Goal: Task Accomplishment & Management: Manage account settings

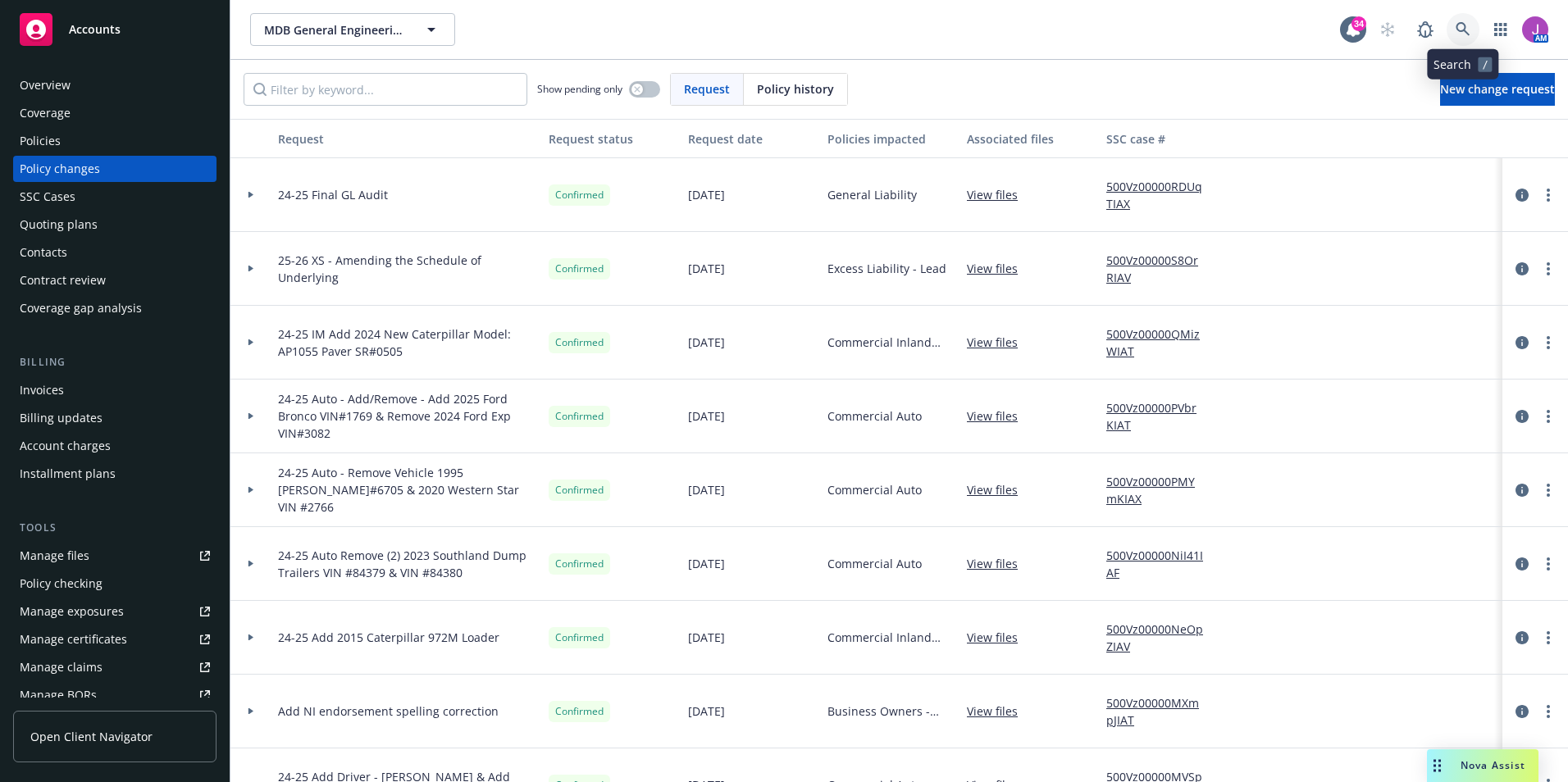
click at [1473, 32] on link at bounding box center [1462, 29] width 33 height 33
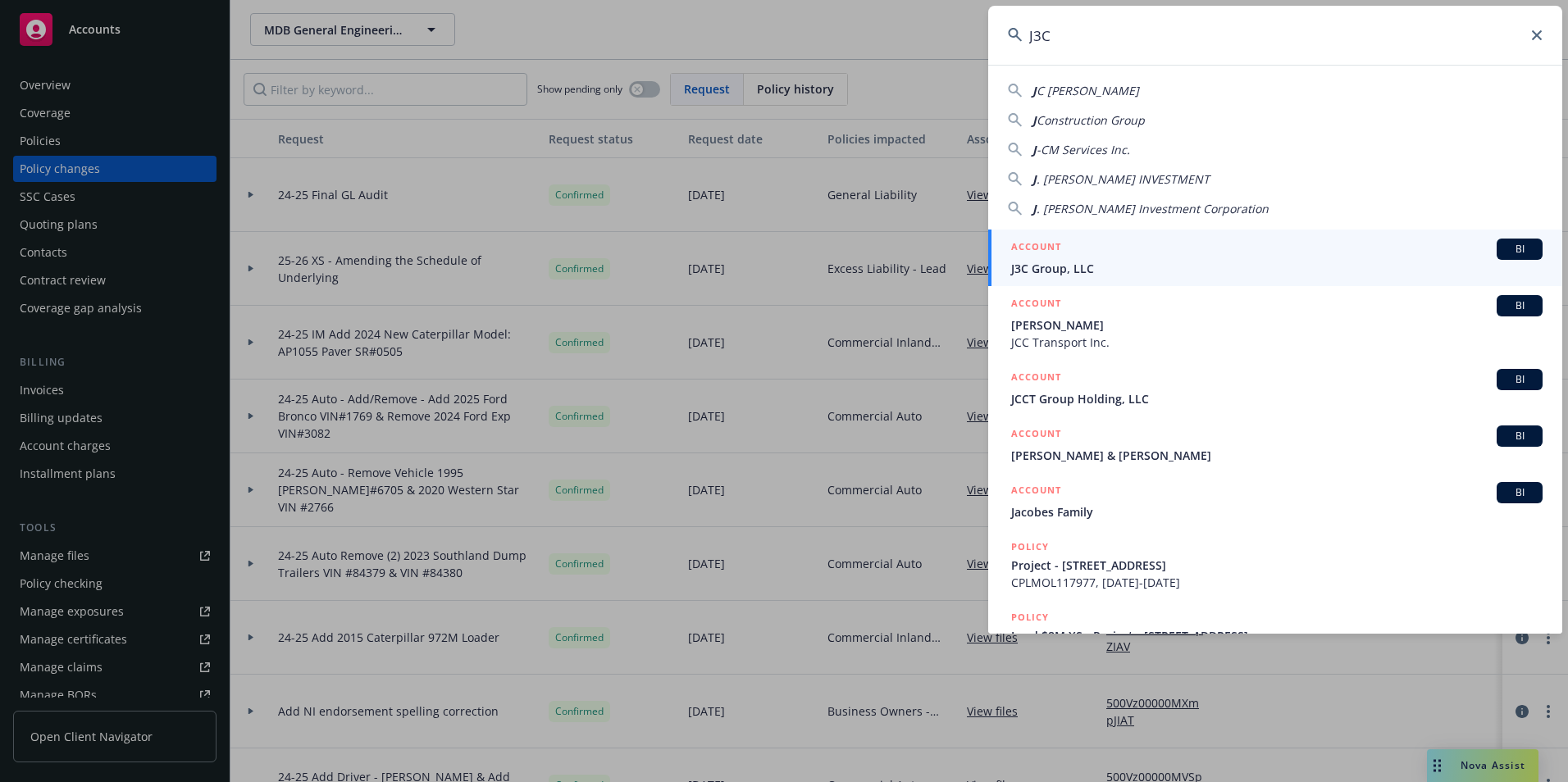
type input "J3C"
click at [1055, 268] on span "J3C Group, LLC" at bounding box center [1276, 267] width 532 height 17
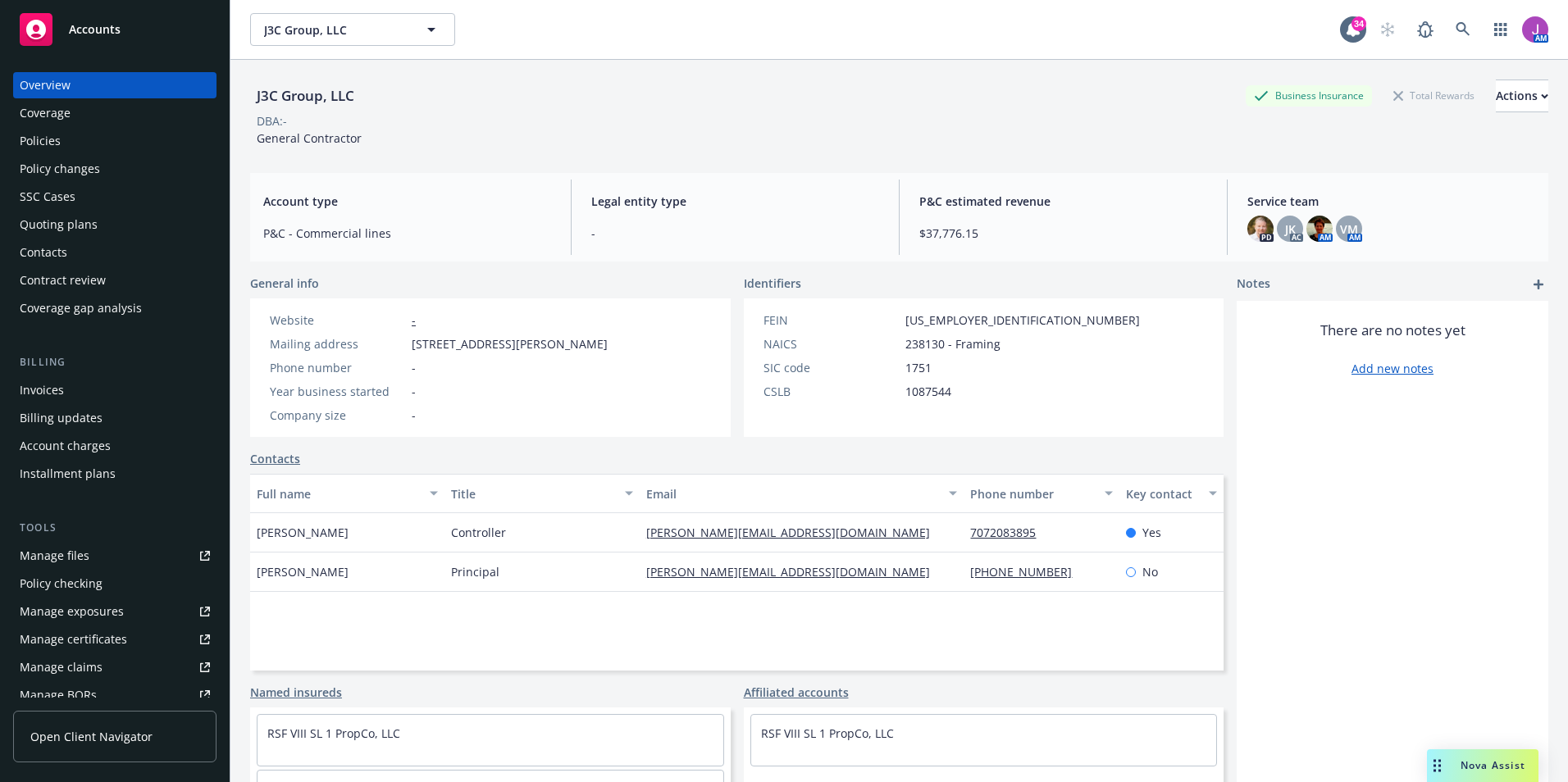
click at [34, 154] on div "Policies" at bounding box center [40, 141] width 41 height 27
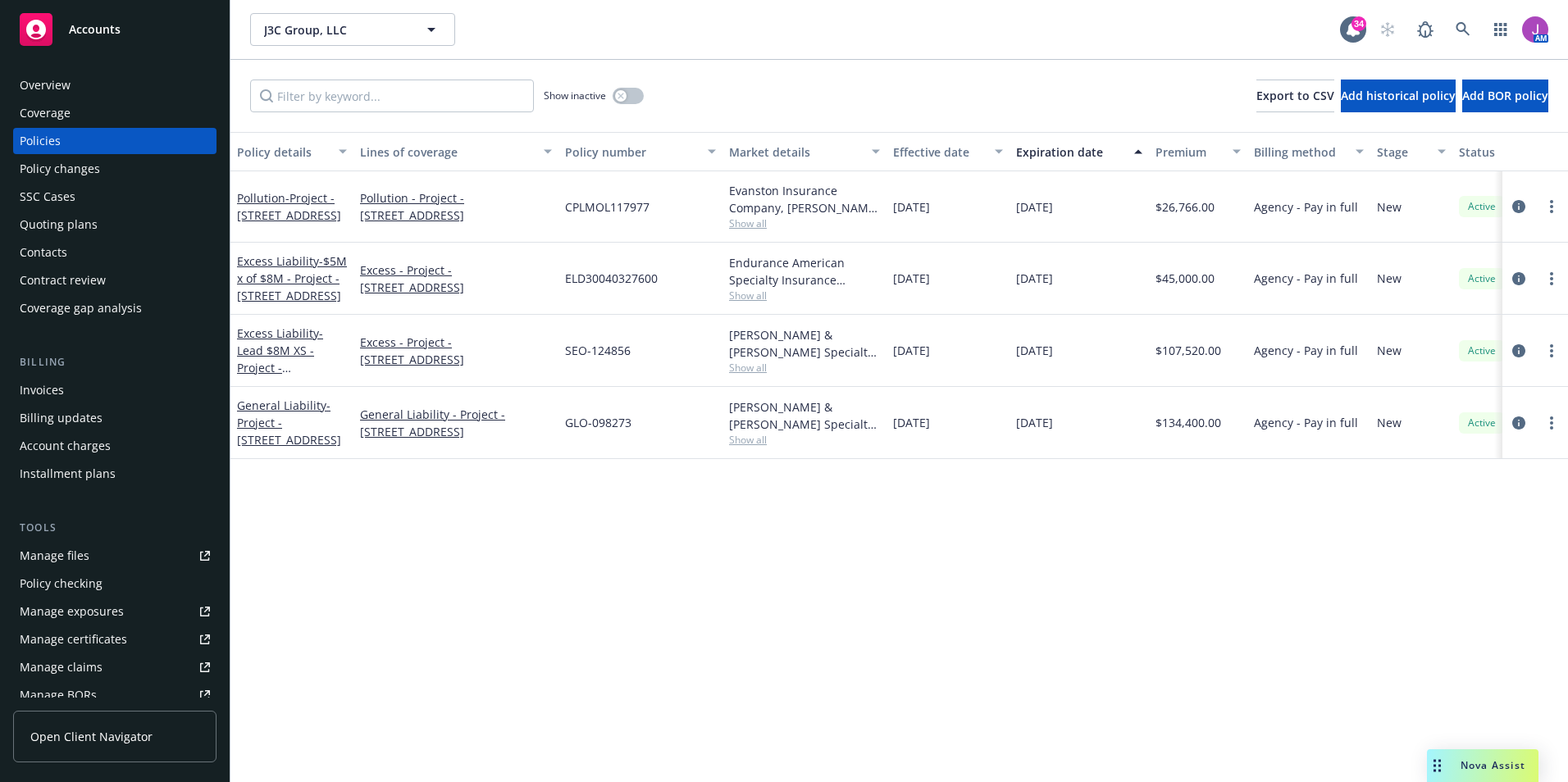
click at [50, 90] on div "Overview" at bounding box center [44, 85] width 51 height 27
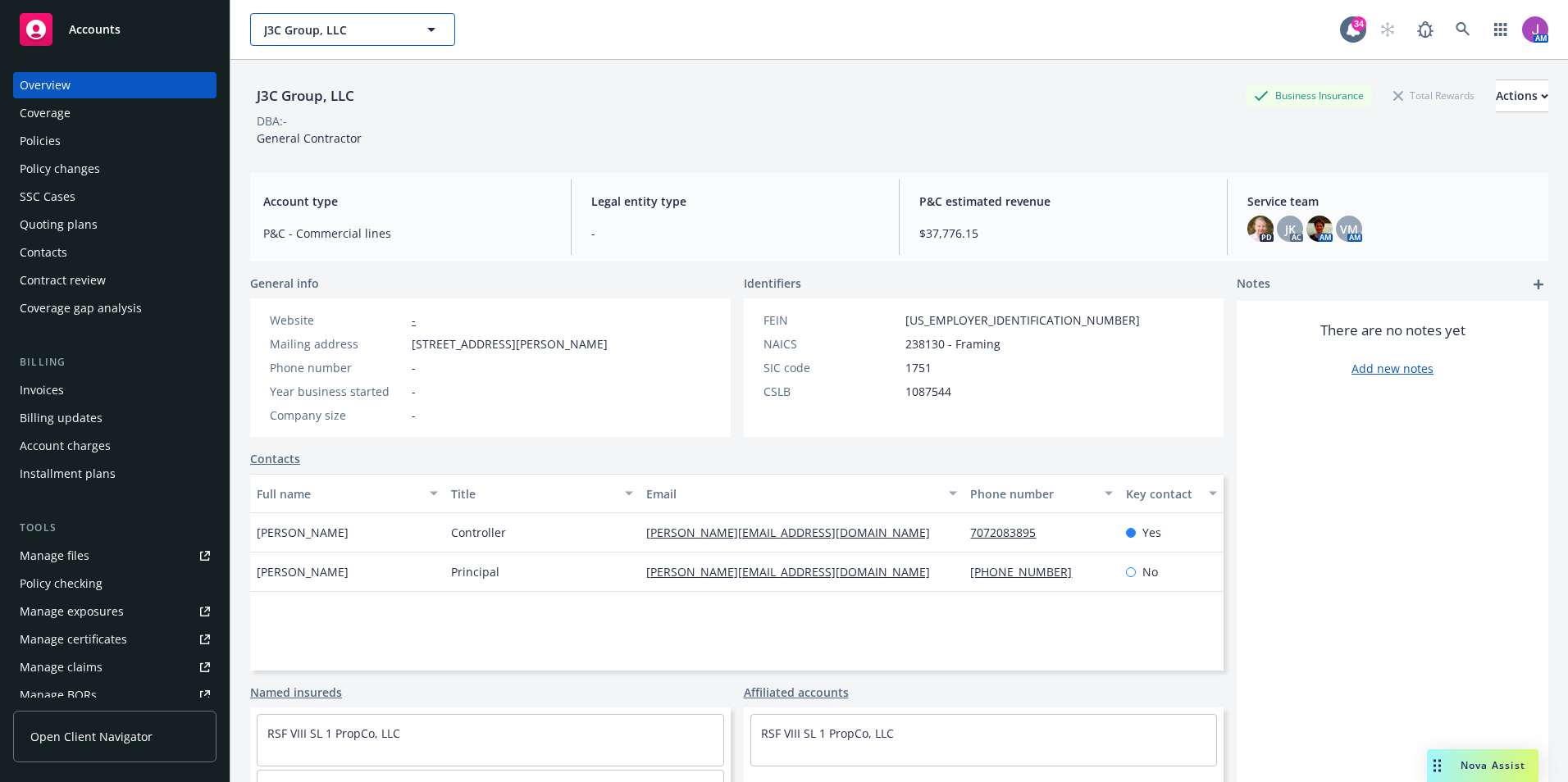
click at [310, 35] on span "J3C Group, LLC" at bounding box center [335, 29] width 142 height 17
click at [964, 79] on div "J3C Group, LLC Business Insurance Total Rewards Actions" at bounding box center [899, 95] width 1298 height 33
click at [1456, 30] on icon at bounding box center [1463, 29] width 15 height 15
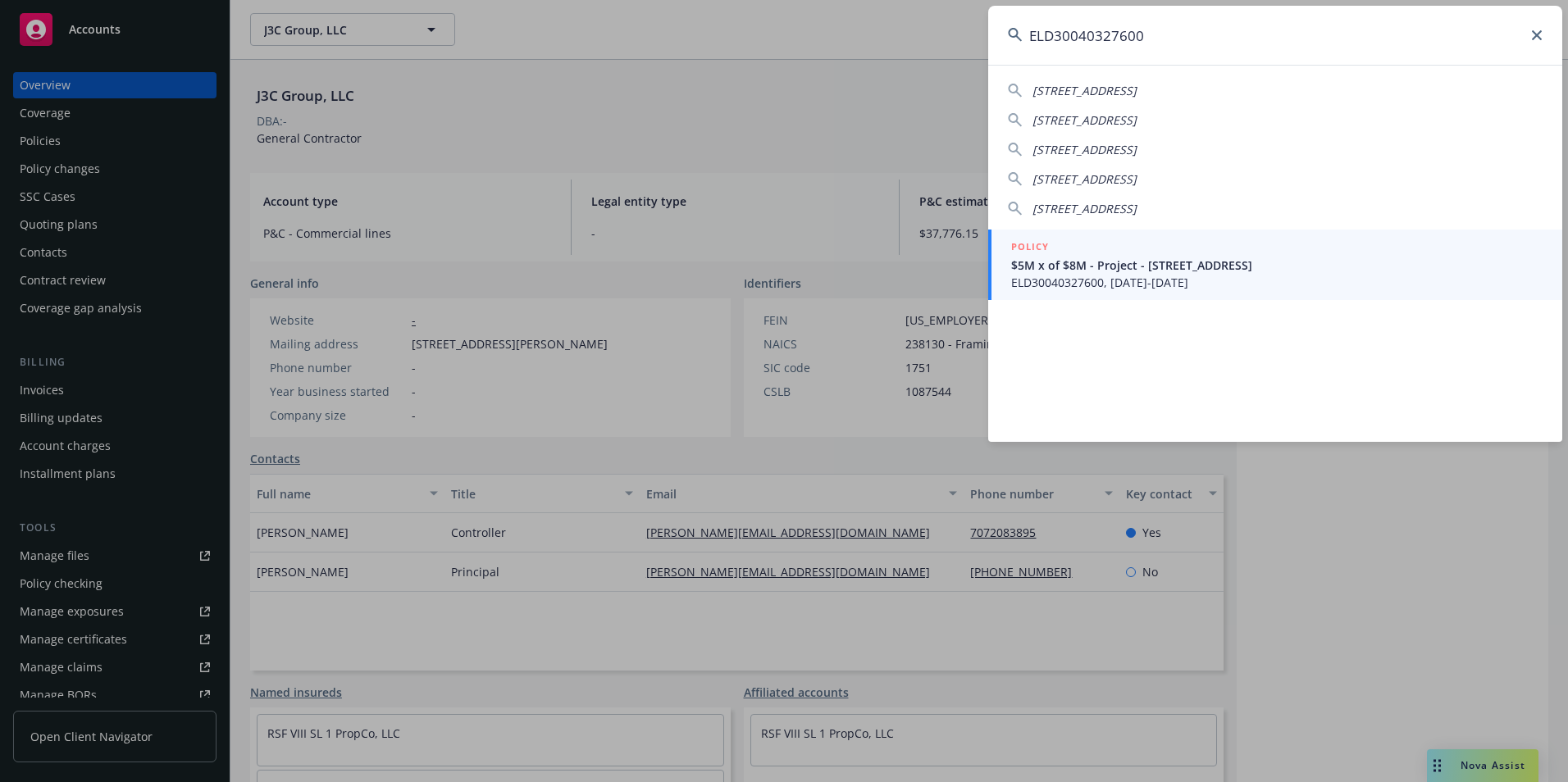
type input "ELD30040327600"
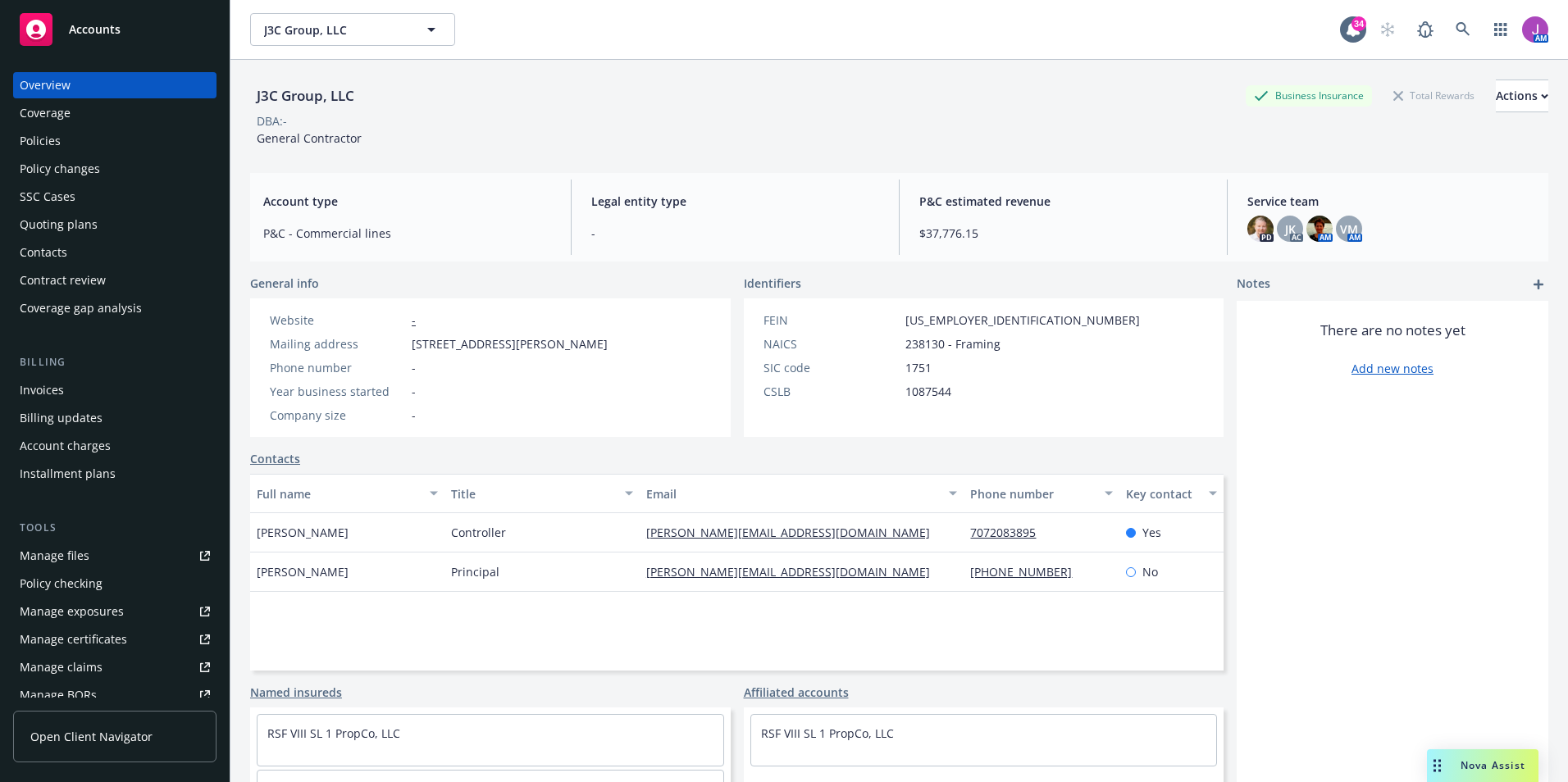
click at [106, 172] on div "Policy changes" at bounding box center [115, 169] width 190 height 27
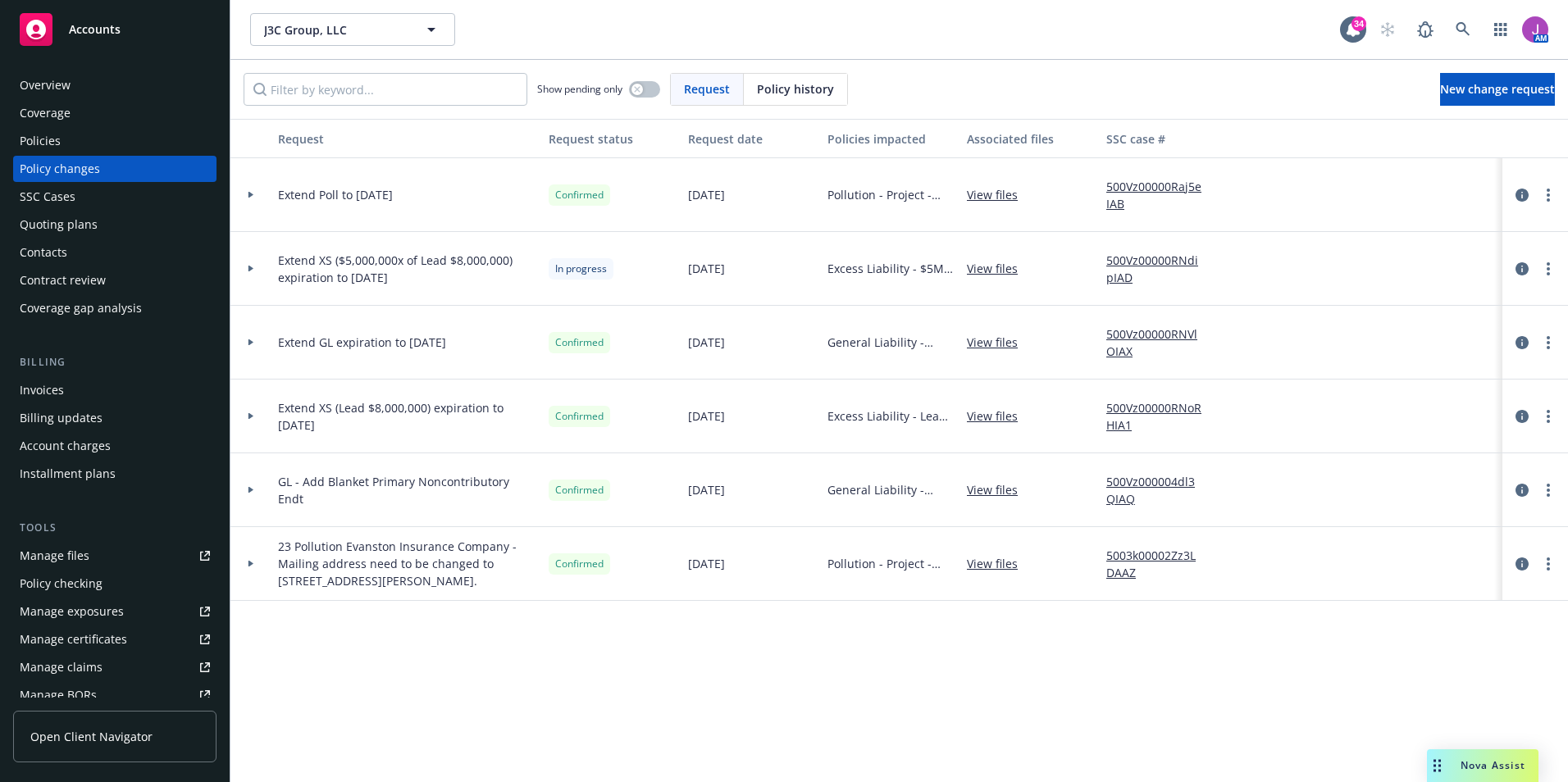
click at [60, 134] on div "Policies" at bounding box center [115, 141] width 190 height 27
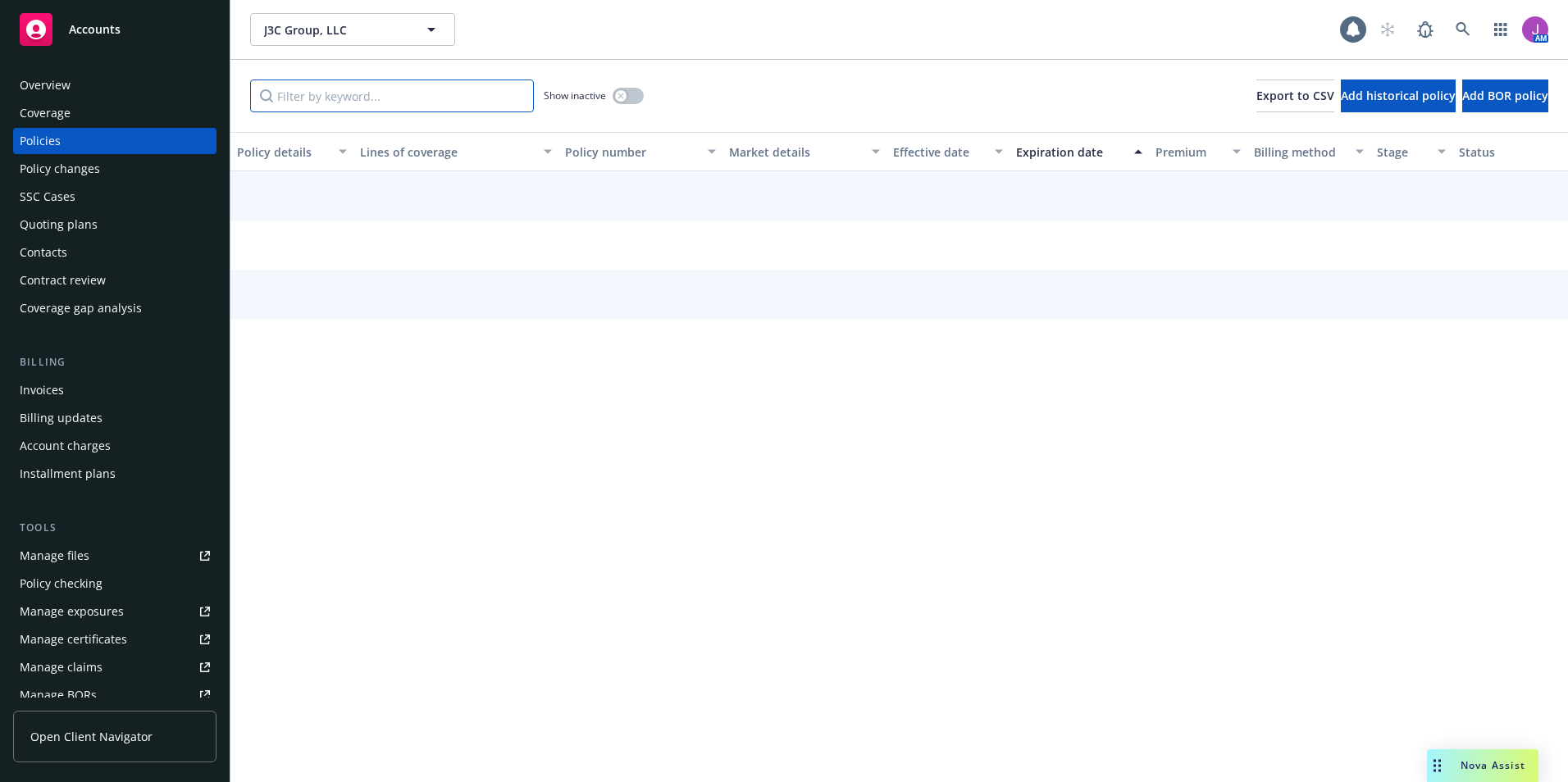
click at [327, 95] on input "Filter by keyword..." at bounding box center [391, 95] width 284 height 33
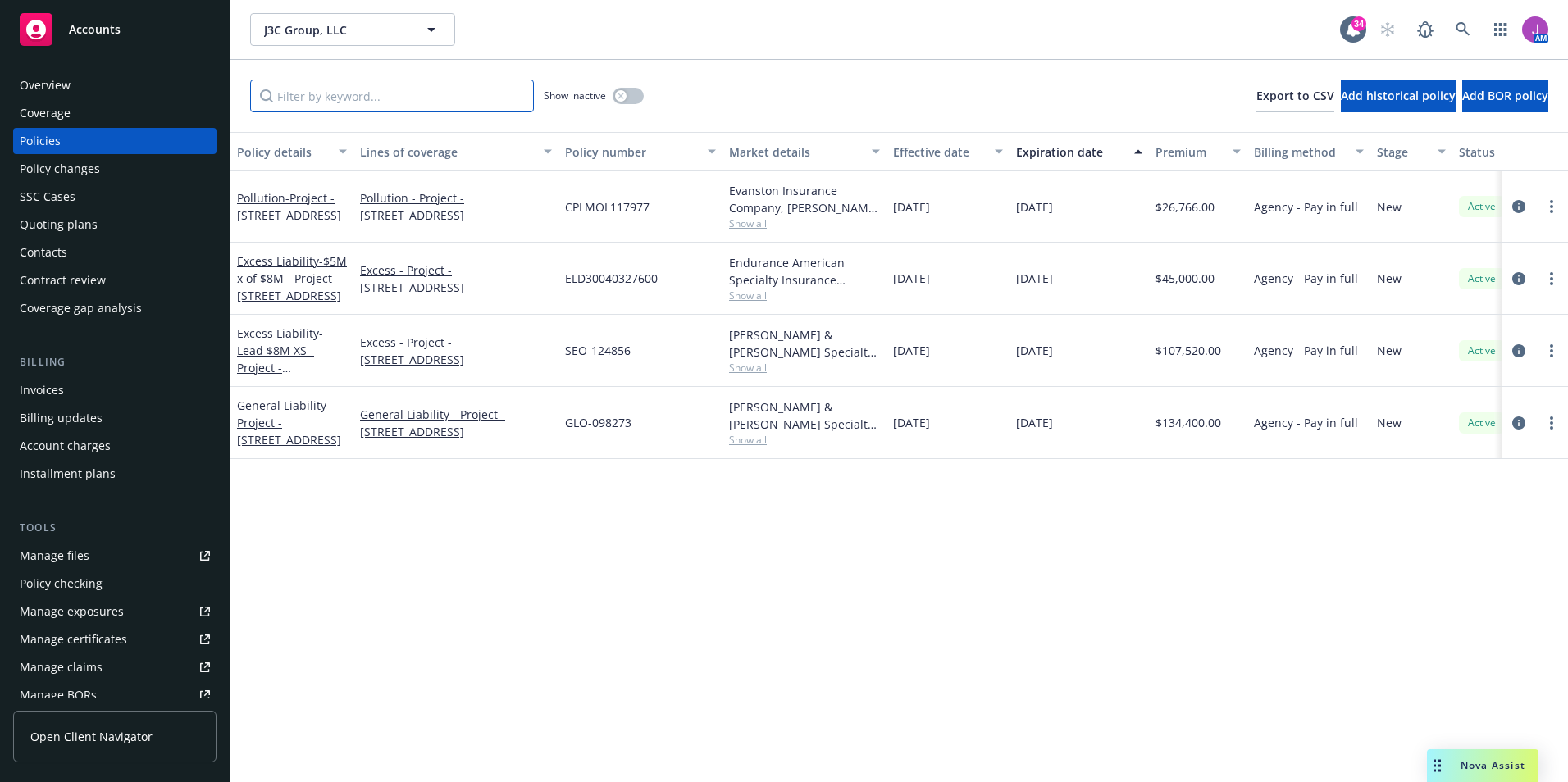
paste input "ELD30040327600"
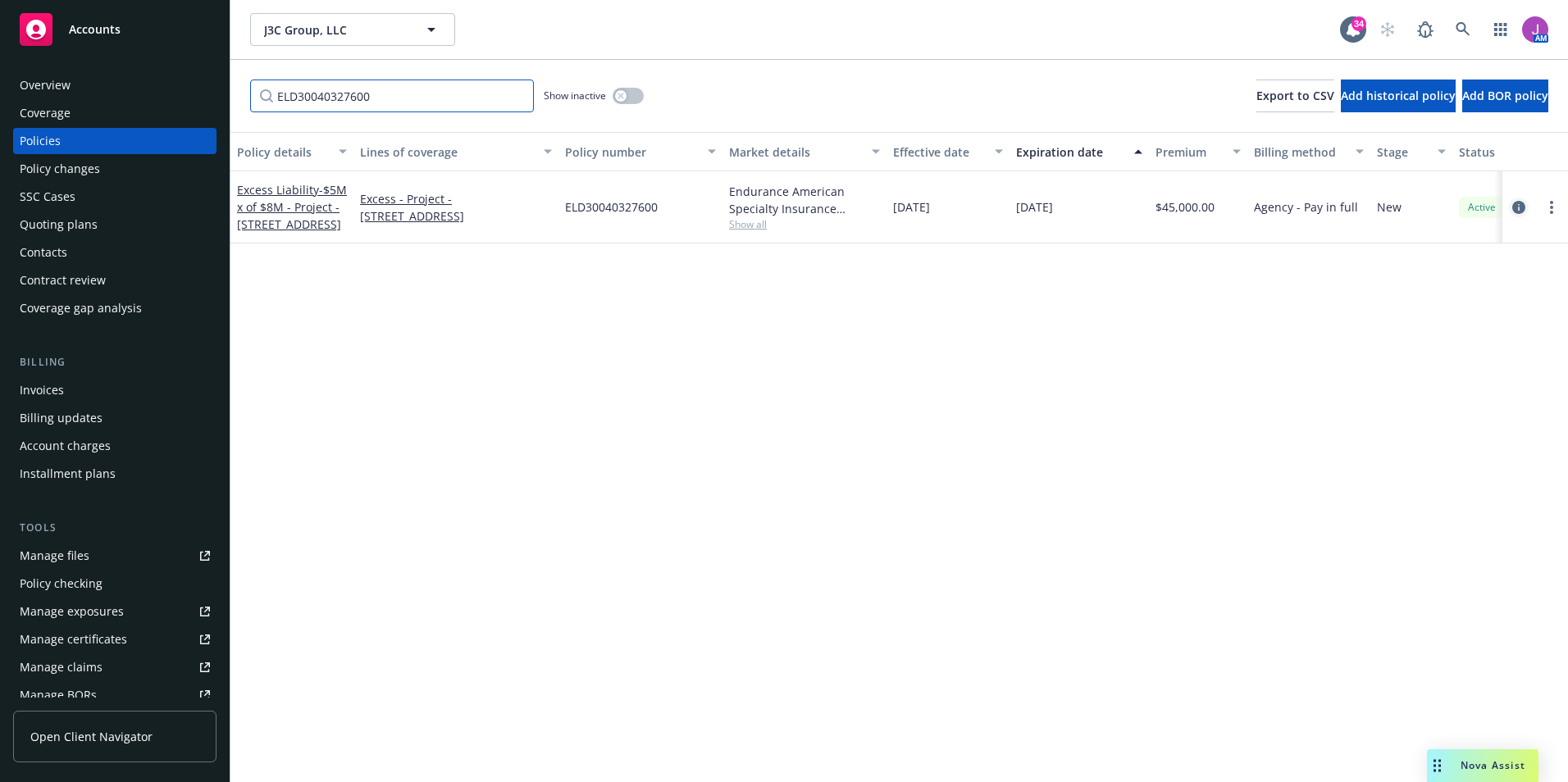
type input "ELD30040327600"
click at [1518, 206] on icon "circleInformation" at bounding box center [1518, 207] width 13 height 13
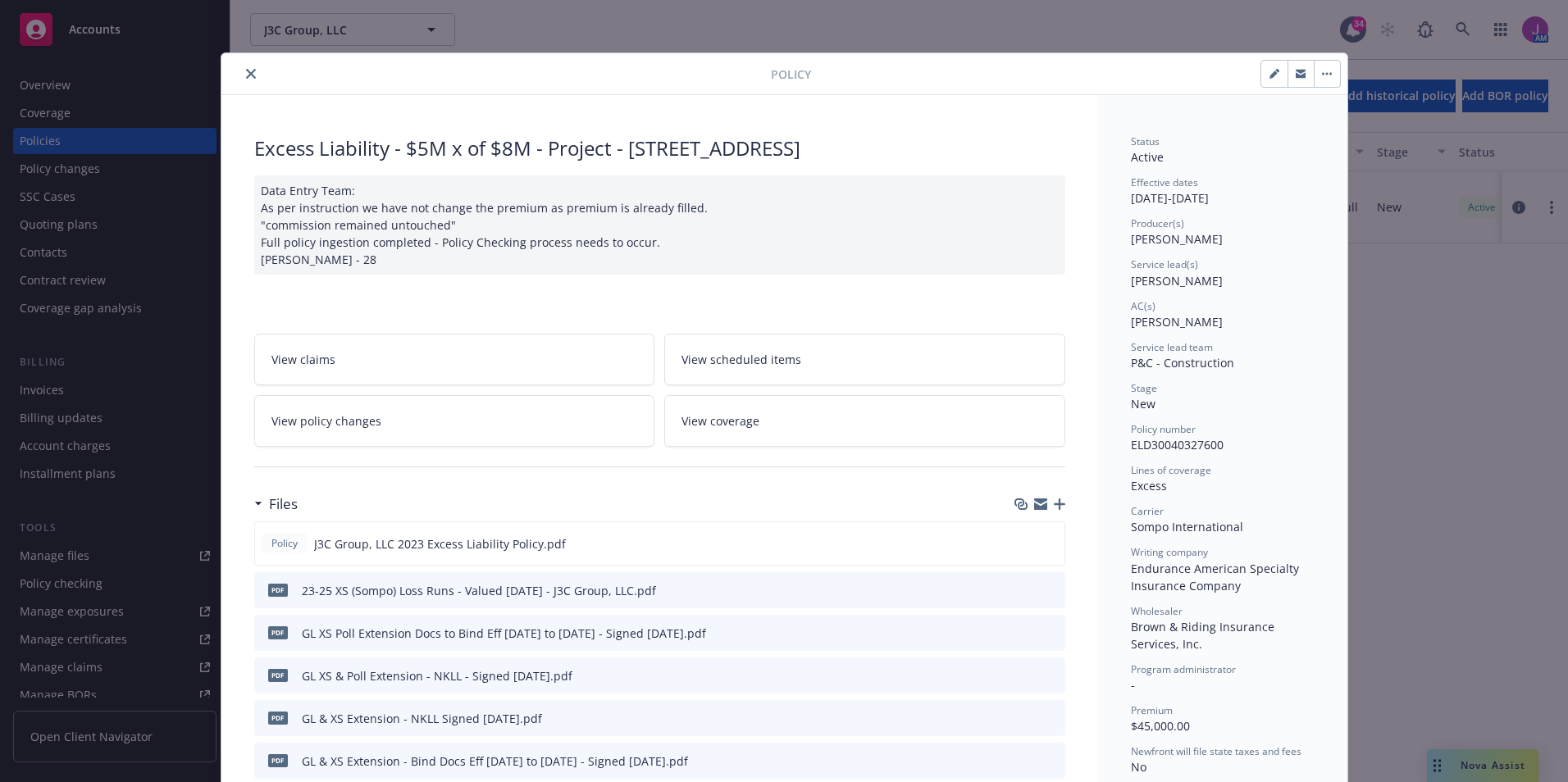
click at [344, 412] on span "View policy changes" at bounding box center [326, 420] width 110 height 17
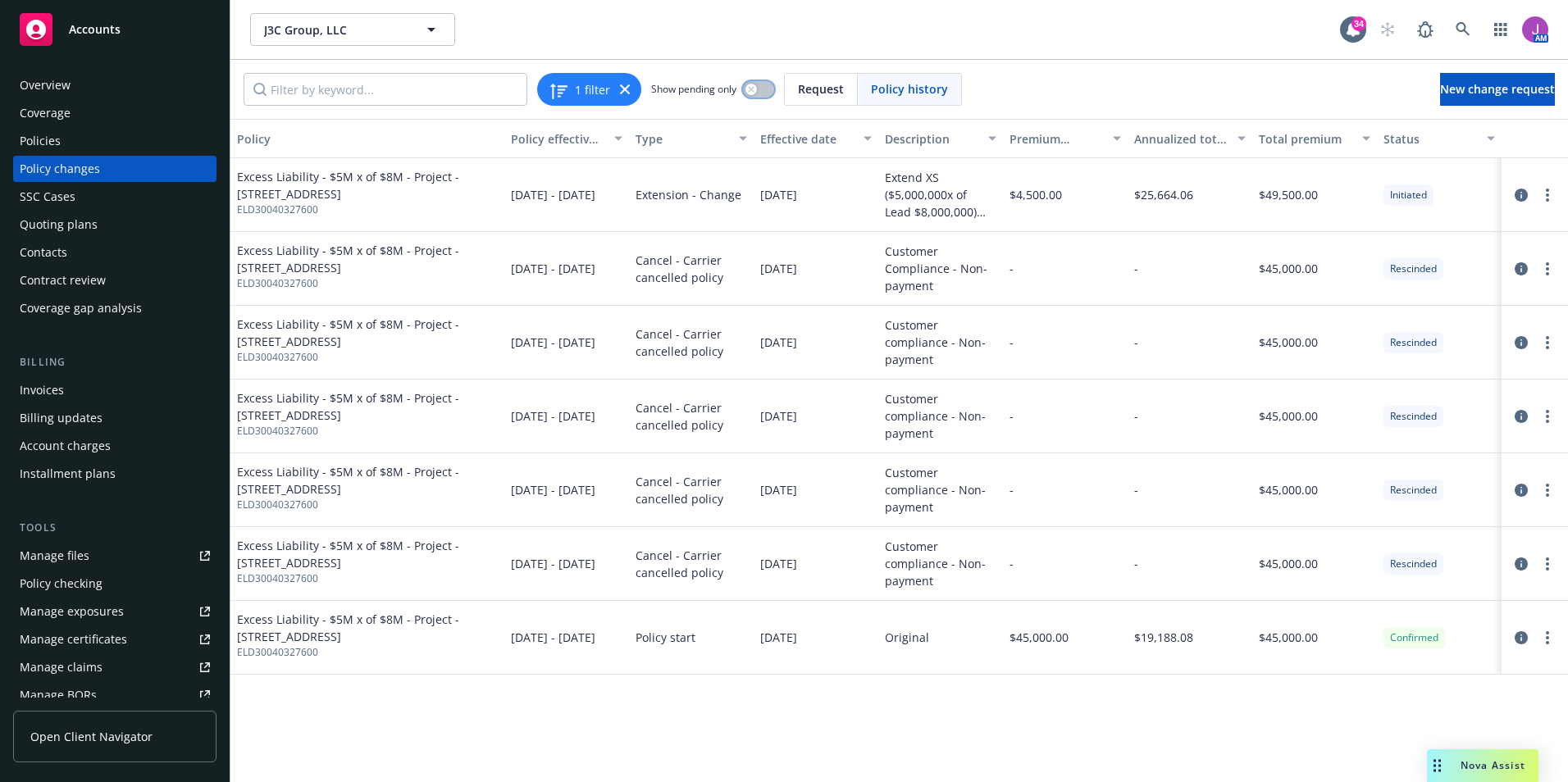
click at [751, 85] on div "button" at bounding box center [751, 89] width 12 height 12
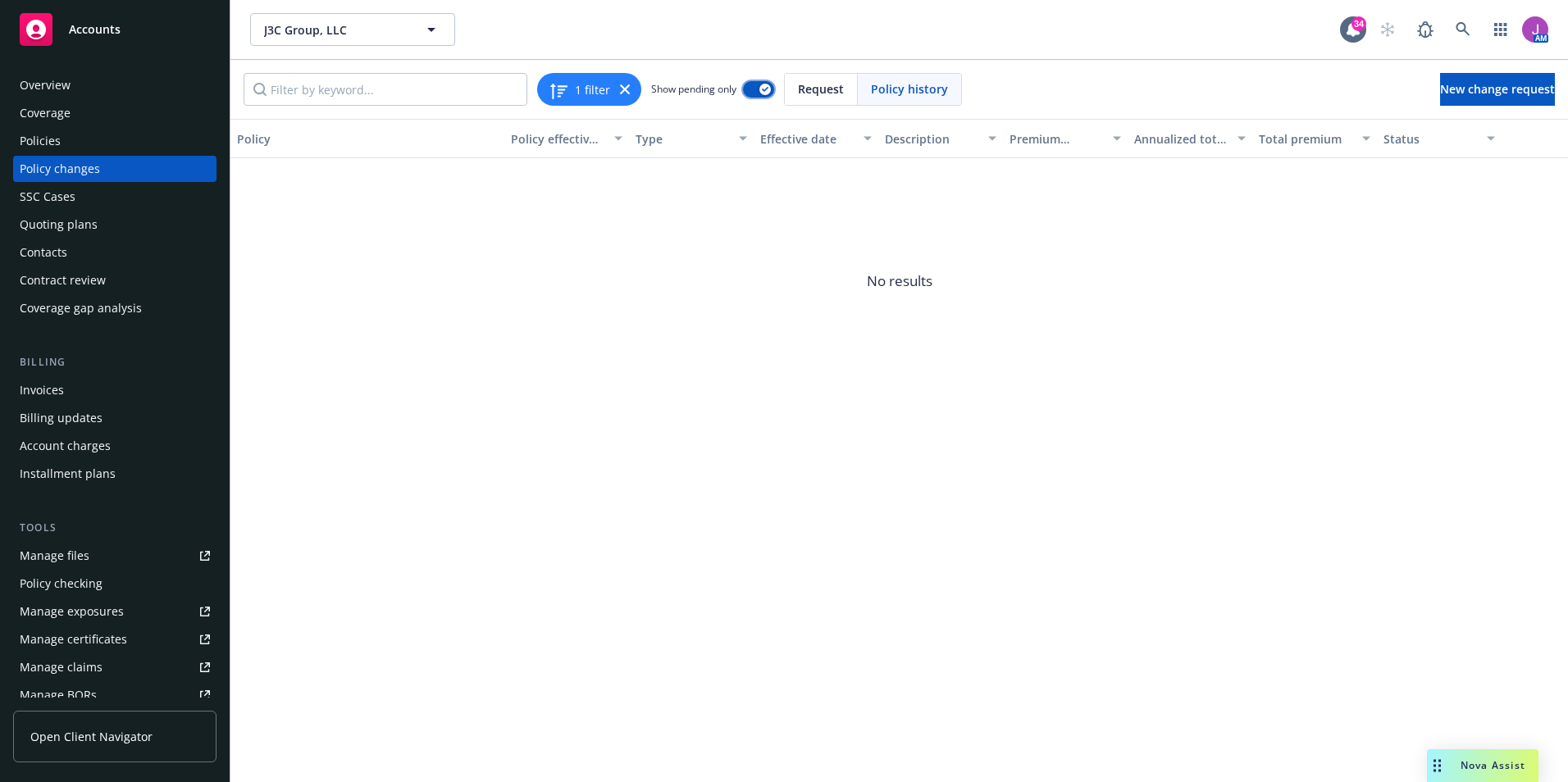
click at [756, 90] on button "button" at bounding box center [758, 89] width 31 height 16
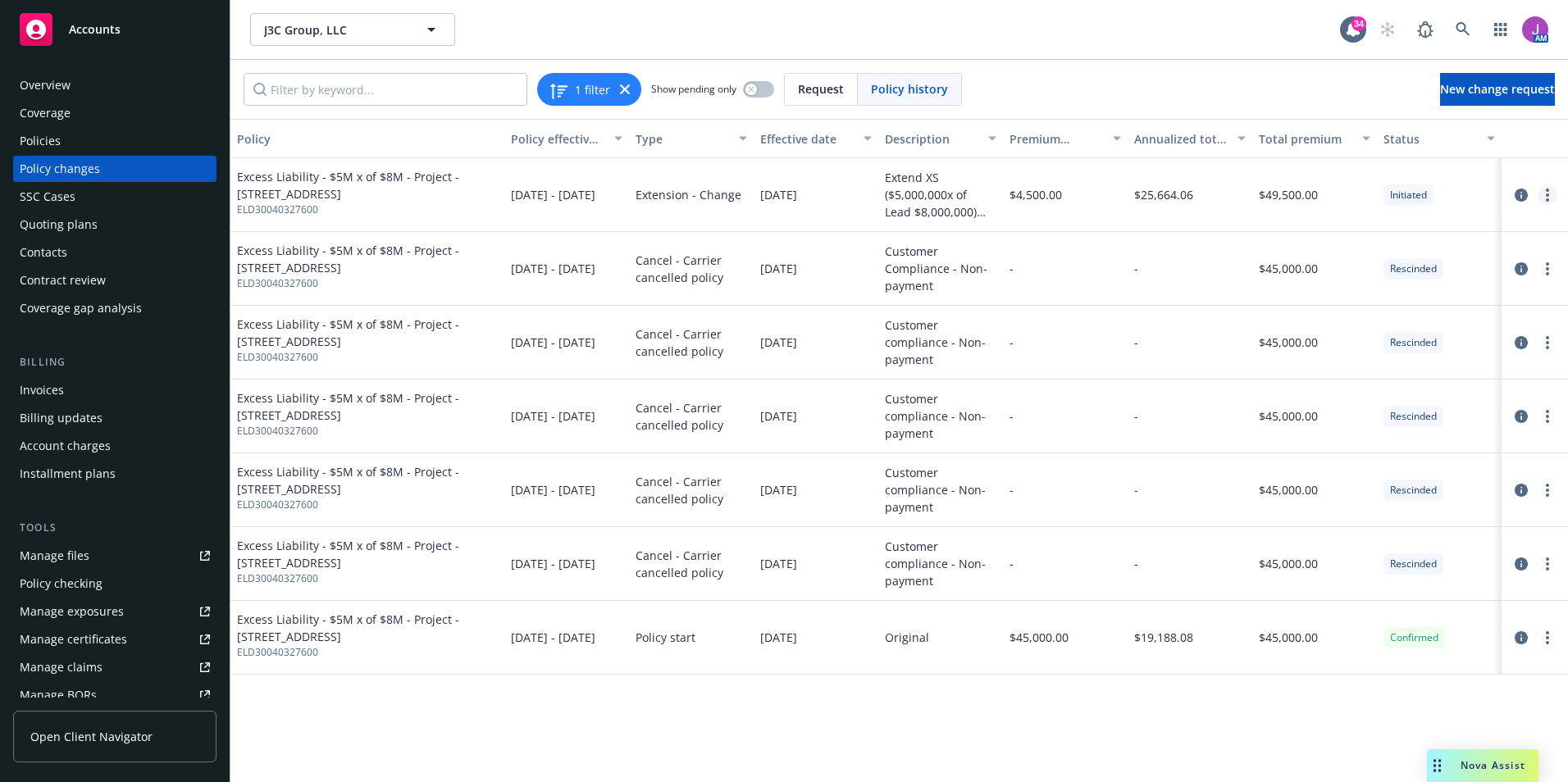
click at [1550, 198] on link "more" at bounding box center [1548, 195] width 20 height 20
click at [1346, 263] on link "Resume workflow" at bounding box center [1416, 261] width 281 height 33
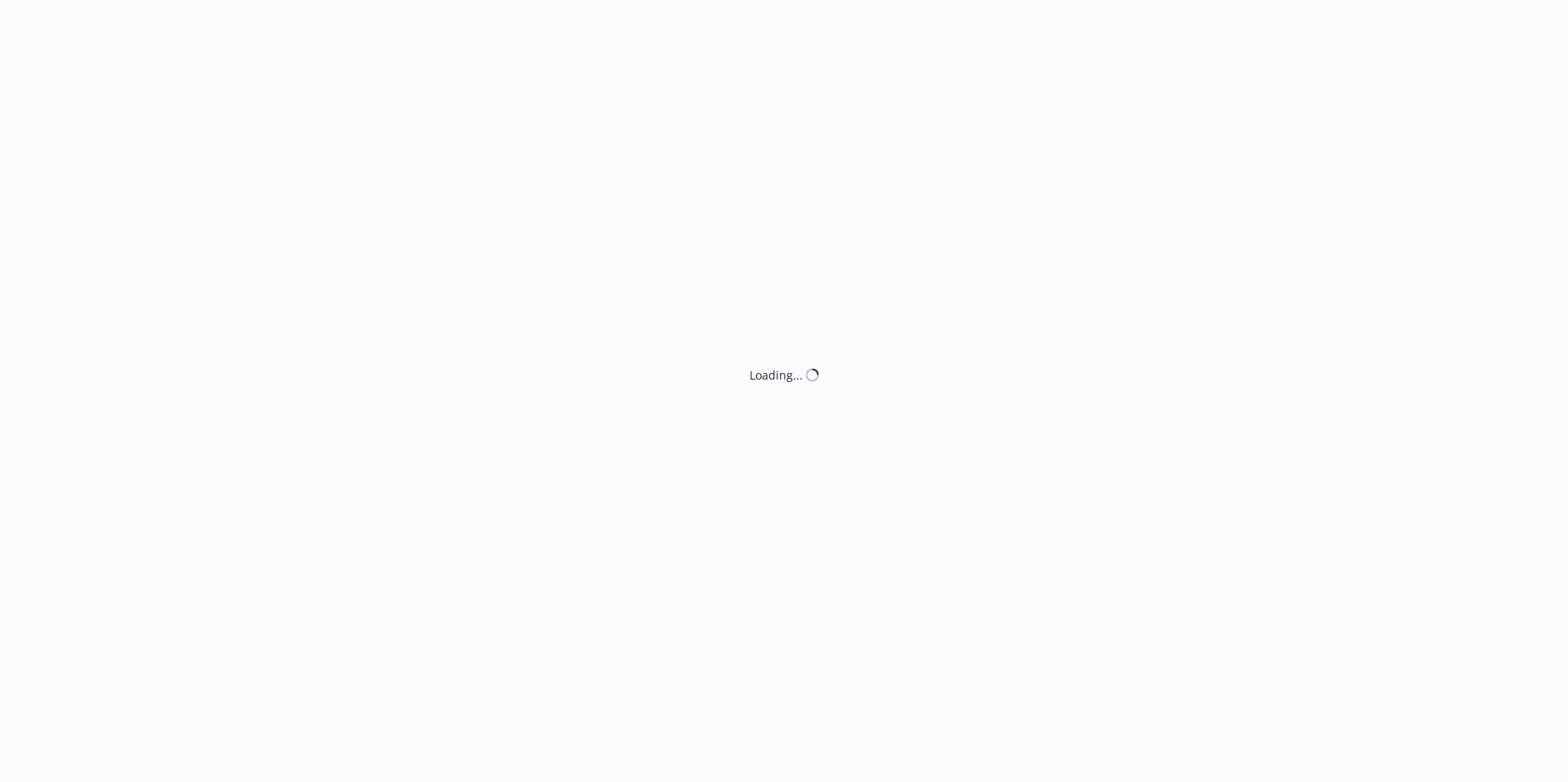
select select "ACCEPTED"
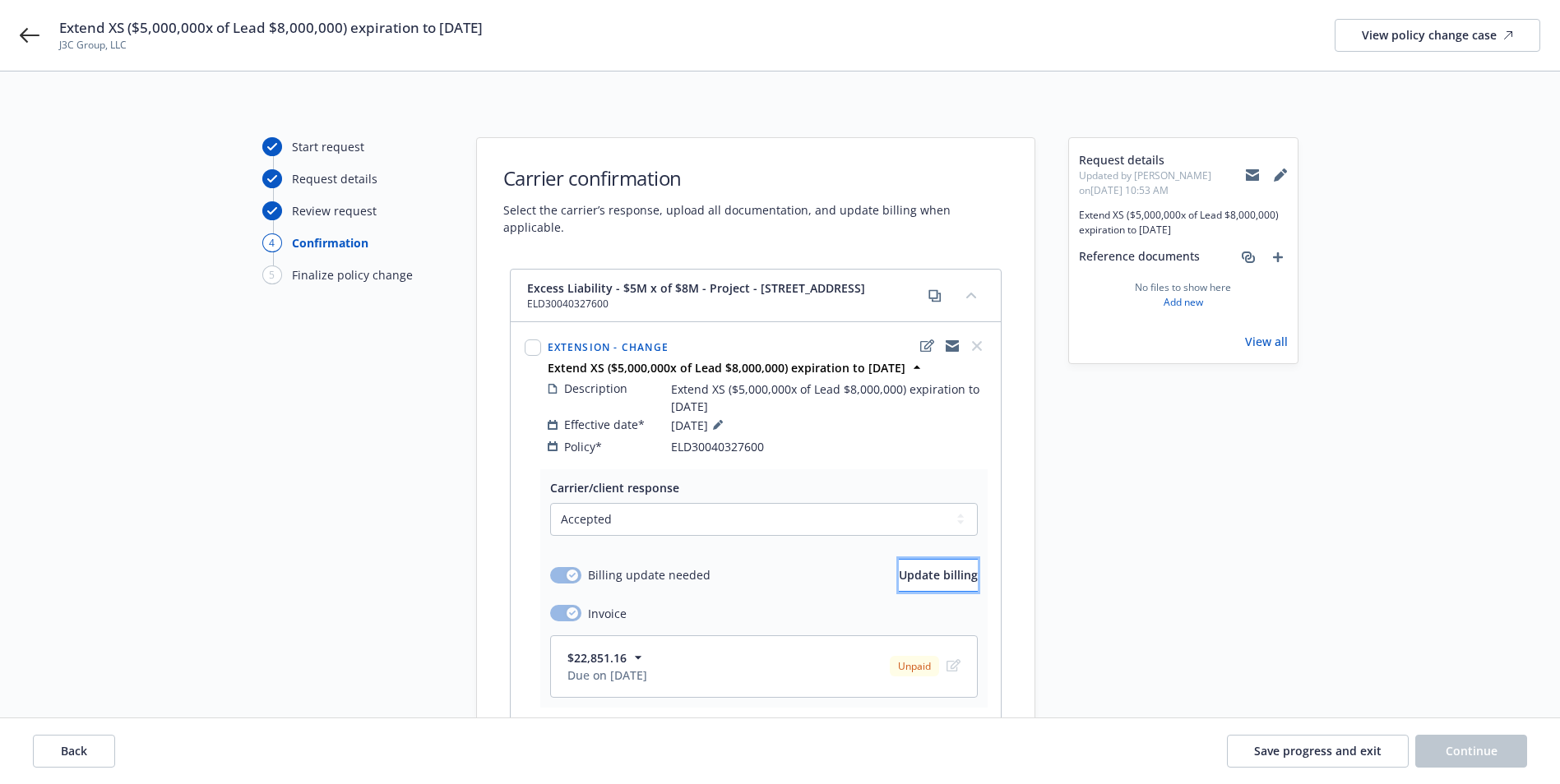
click at [918, 568] on span "Update billing" at bounding box center [938, 576] width 79 height 16
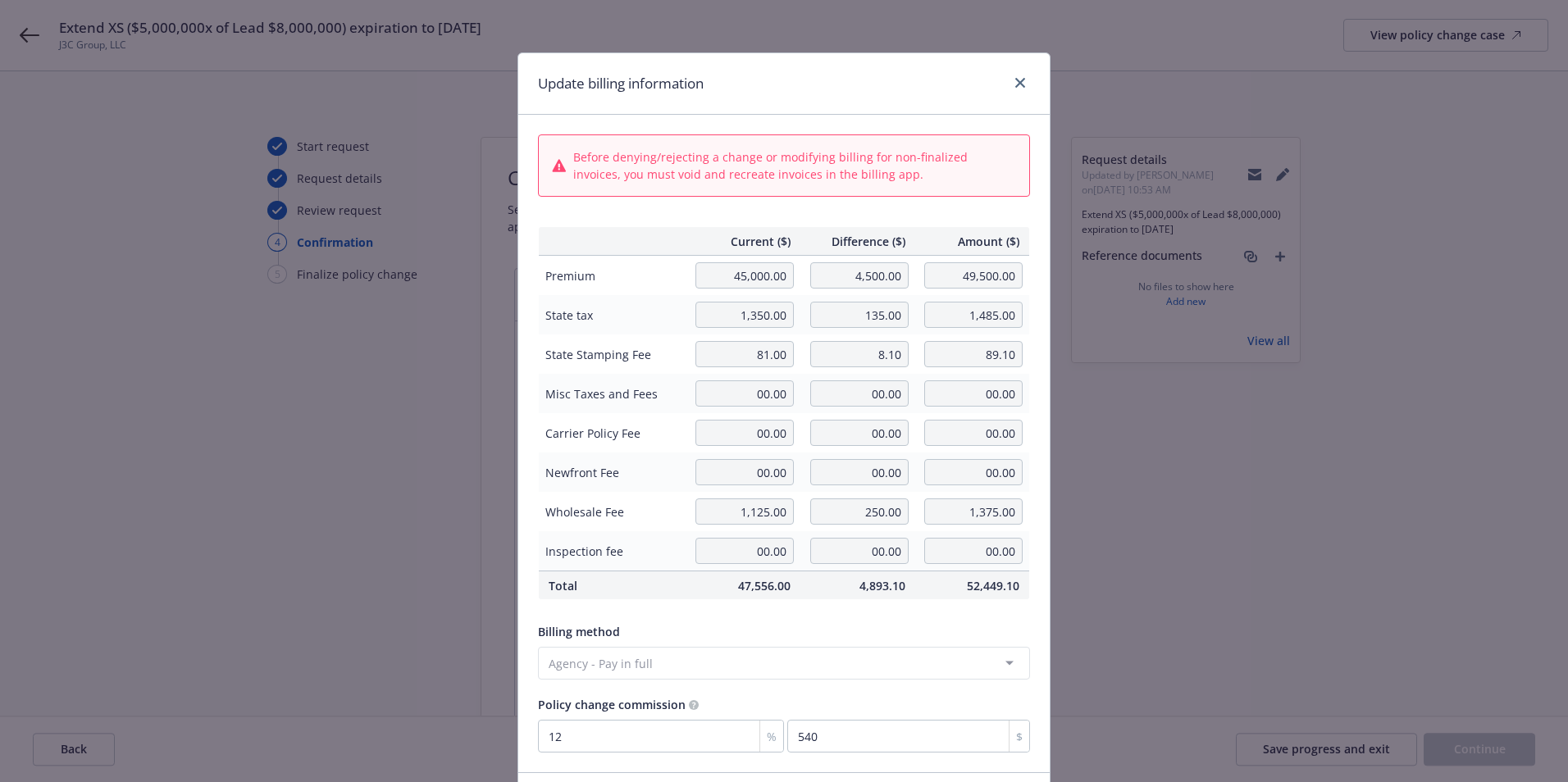
click at [329, 483] on div "Update billing information Before denying/rejecting a change or modifying billi…" at bounding box center [784, 391] width 1568 height 782
click at [1014, 76] on link "close" at bounding box center [1020, 83] width 20 height 20
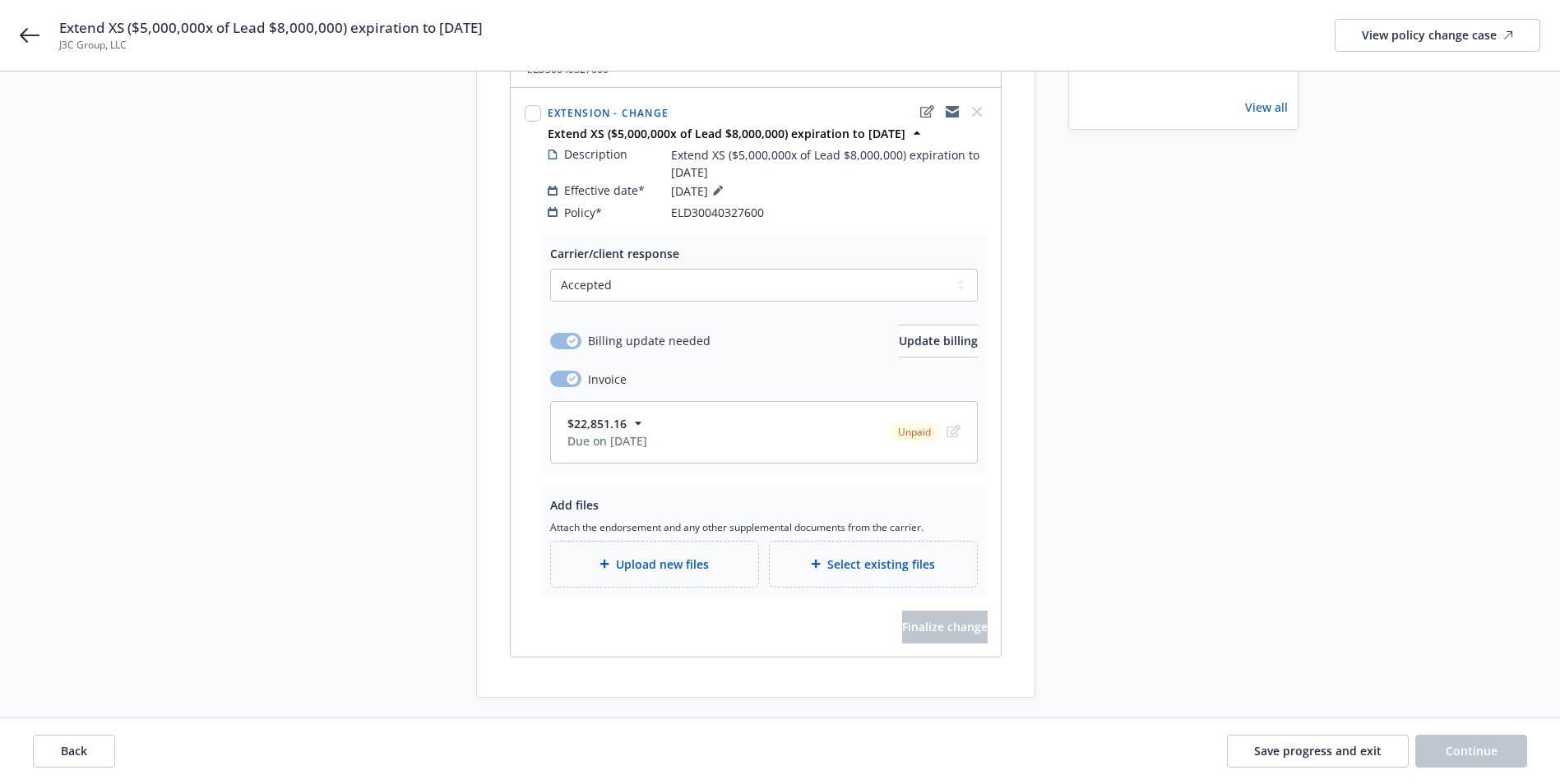
scroll to position [263, 0]
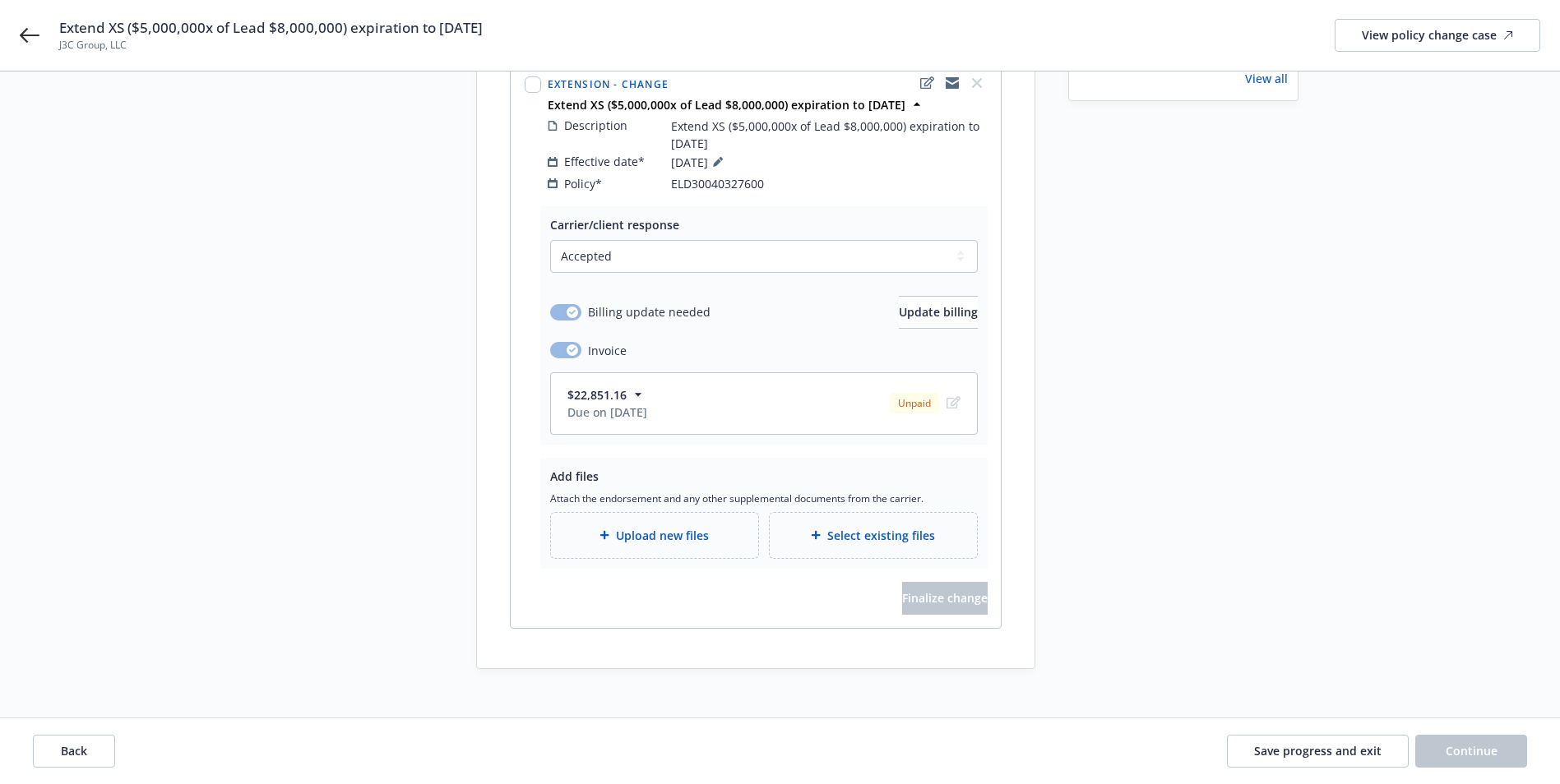
click at [643, 527] on span "Upload new files" at bounding box center [662, 535] width 93 height 17
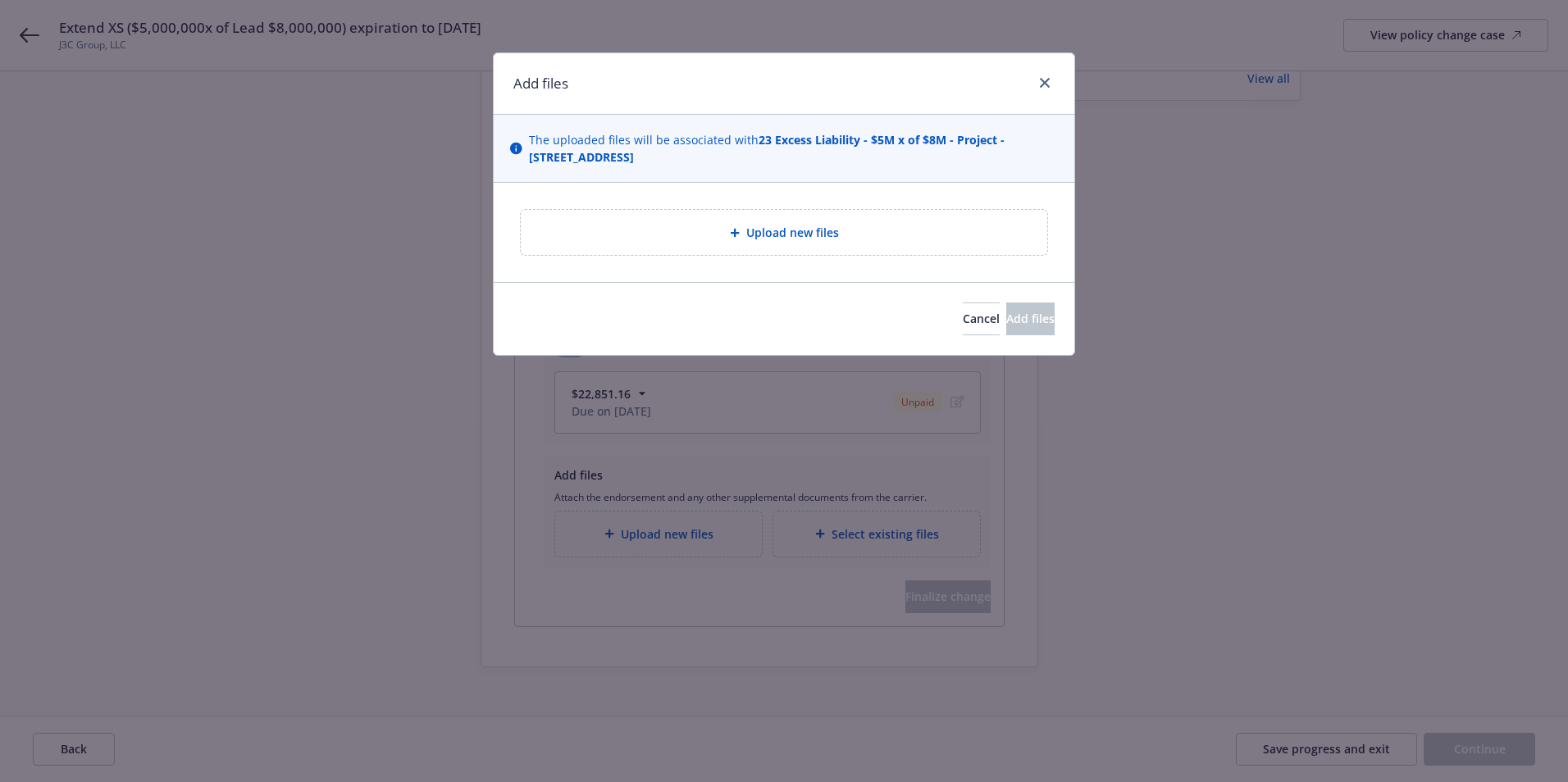
click at [750, 231] on span "Upload new files" at bounding box center [793, 232] width 92 height 17
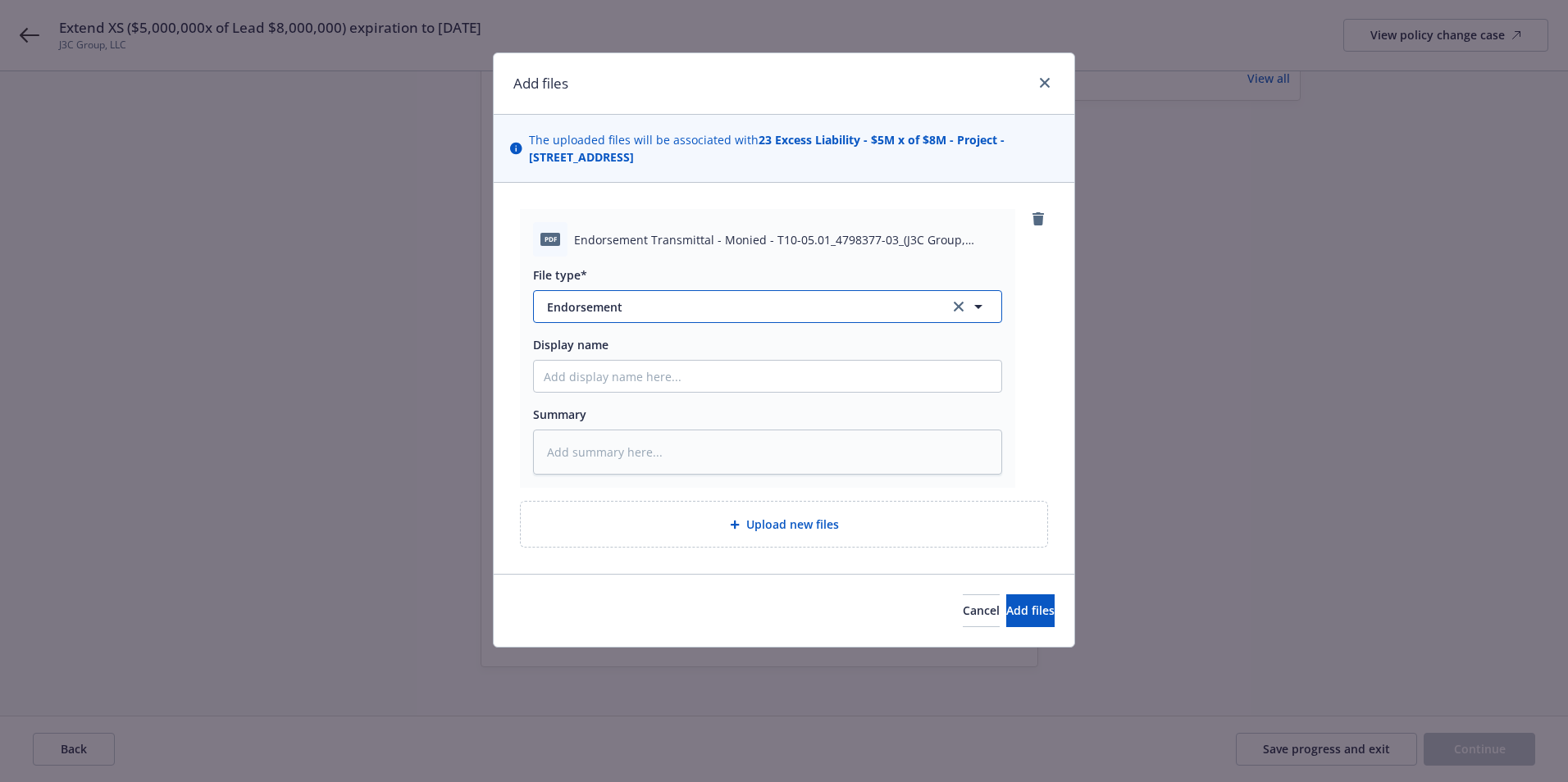
click at [595, 312] on span "Endorsement" at bounding box center [736, 307] width 380 height 17
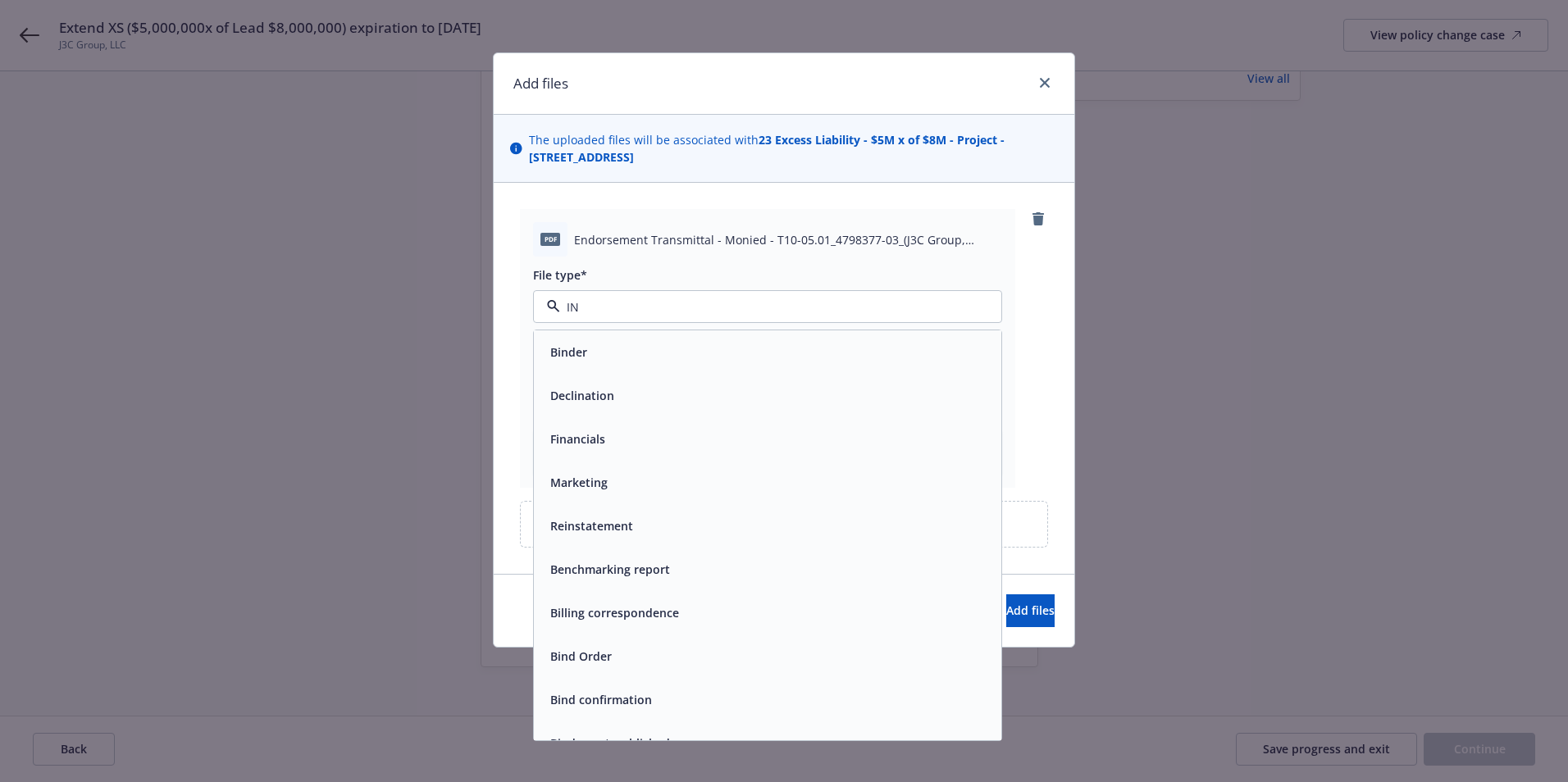
type input "INV"
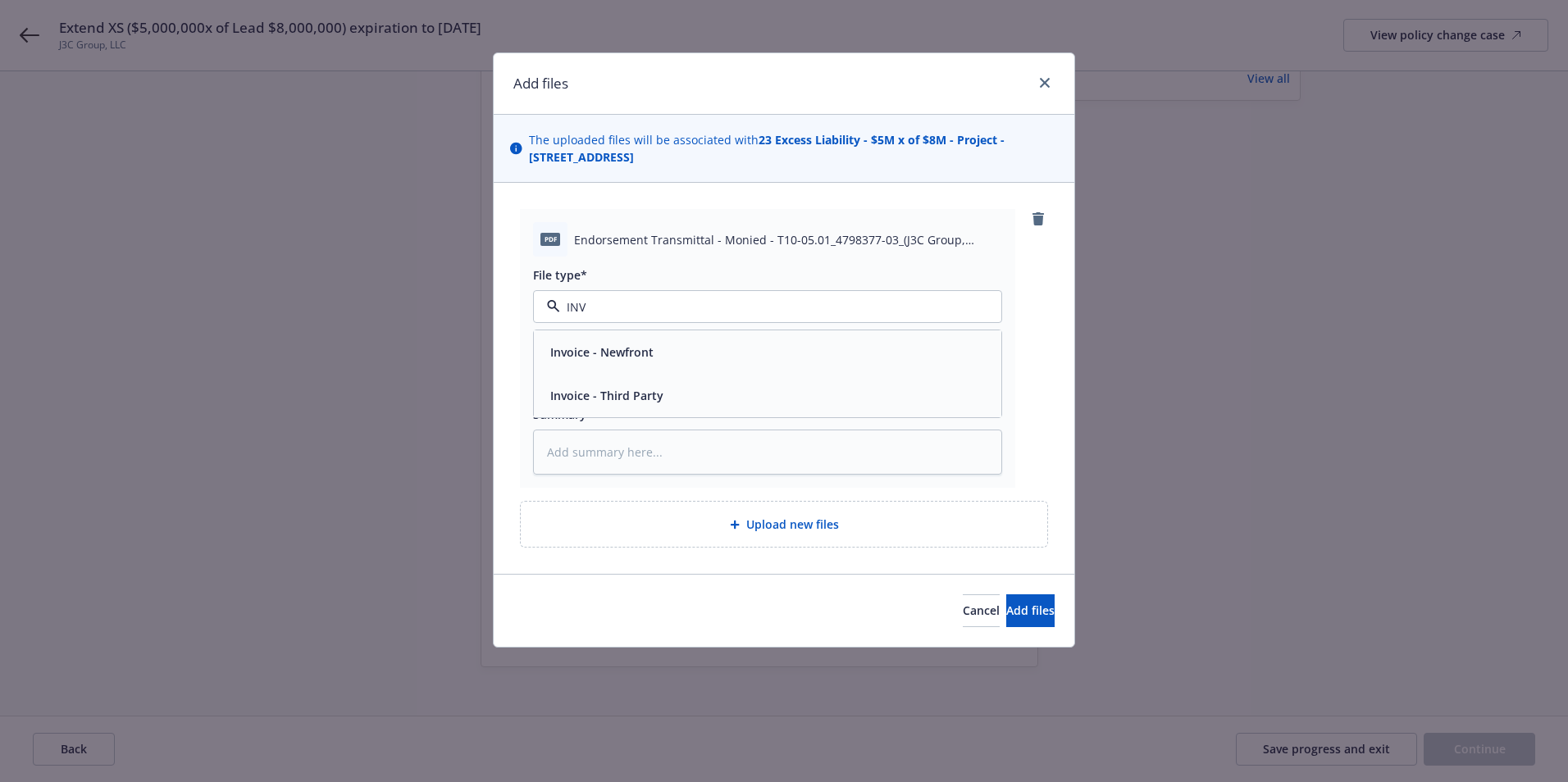
click at [599, 383] on div "Invoice - Third Party" at bounding box center [768, 395] width 468 height 44
click at [1006, 601] on button "Add files" at bounding box center [1030, 610] width 48 height 33
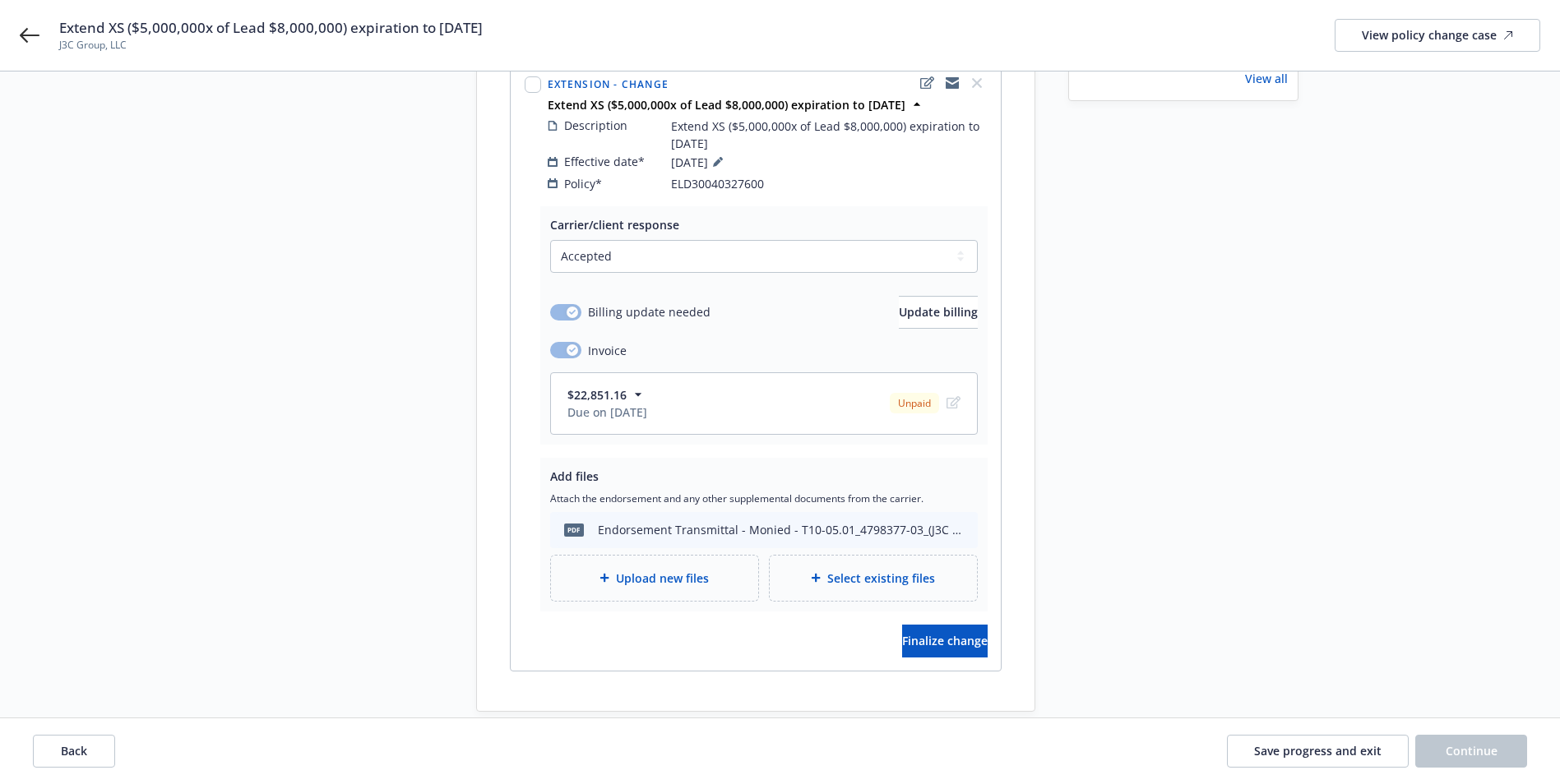
click at [642, 569] on span "Upload new files" at bounding box center [662, 577] width 93 height 17
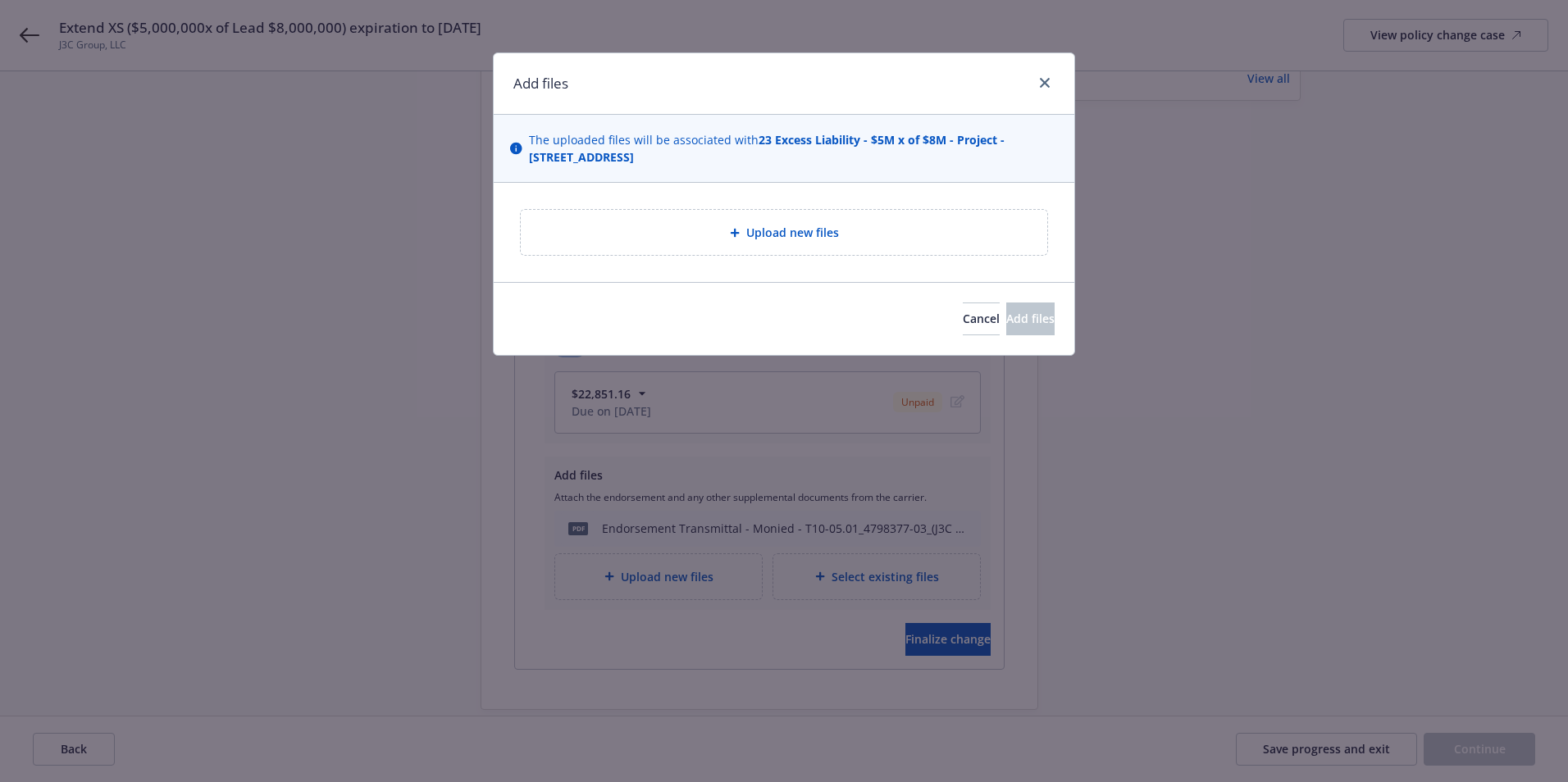
click at [766, 235] on span "Upload new files" at bounding box center [793, 232] width 92 height 17
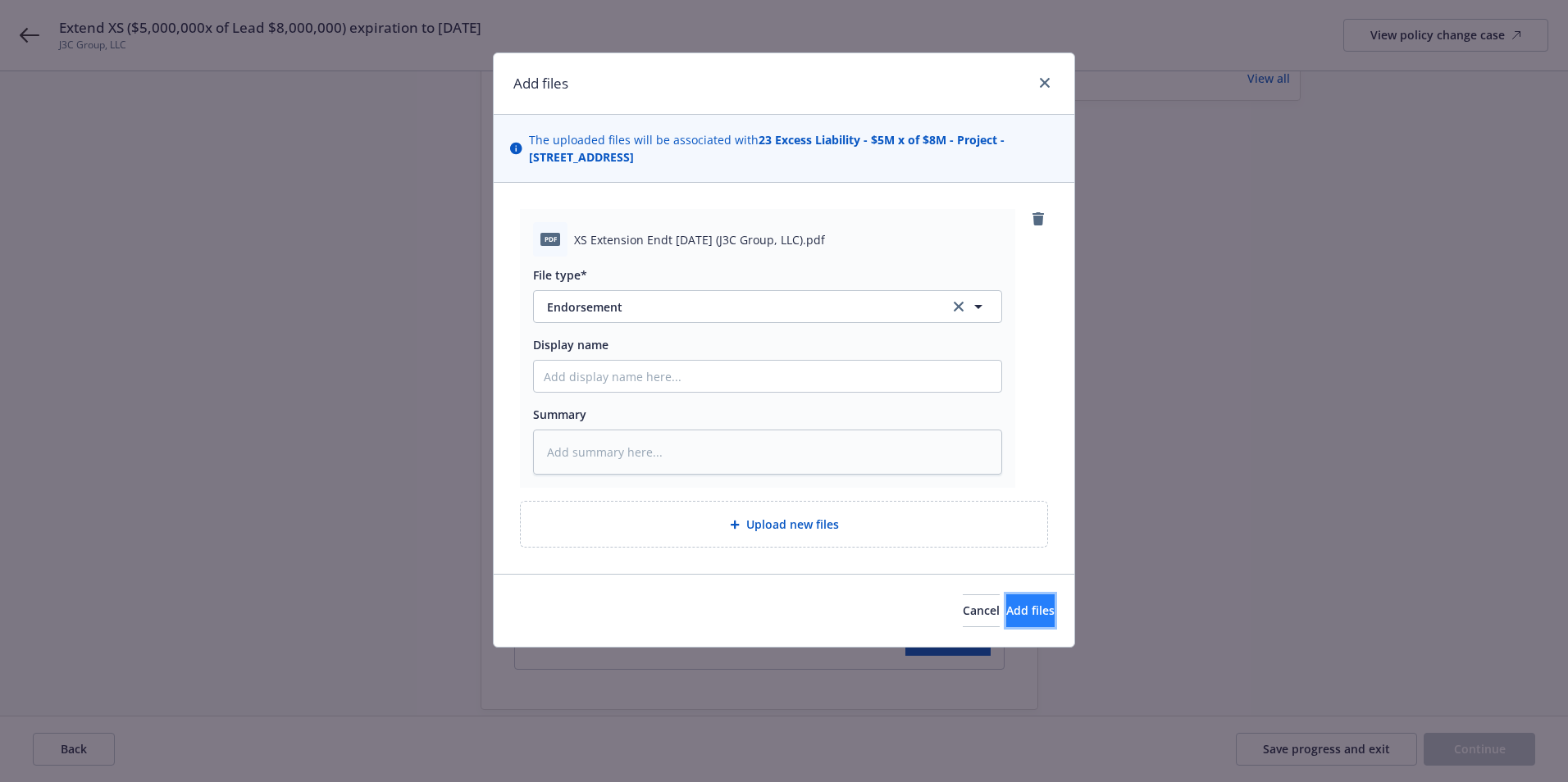
click at [1006, 610] on span "Add files" at bounding box center [1030, 610] width 48 height 16
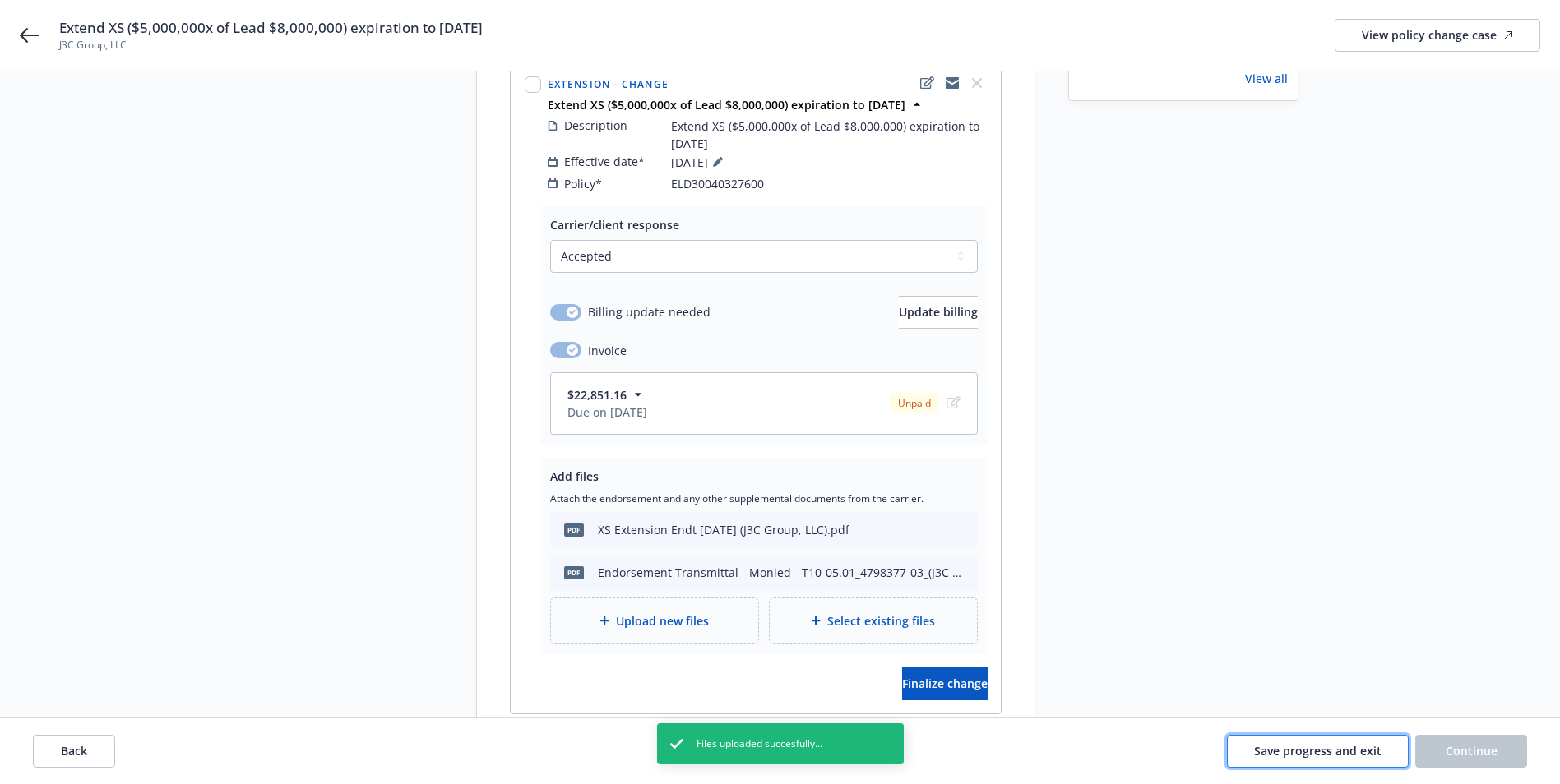
click at [1333, 750] on span "Save progress and exit" at bounding box center [1318, 751] width 127 height 16
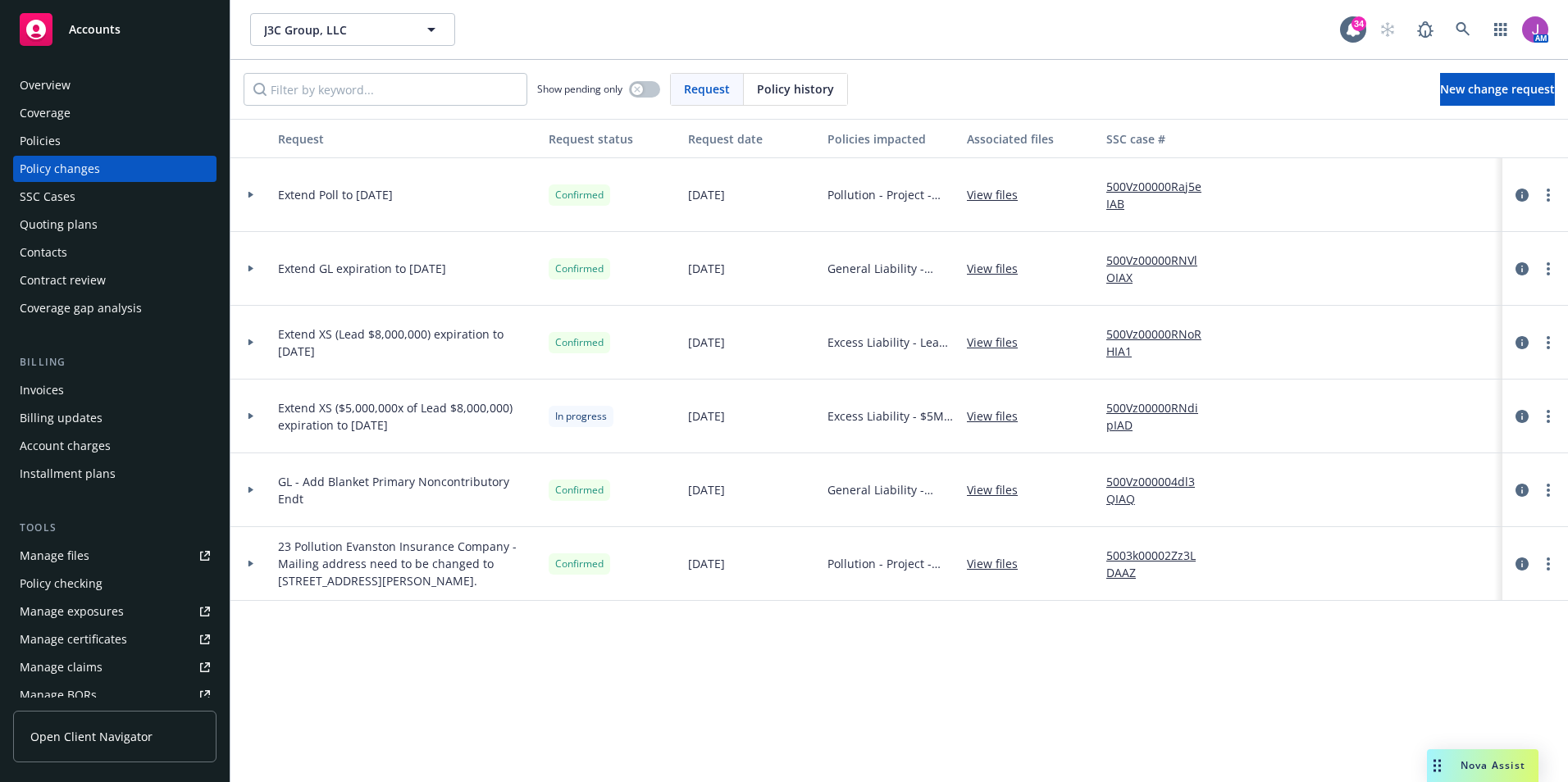
click at [253, 416] on icon at bounding box center [251, 416] width 6 height 5
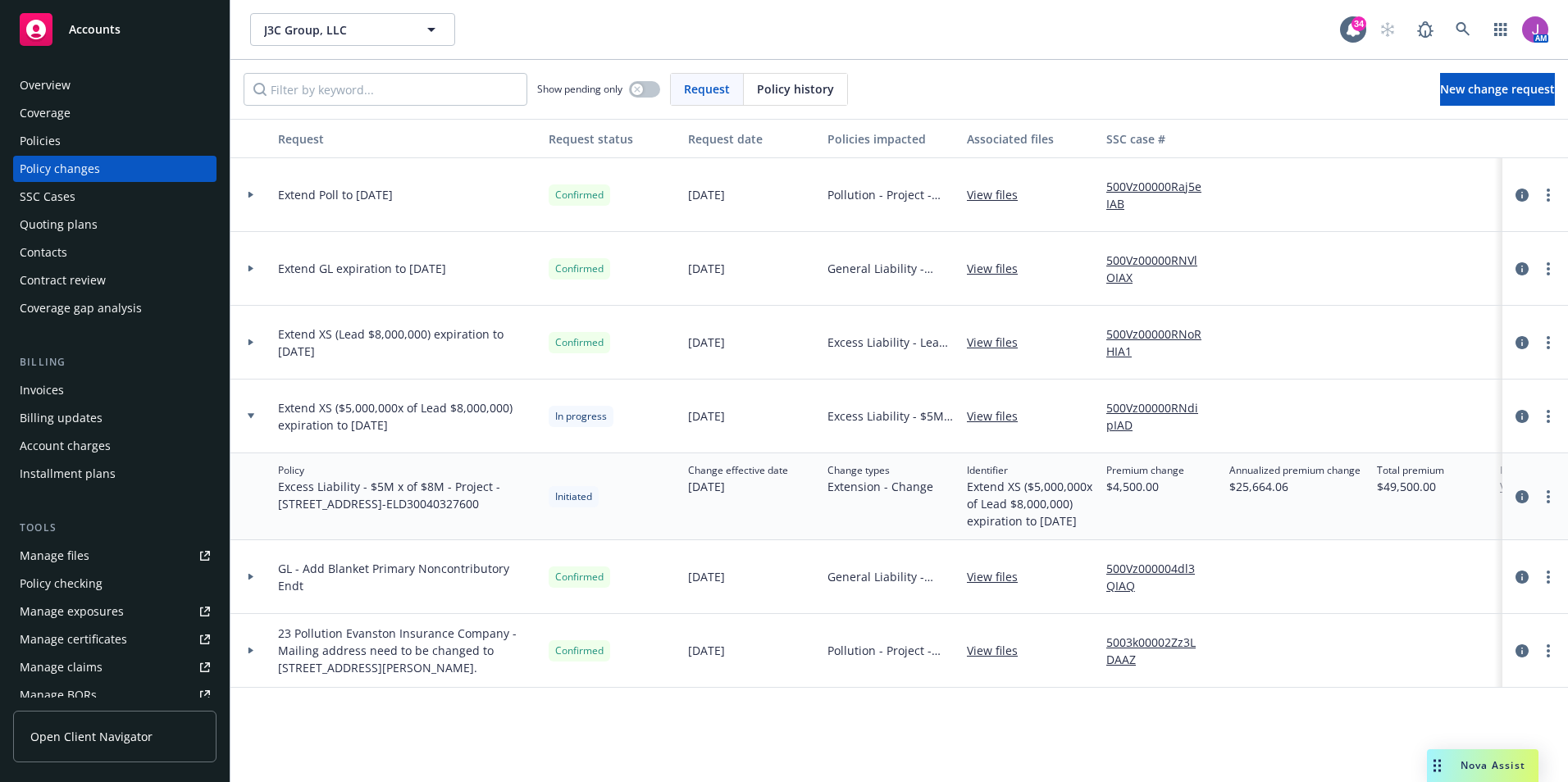
click at [252, 343] on icon at bounding box center [252, 342] width 5 height 6
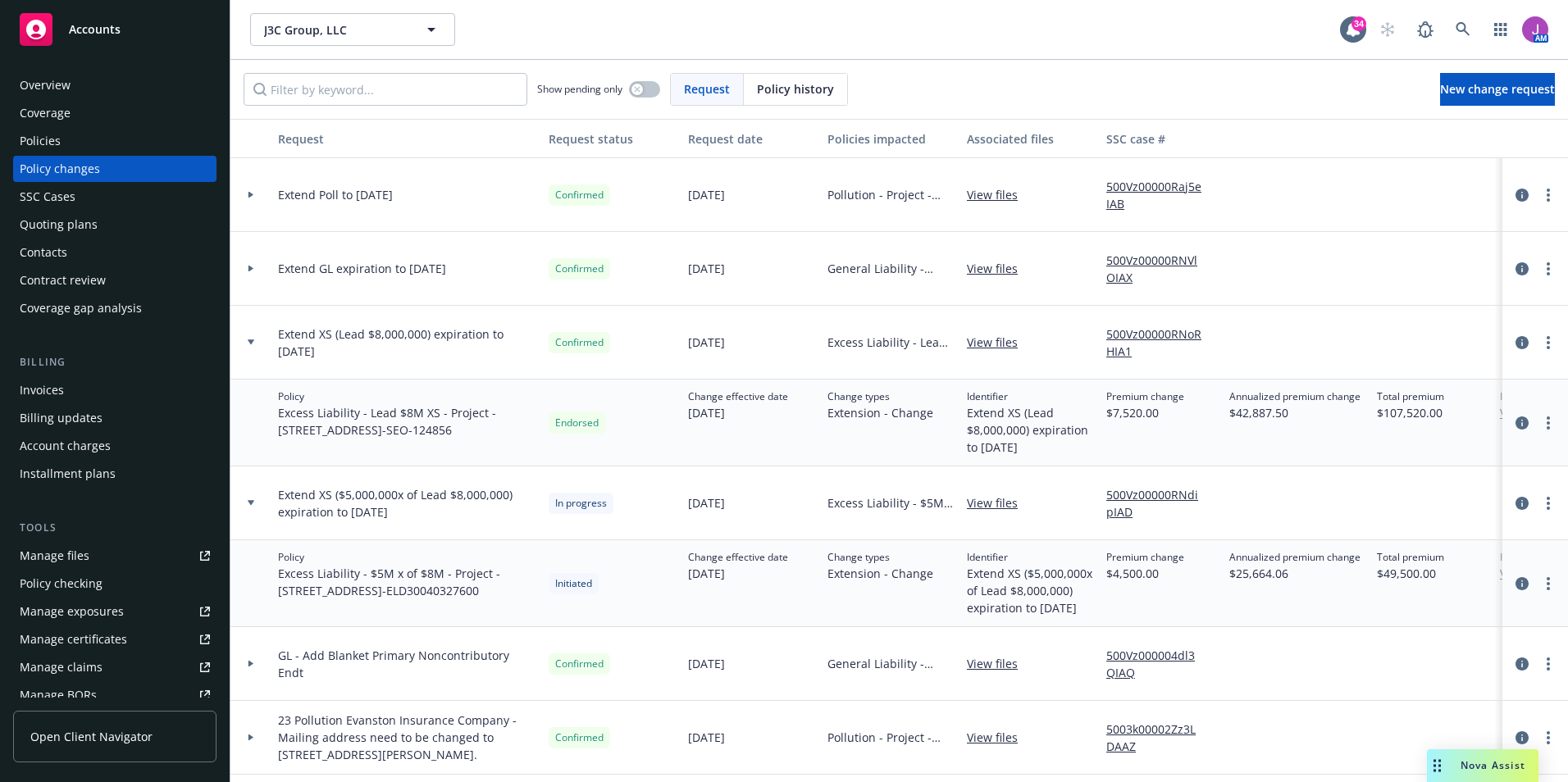
click at [252, 343] on icon at bounding box center [251, 342] width 6 height 5
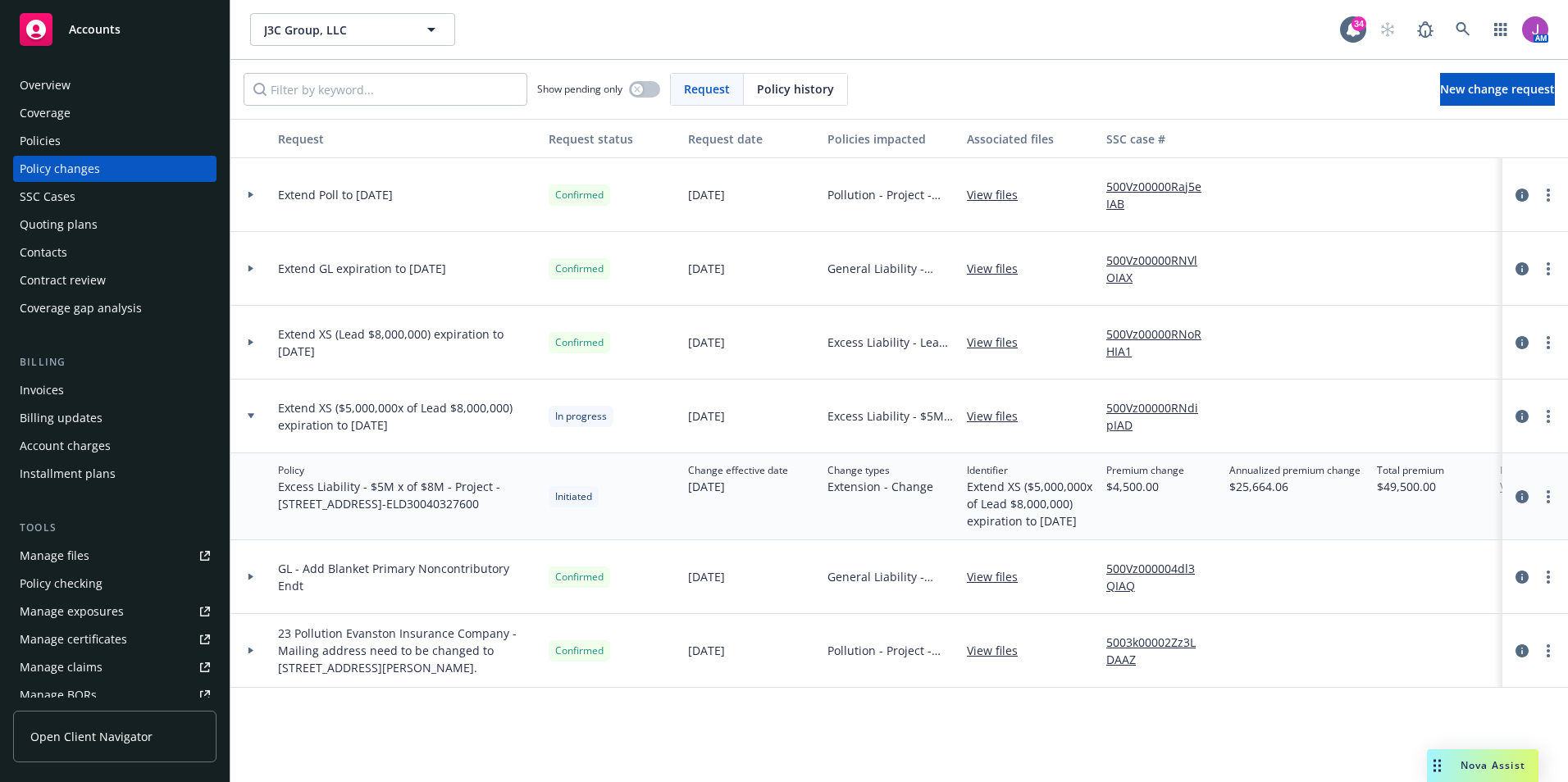
click at [991, 338] on link "View files" at bounding box center [999, 341] width 64 height 17
click at [1546, 412] on link "more" at bounding box center [1548, 417] width 20 height 20
drag, startPoint x: 763, startPoint y: 431, endPoint x: 779, endPoint y: 431, distance: 16.0
click at [763, 431] on div "[DATE]" at bounding box center [751, 416] width 140 height 74
click at [1519, 413] on icon "circleInformation" at bounding box center [1522, 416] width 13 height 13
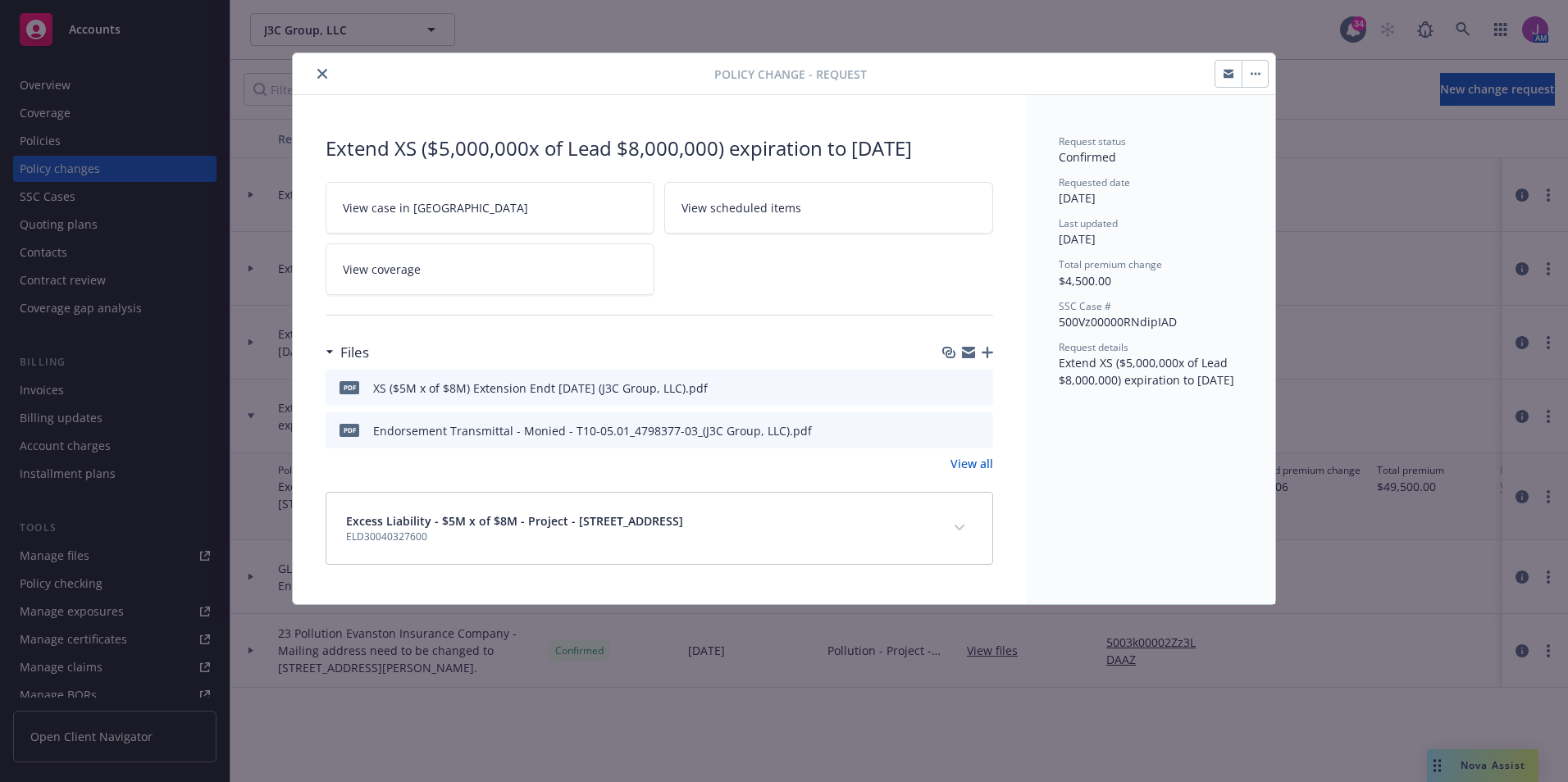
click at [1254, 80] on button "button" at bounding box center [1255, 74] width 27 height 27
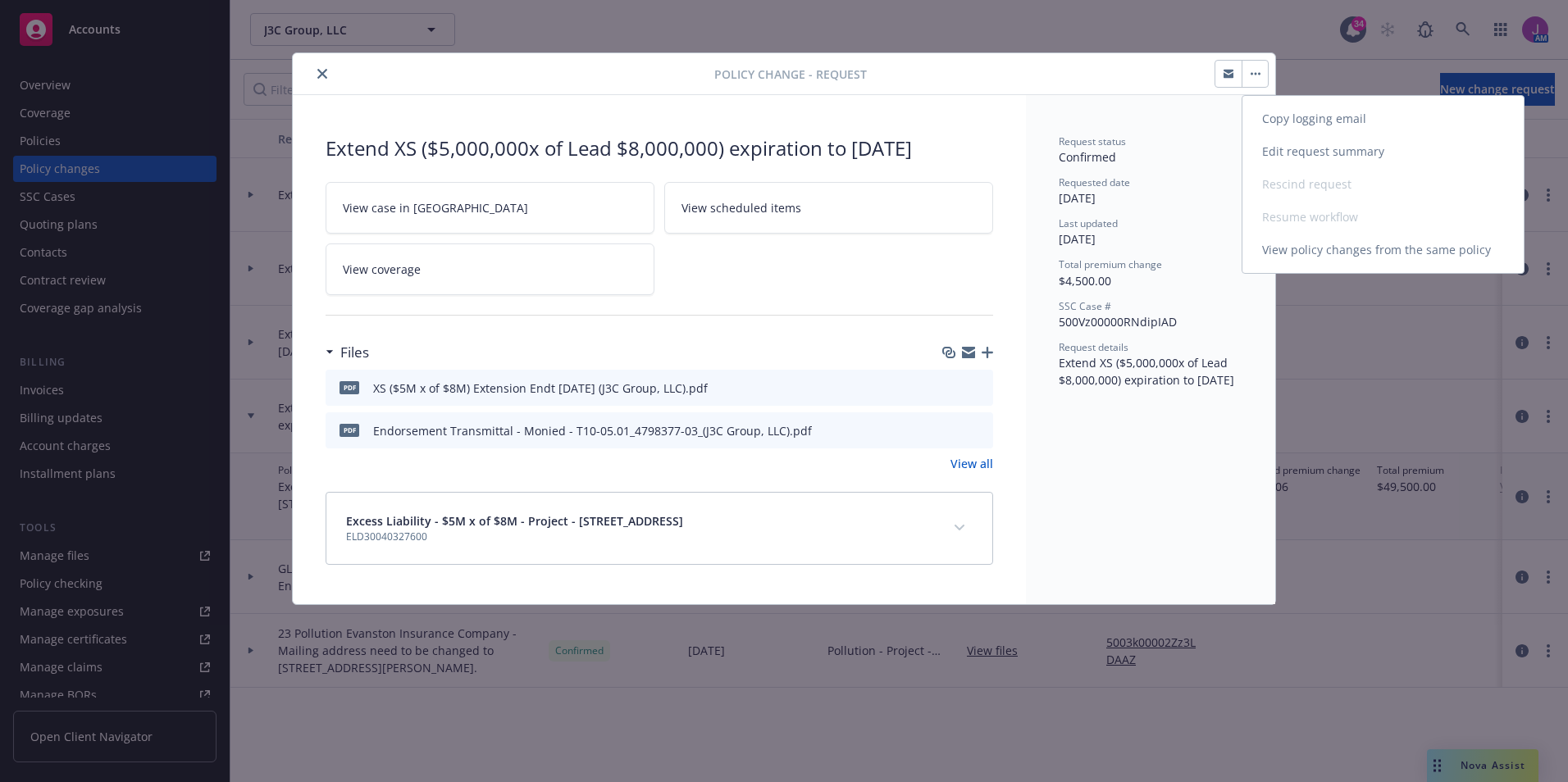
click at [1297, 151] on link "Edit request summary" at bounding box center [1383, 151] width 281 height 33
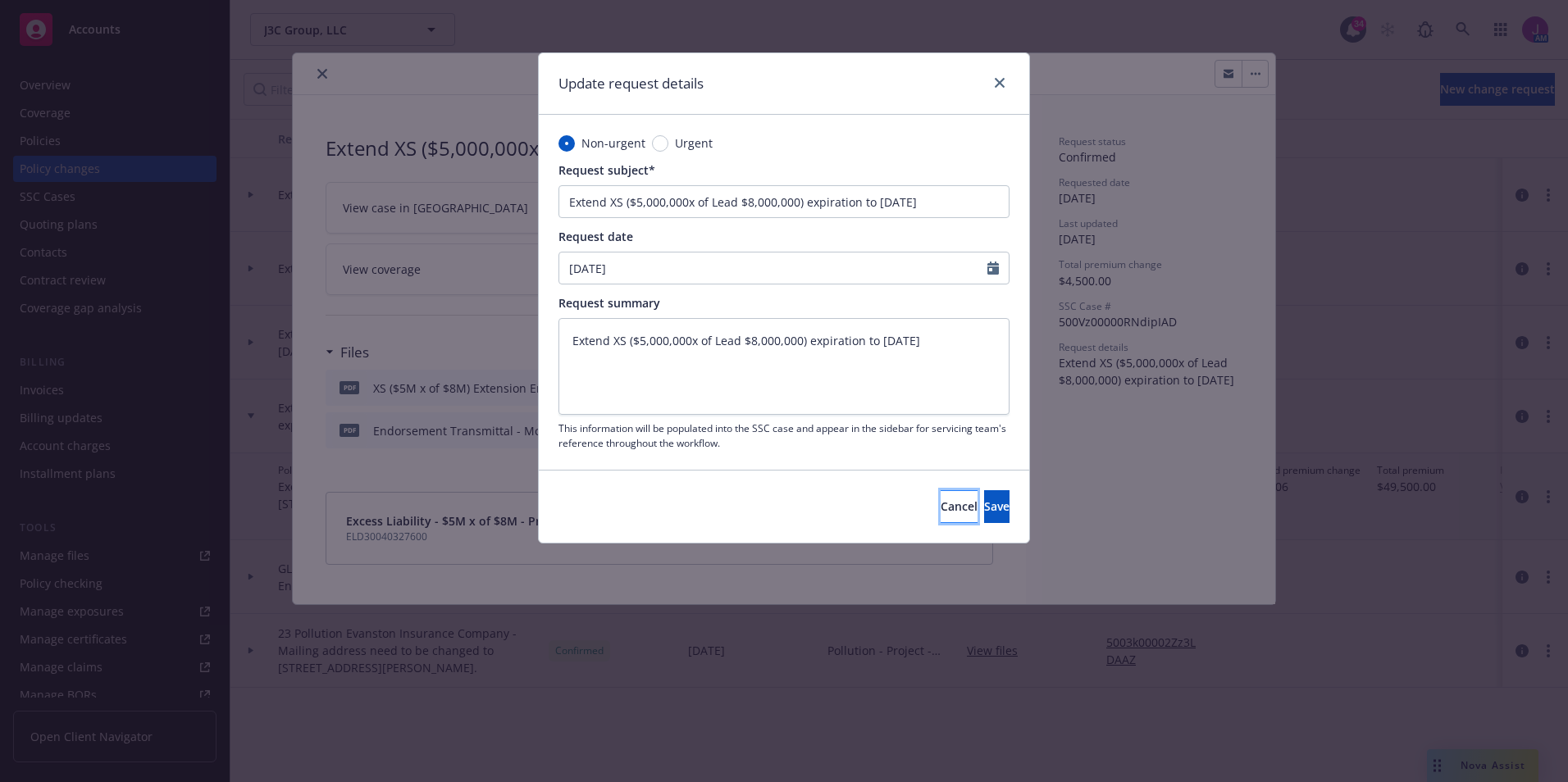
type textarea "x"
click at [940, 499] on span "Cancel" at bounding box center [959, 507] width 37 height 16
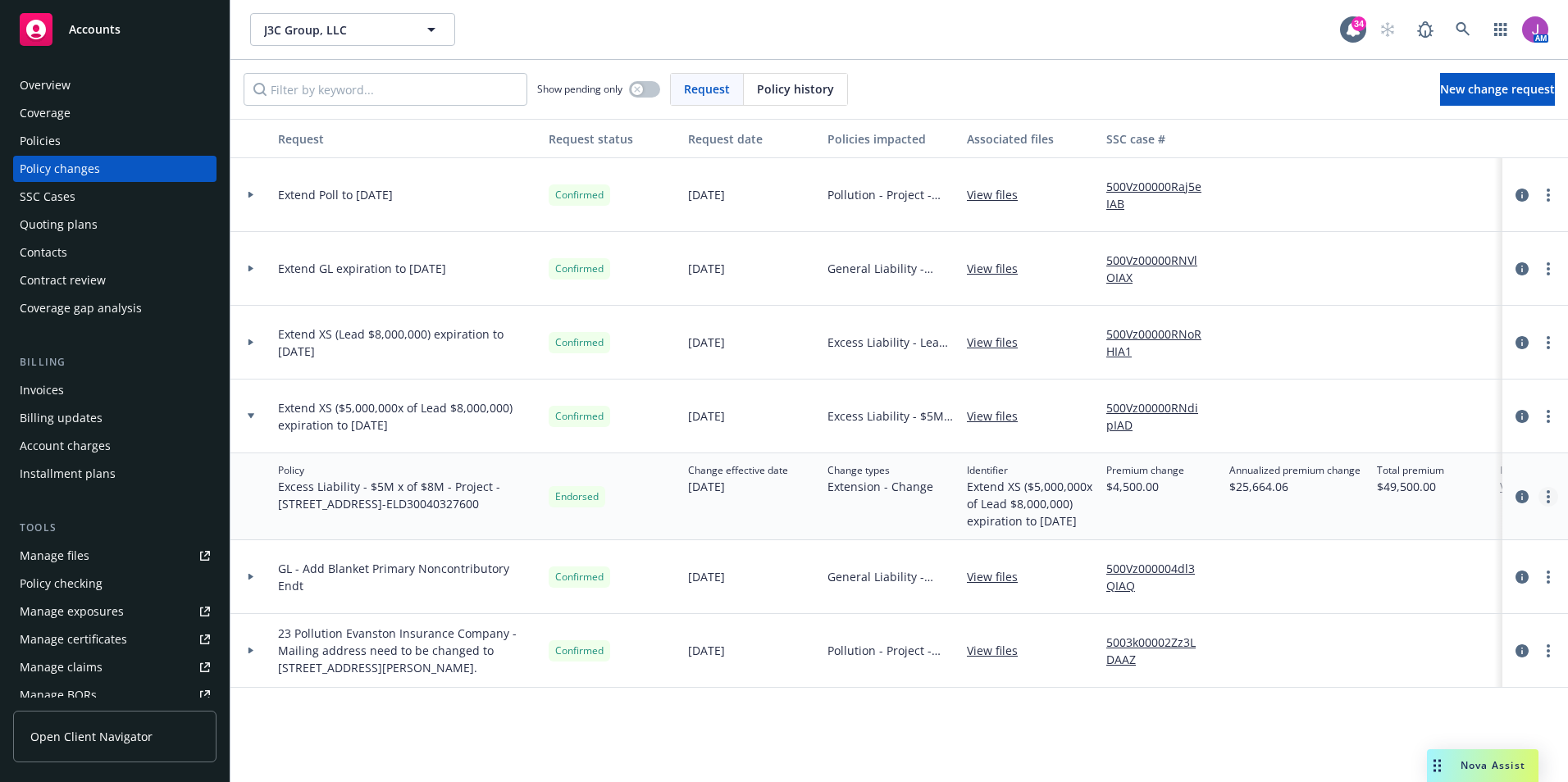
click at [1540, 507] on link "more" at bounding box center [1548, 497] width 20 height 20
click at [1363, 640] on link "Edit billing info" at bounding box center [1416, 636] width 281 height 33
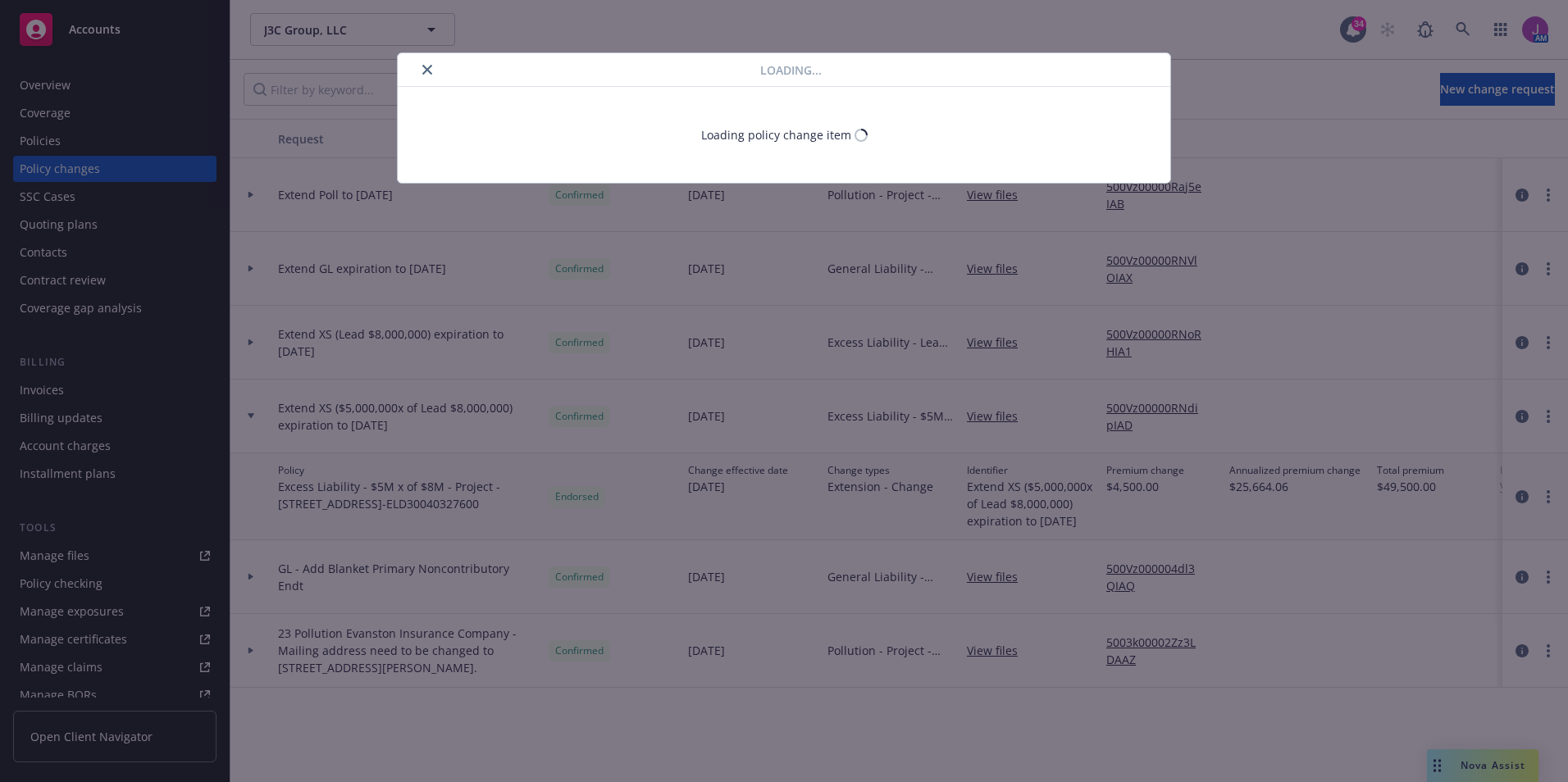
select select "CA"
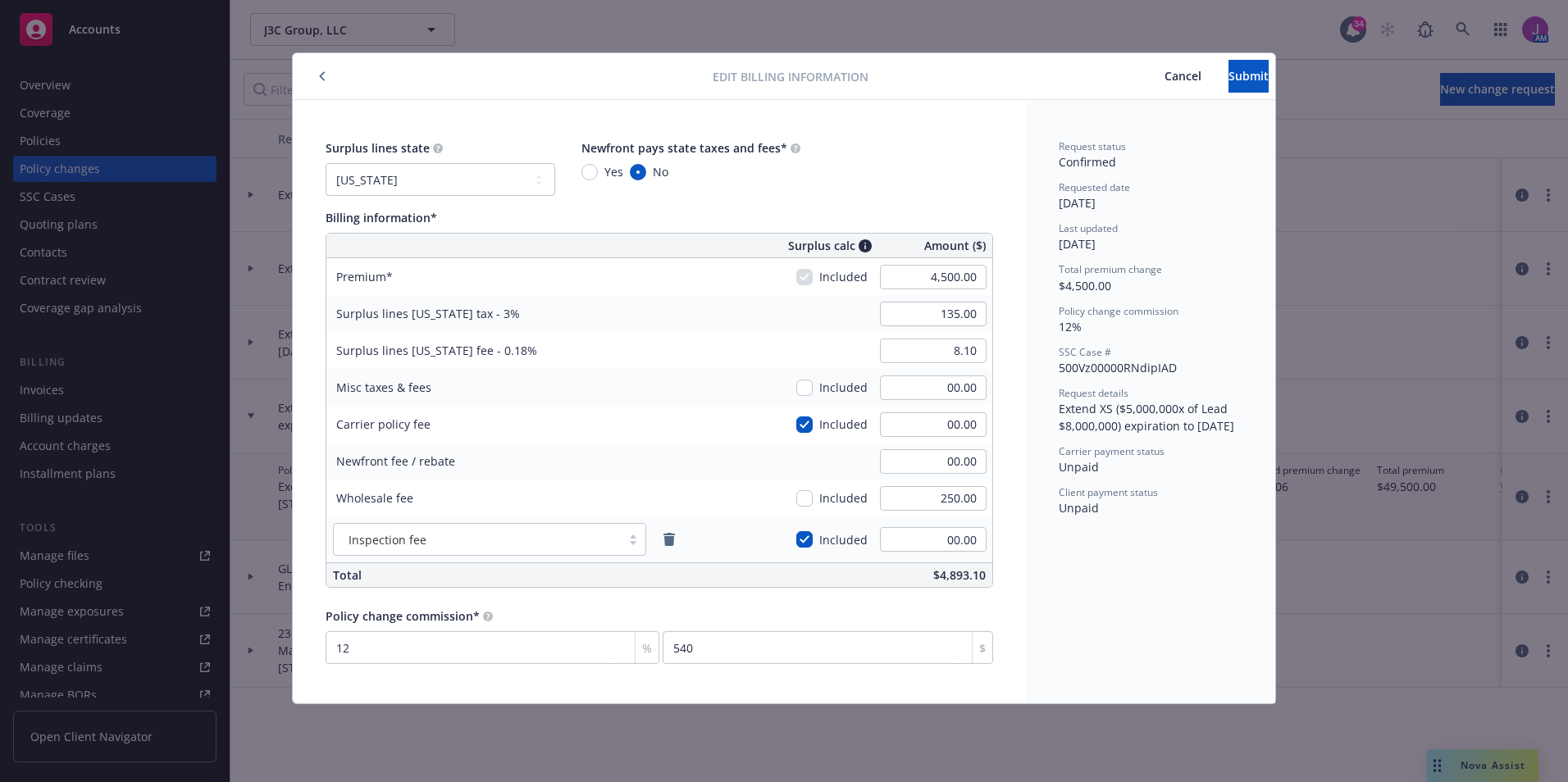
click at [327, 79] on button "button" at bounding box center [322, 76] width 20 height 20
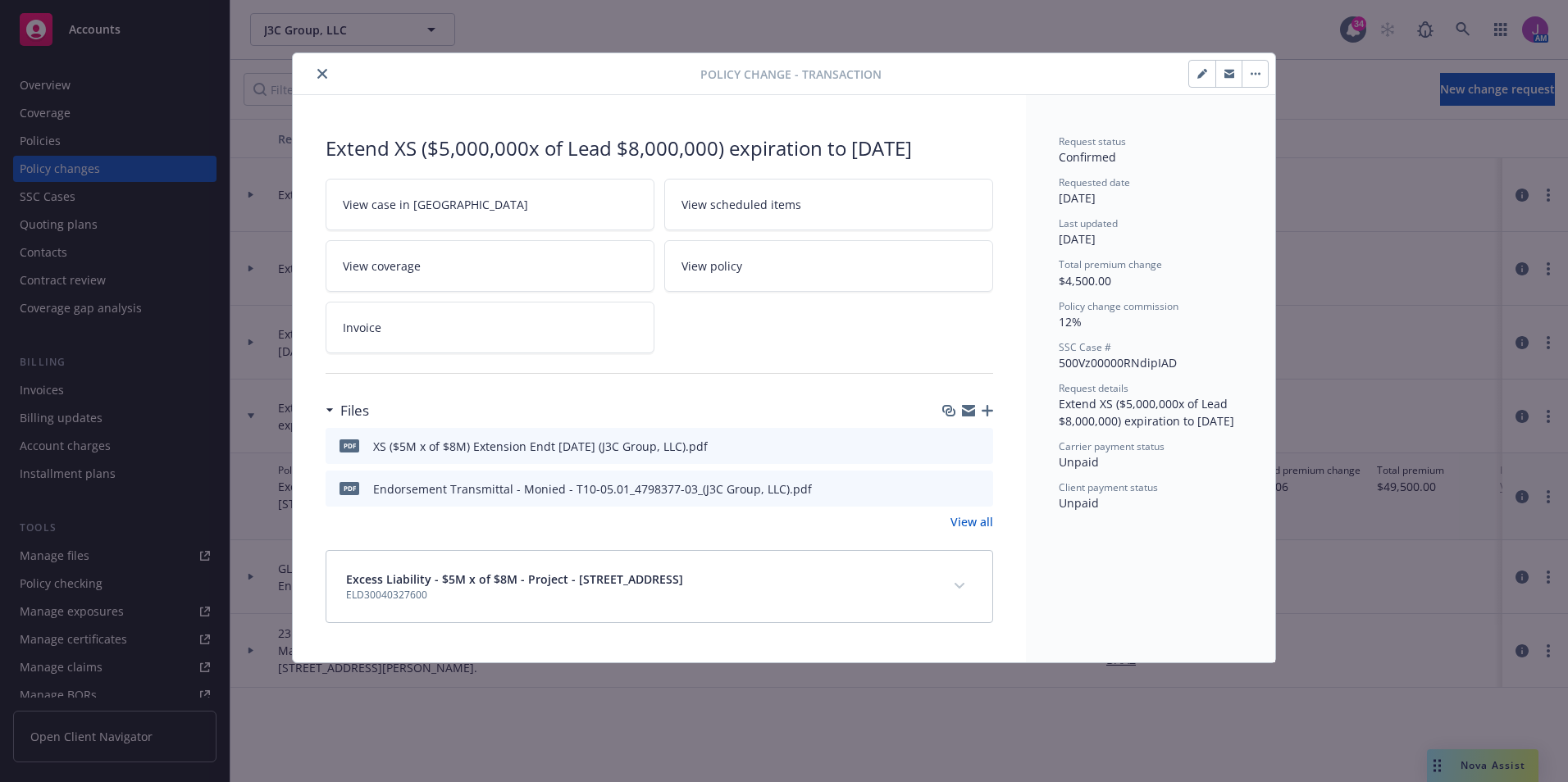
click at [324, 77] on icon "close" at bounding box center [322, 73] width 10 height 10
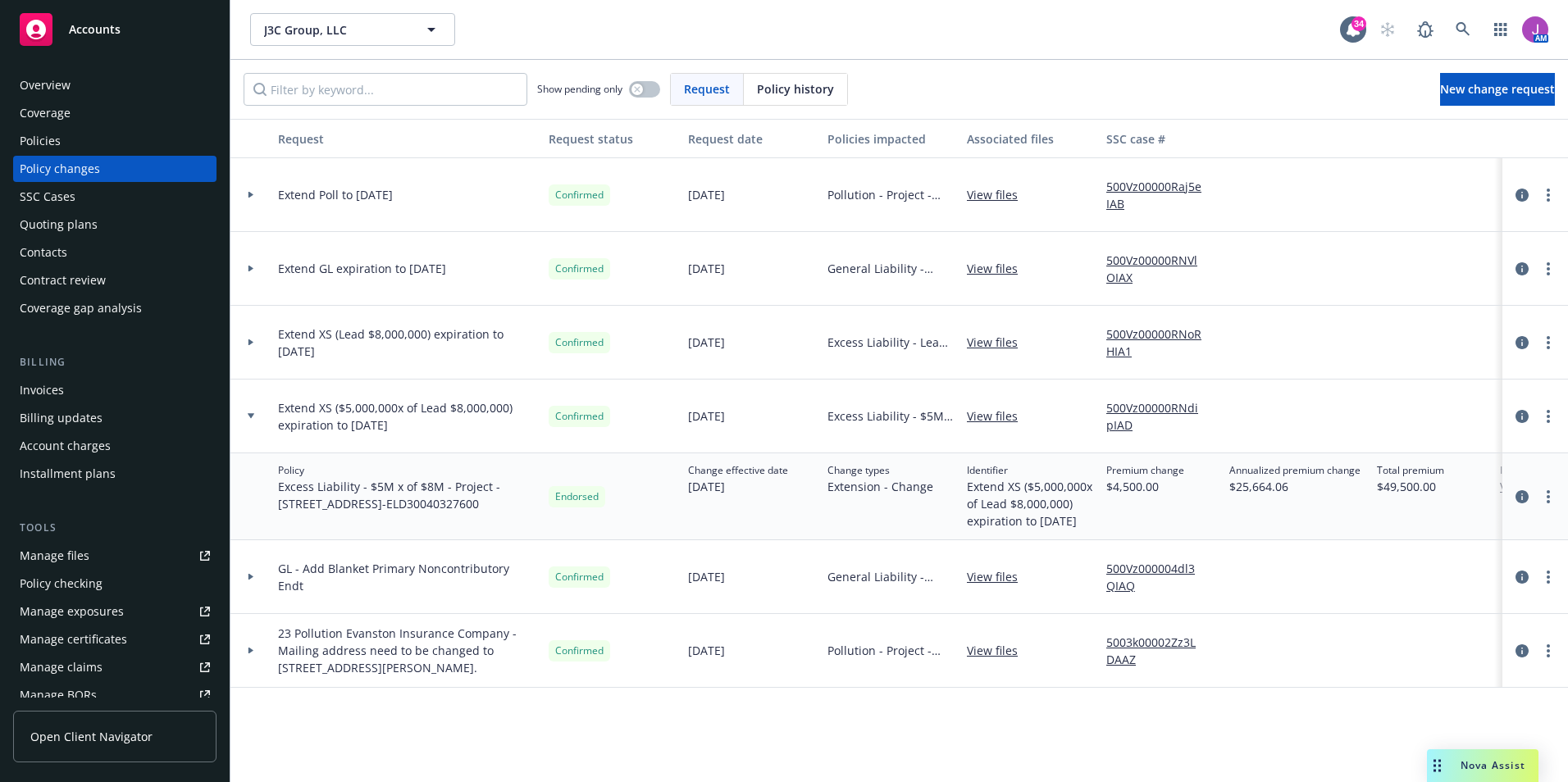
click at [62, 251] on div "Contacts" at bounding box center [44, 252] width 48 height 27
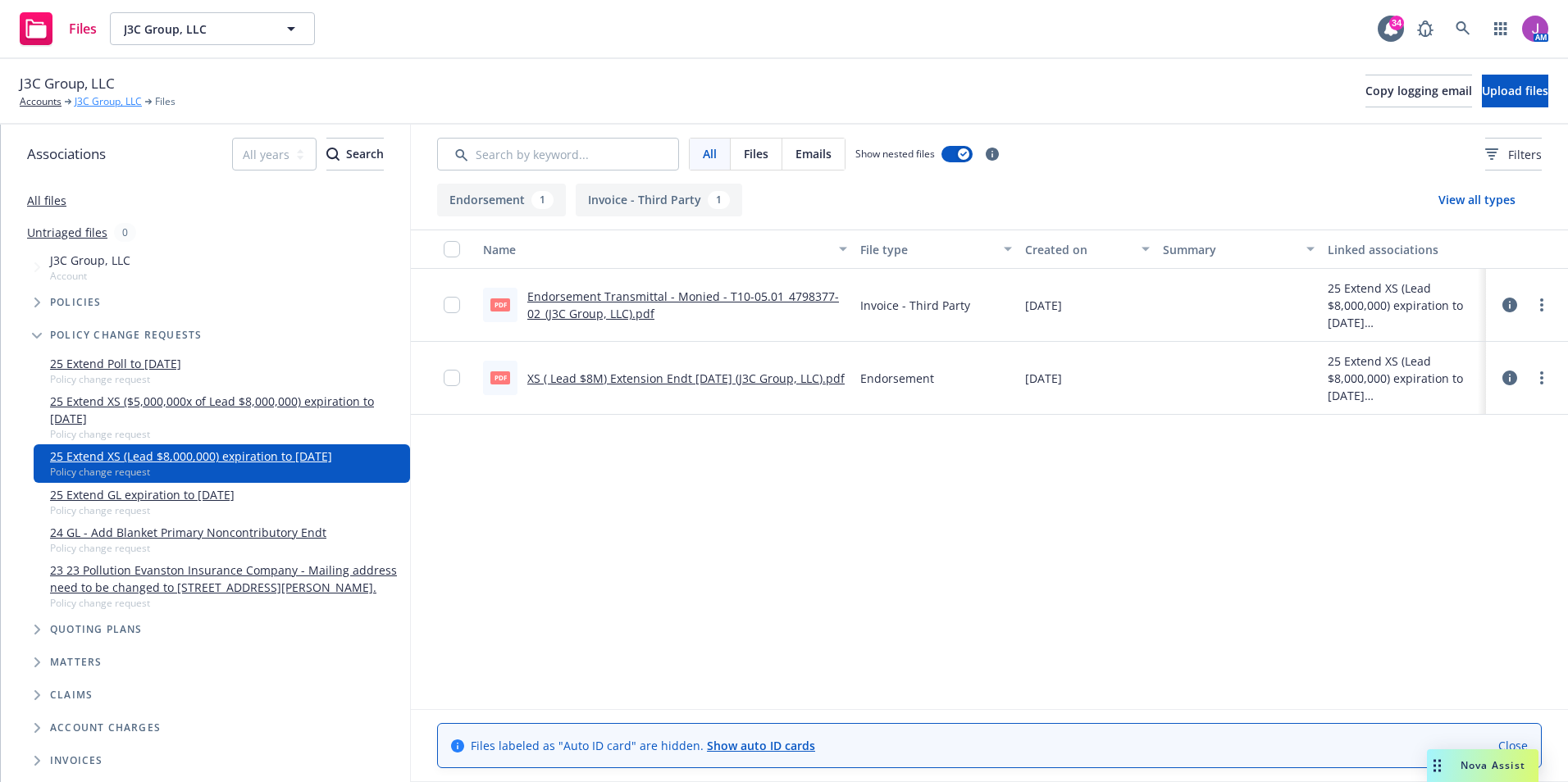
click at [116, 100] on link "J3C Group, LLC" at bounding box center [108, 101] width 68 height 15
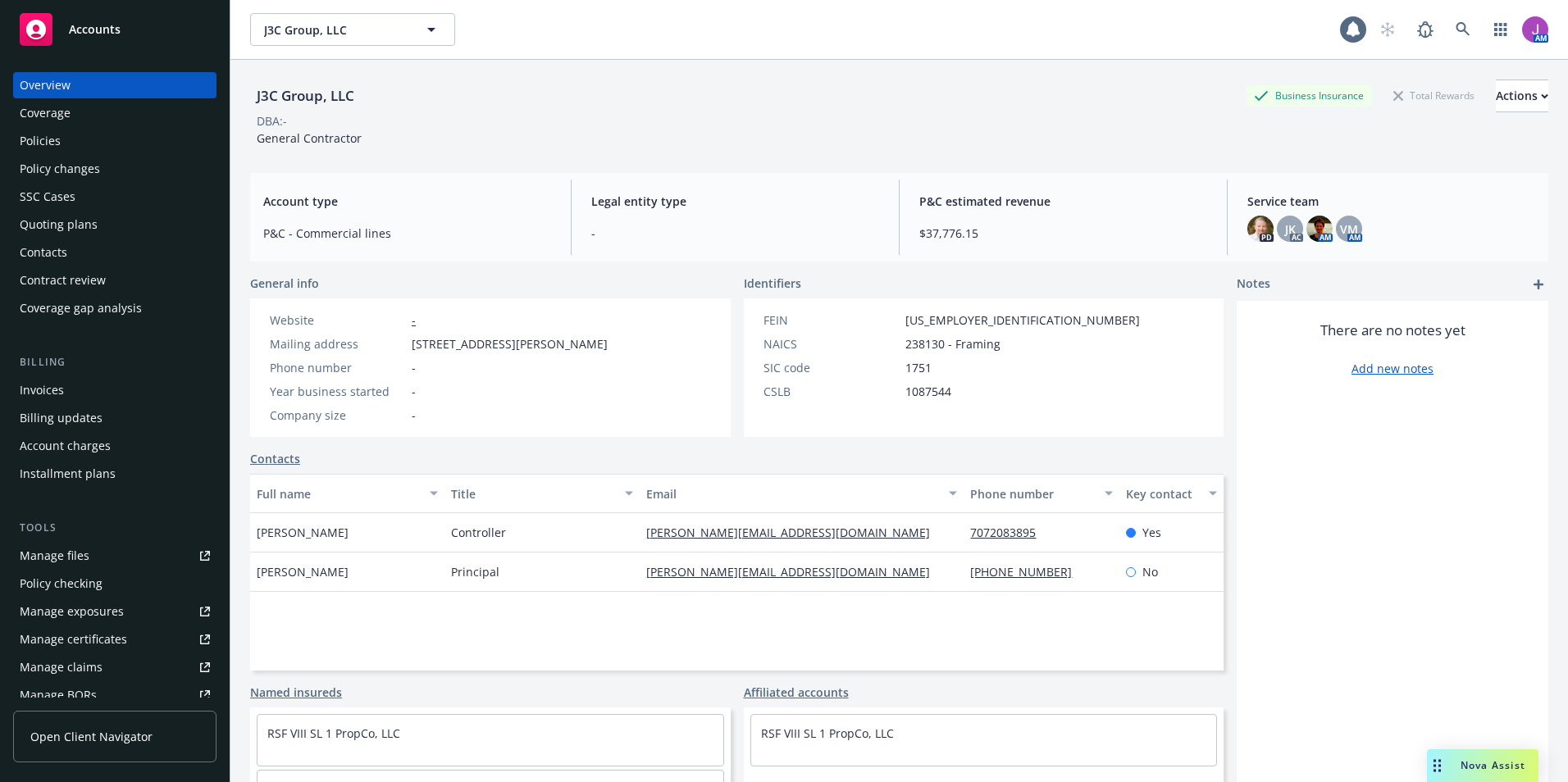
click at [28, 148] on div "Policies" at bounding box center [40, 141] width 41 height 27
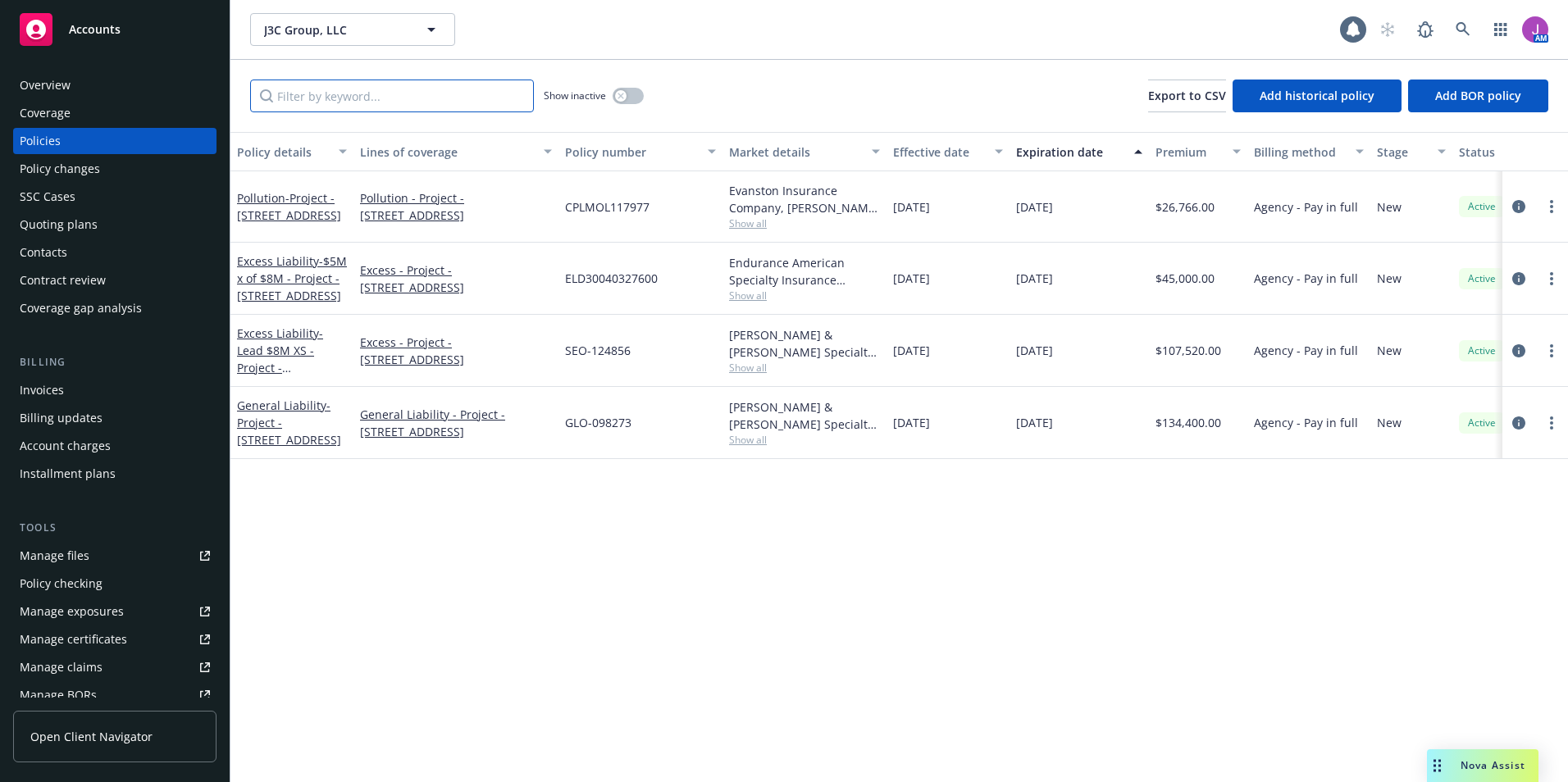
click at [316, 92] on input "Filter by keyword..." at bounding box center [391, 95] width 284 height 33
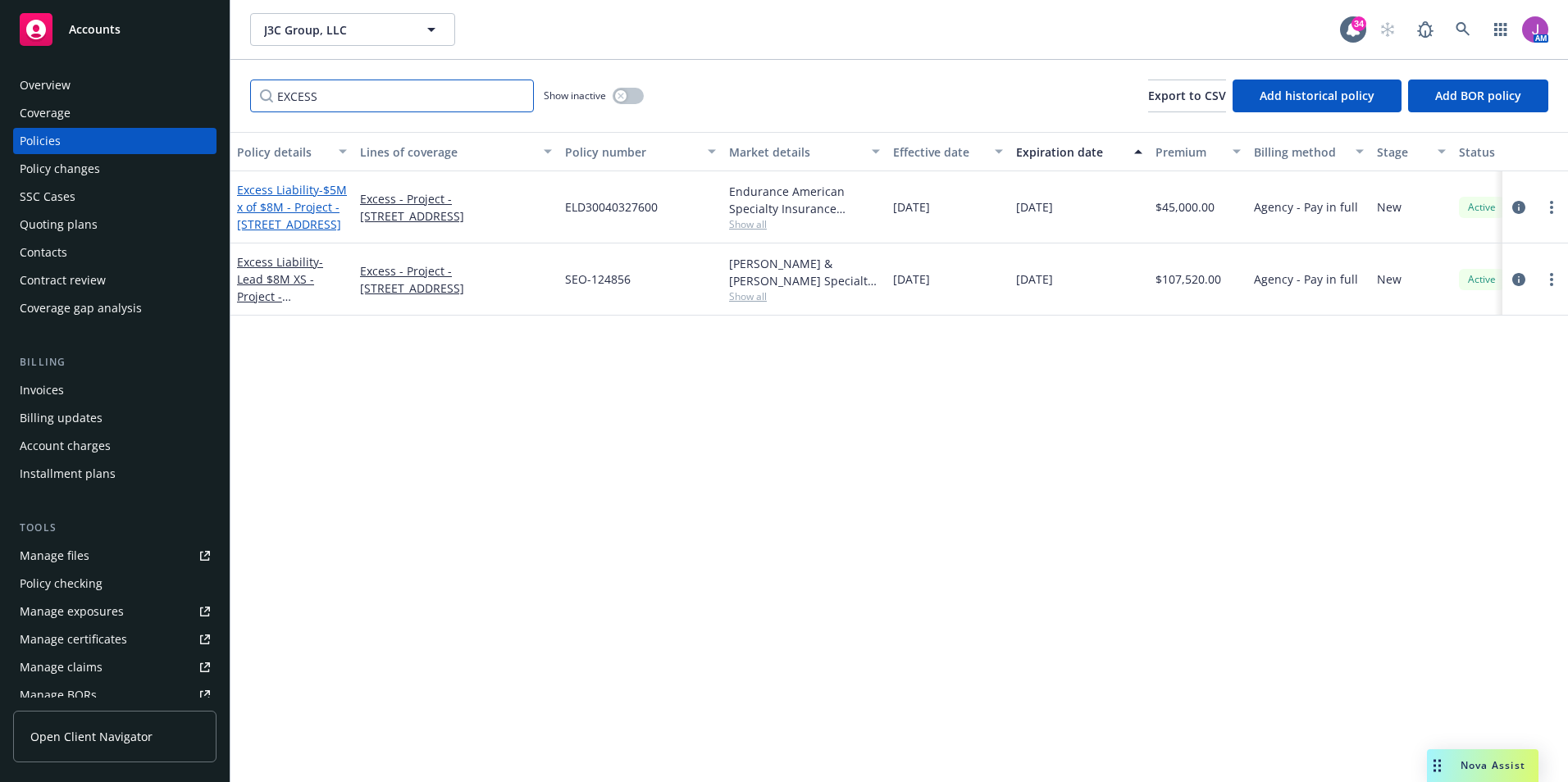
type input "EXCESS"
click at [252, 223] on span "- $5M x of $8M - Project - 5630 Soquel Drive, Soquel, CA" at bounding box center [292, 207] width 110 height 50
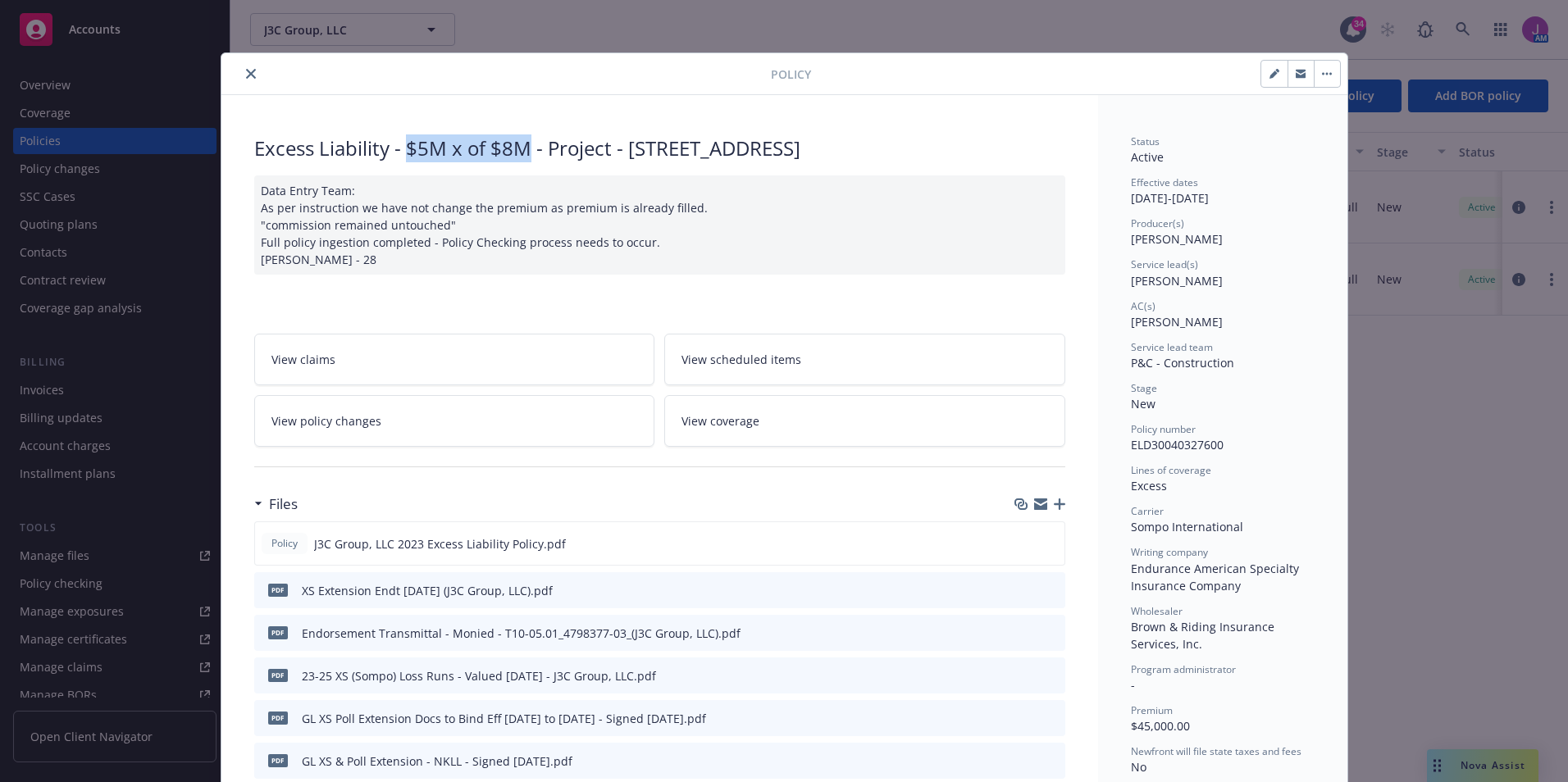
drag, startPoint x: 402, startPoint y: 148, endPoint x: 524, endPoint y: 148, distance: 122.0
click at [524, 148] on div "Excess Liability - $5M x of $8M - Project - 5630 Soquel Drive, Soquel, CA" at bounding box center [660, 148] width 811 height 28
copy div "$5M x of $8M"
click at [246, 74] on icon "close" at bounding box center [251, 73] width 10 height 10
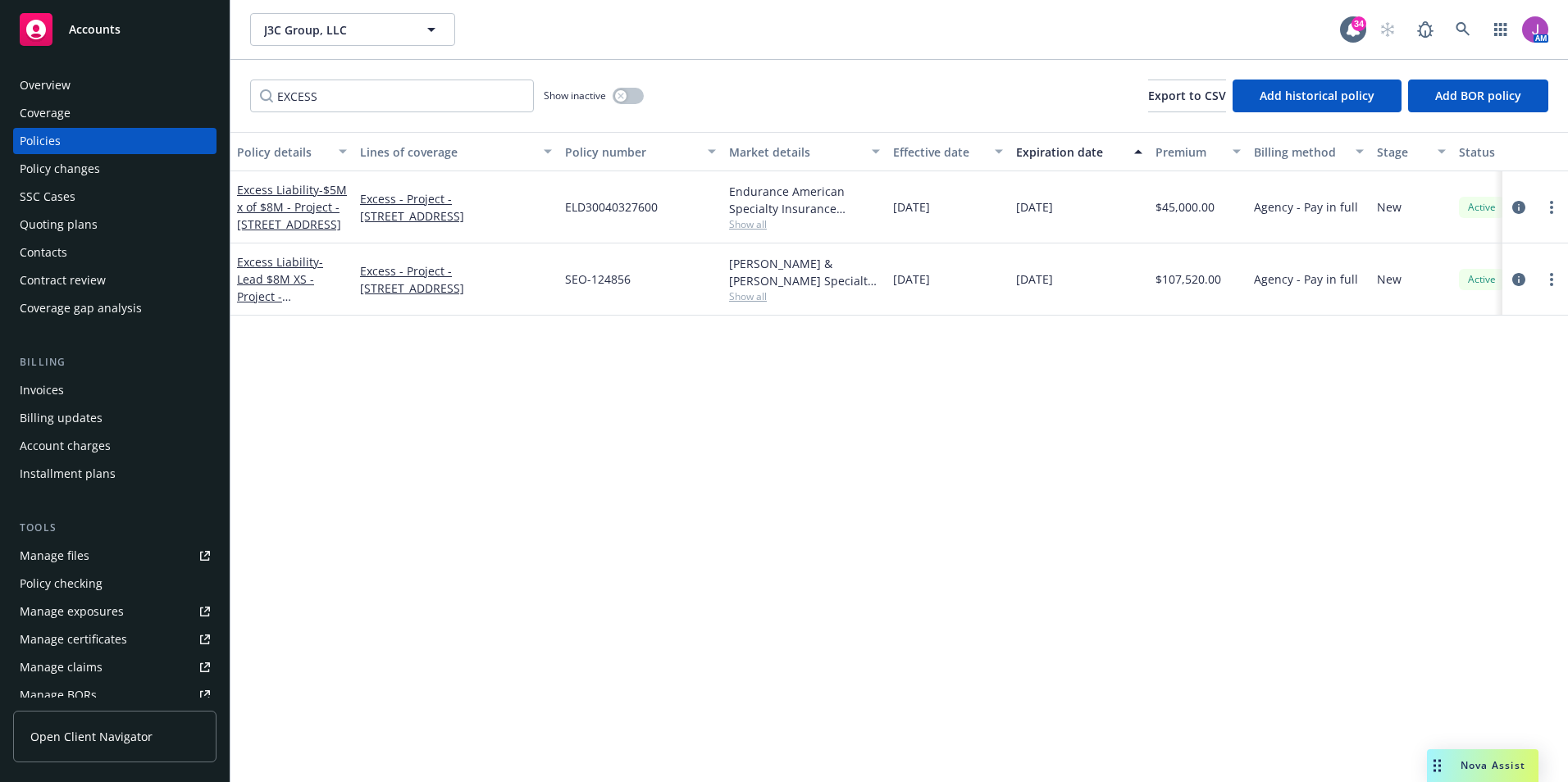
click at [66, 165] on div "Policy changes" at bounding box center [60, 169] width 80 height 27
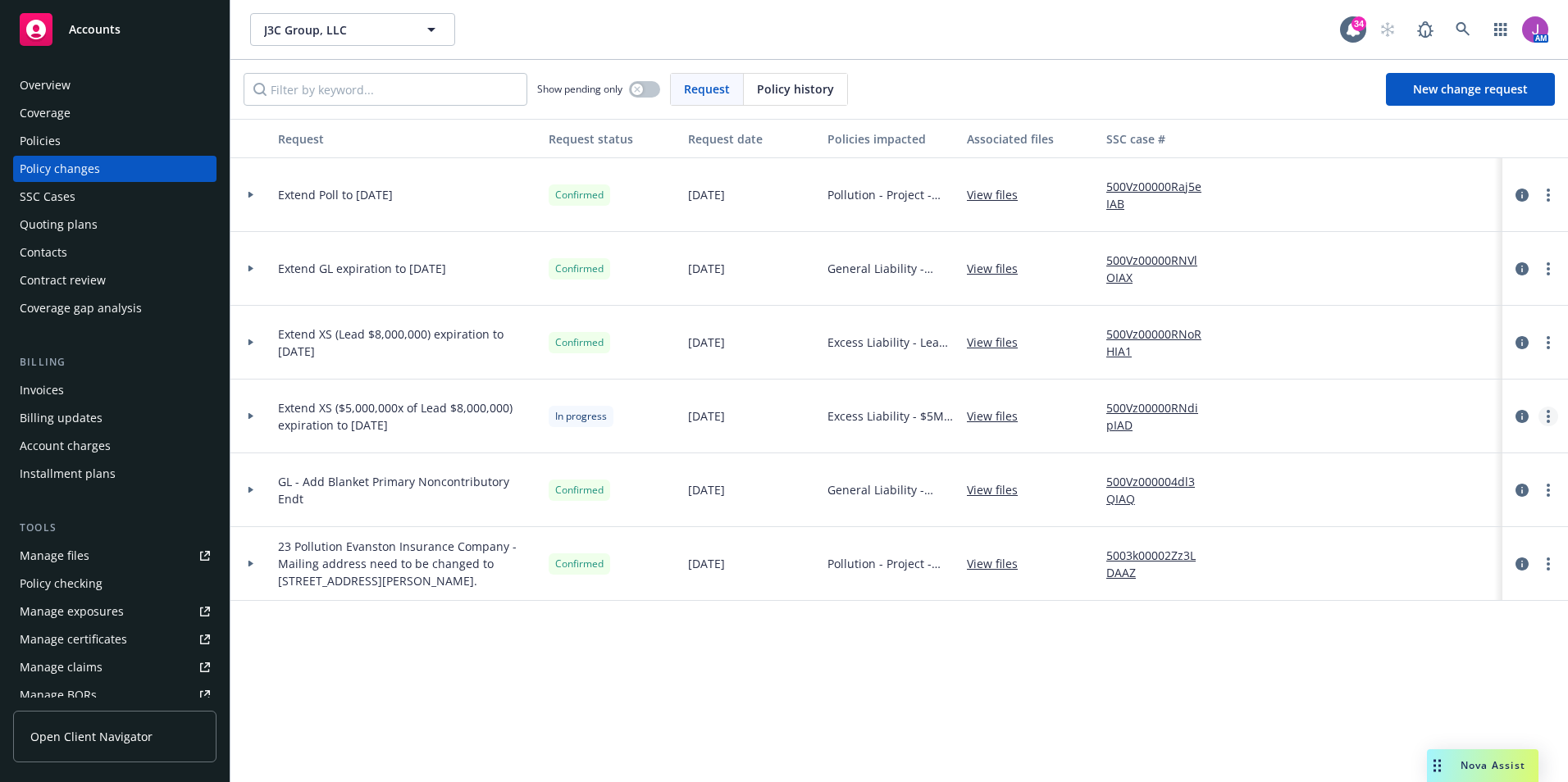
click at [1546, 419] on link "more" at bounding box center [1548, 417] width 20 height 20
click at [1355, 546] on link "Resume workflow" at bounding box center [1416, 548] width 281 height 33
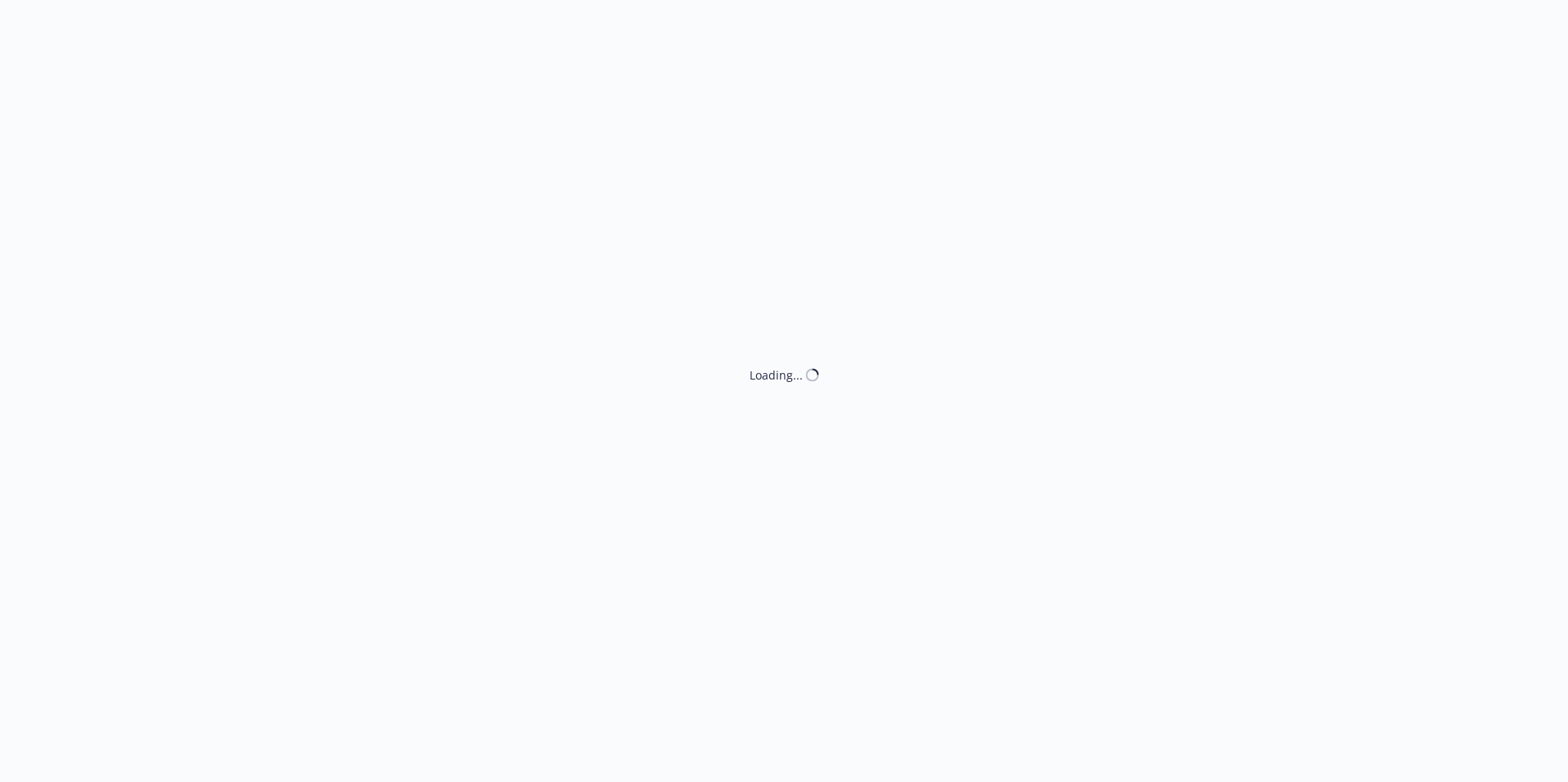
select select "ACCEPTED"
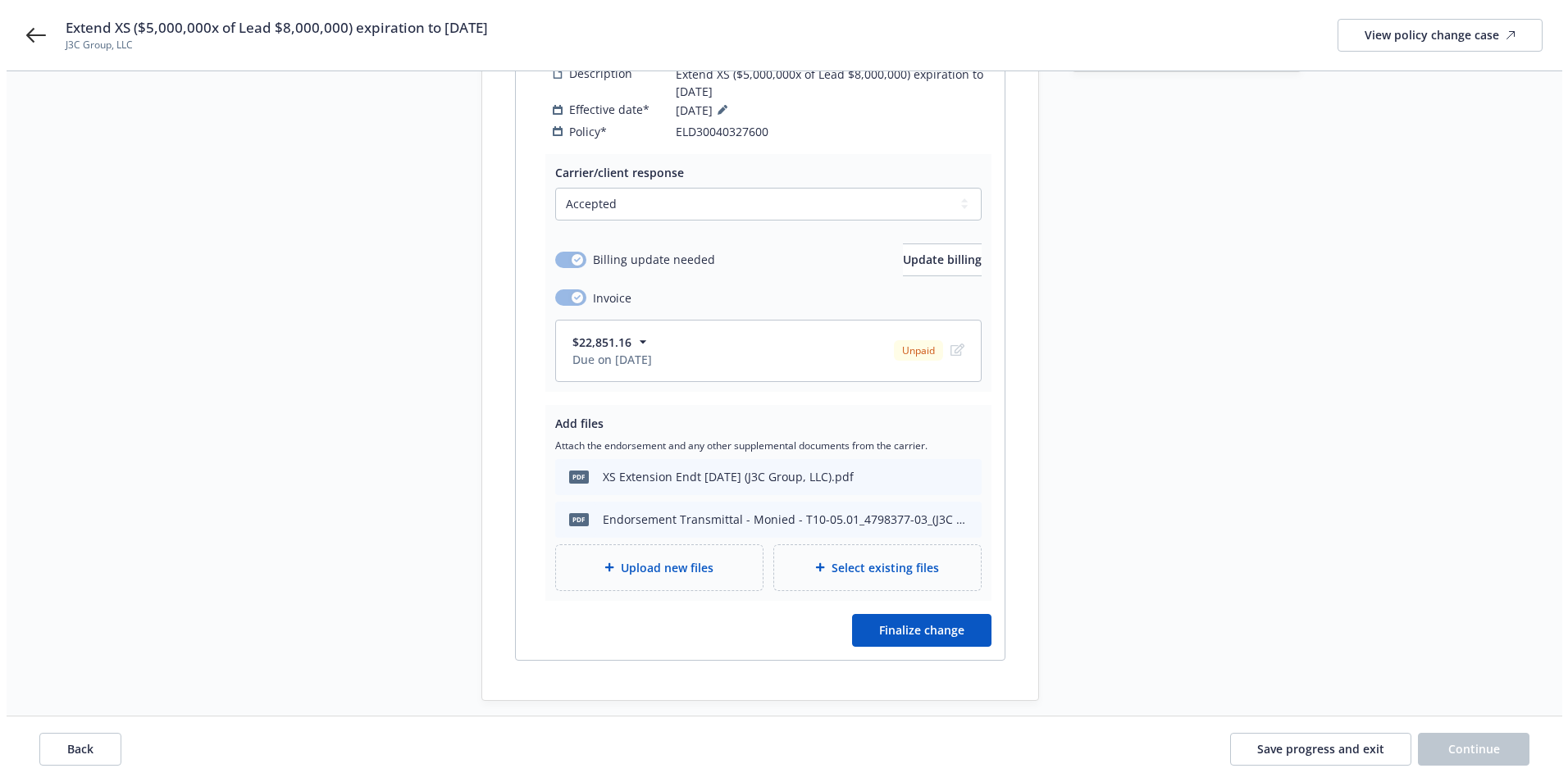
scroll to position [347, 0]
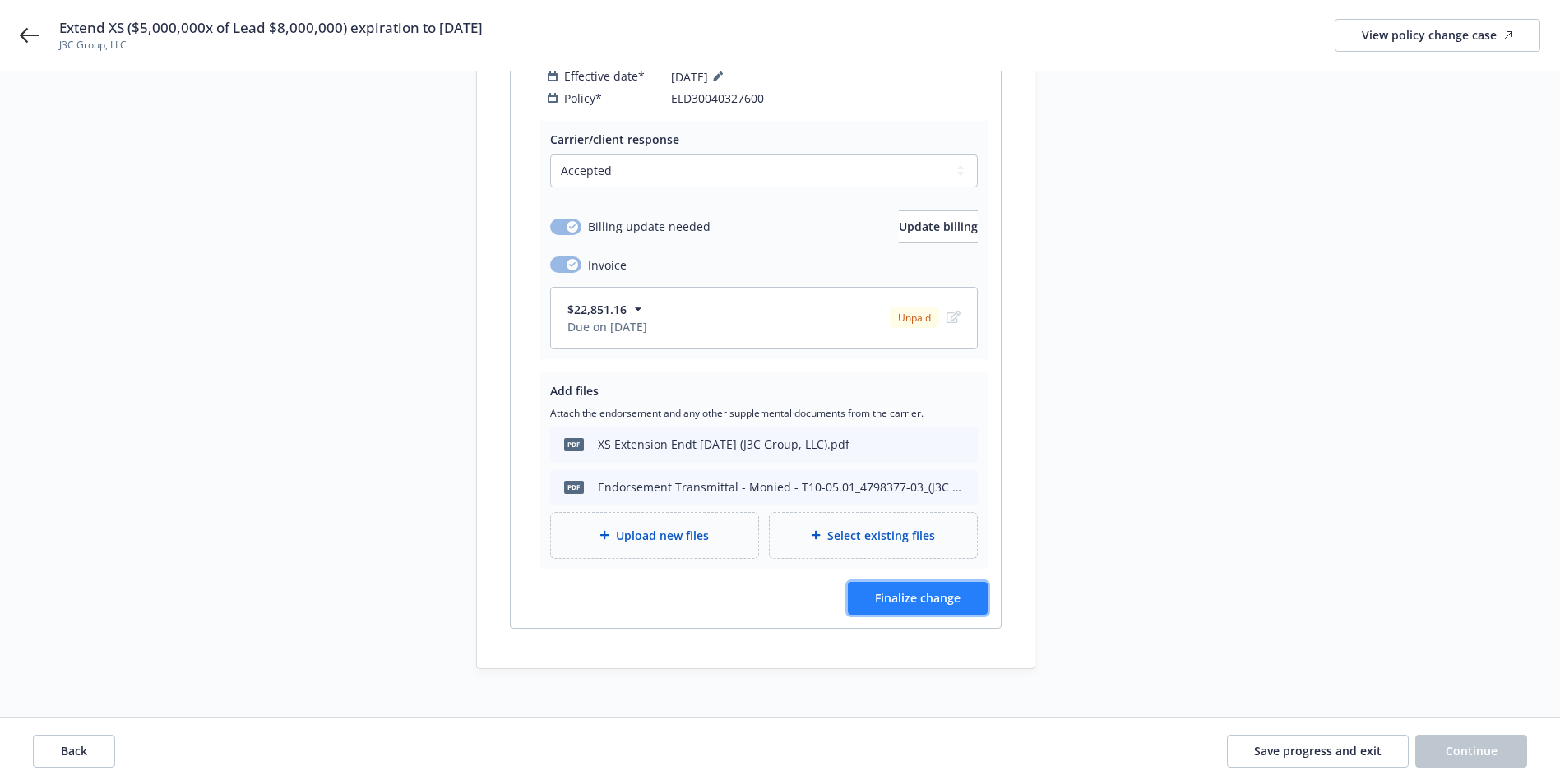
click at [918, 590] on span "Finalize change" at bounding box center [918, 598] width 86 height 16
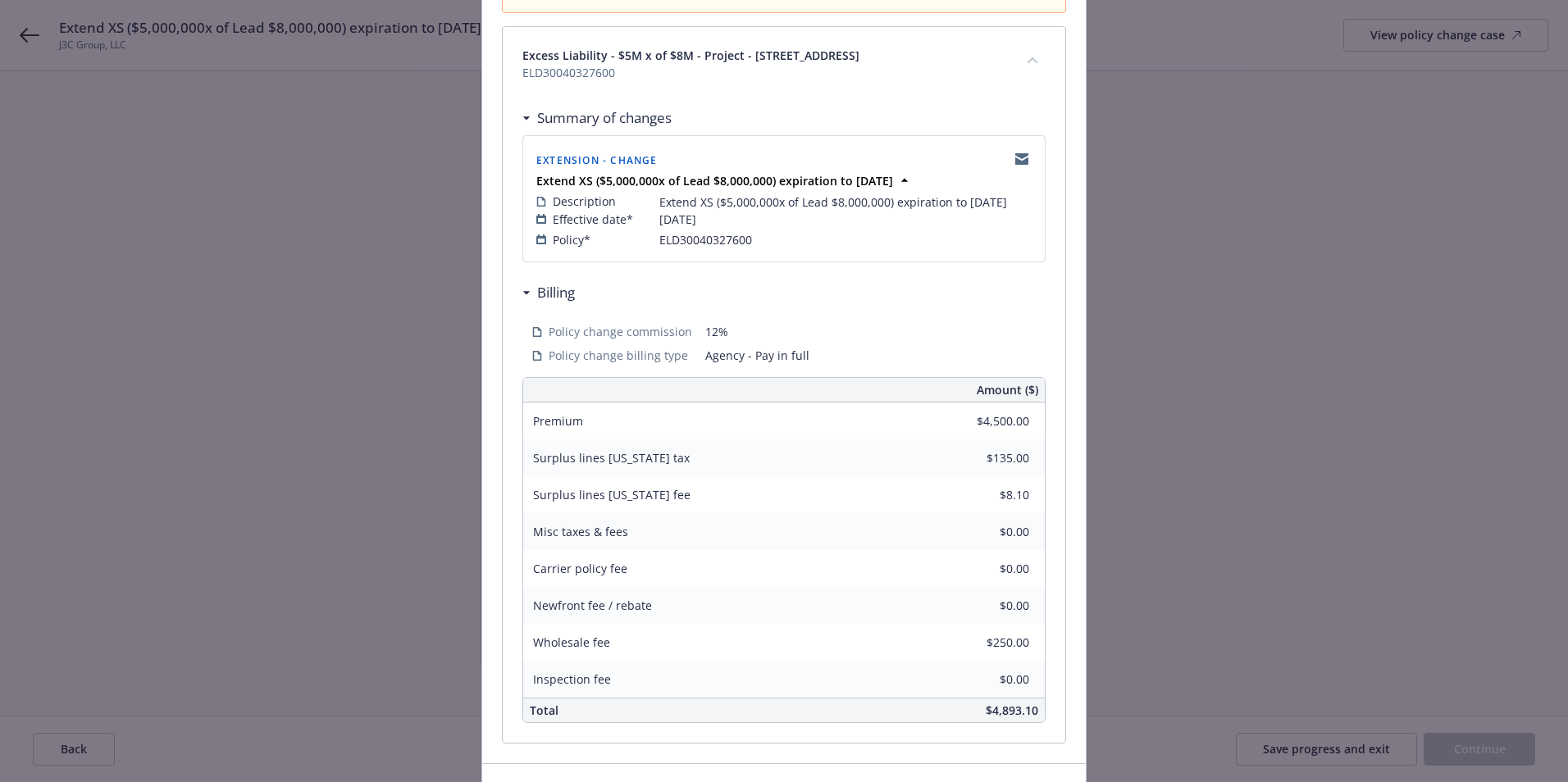
scroll to position [326, 0]
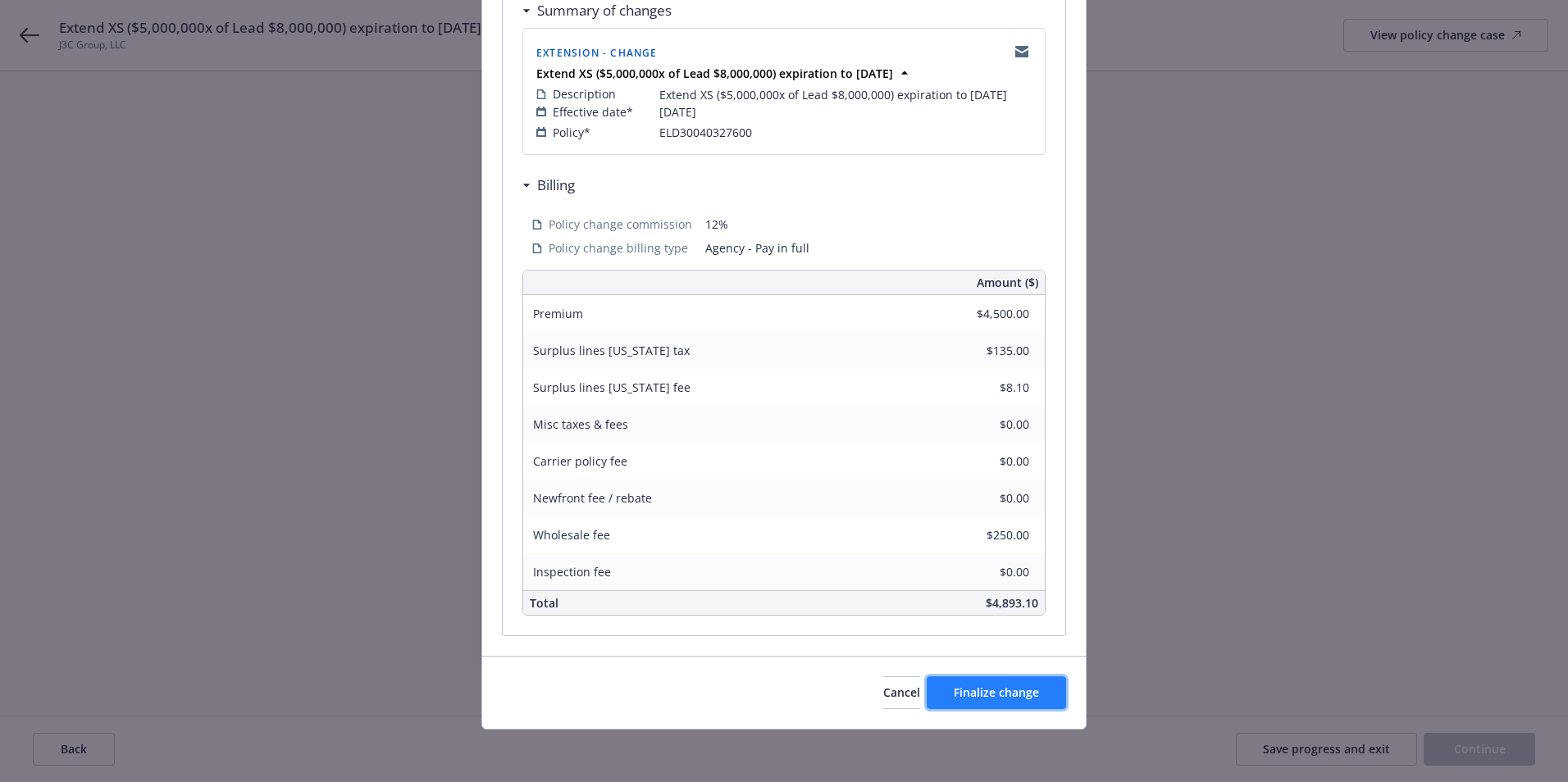
click at [992, 682] on button "Finalize change" at bounding box center [996, 692] width 140 height 33
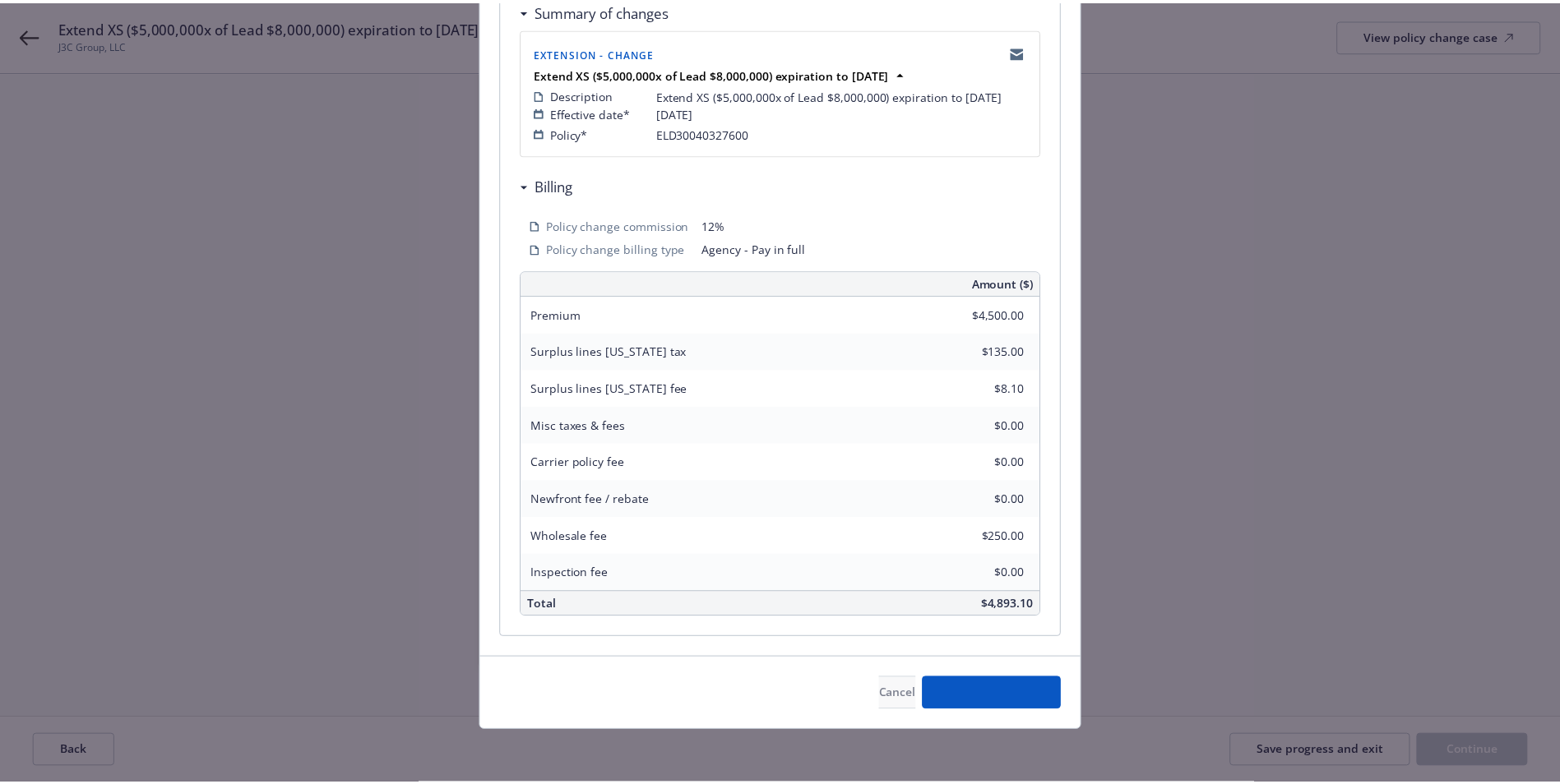
scroll to position [347, 0]
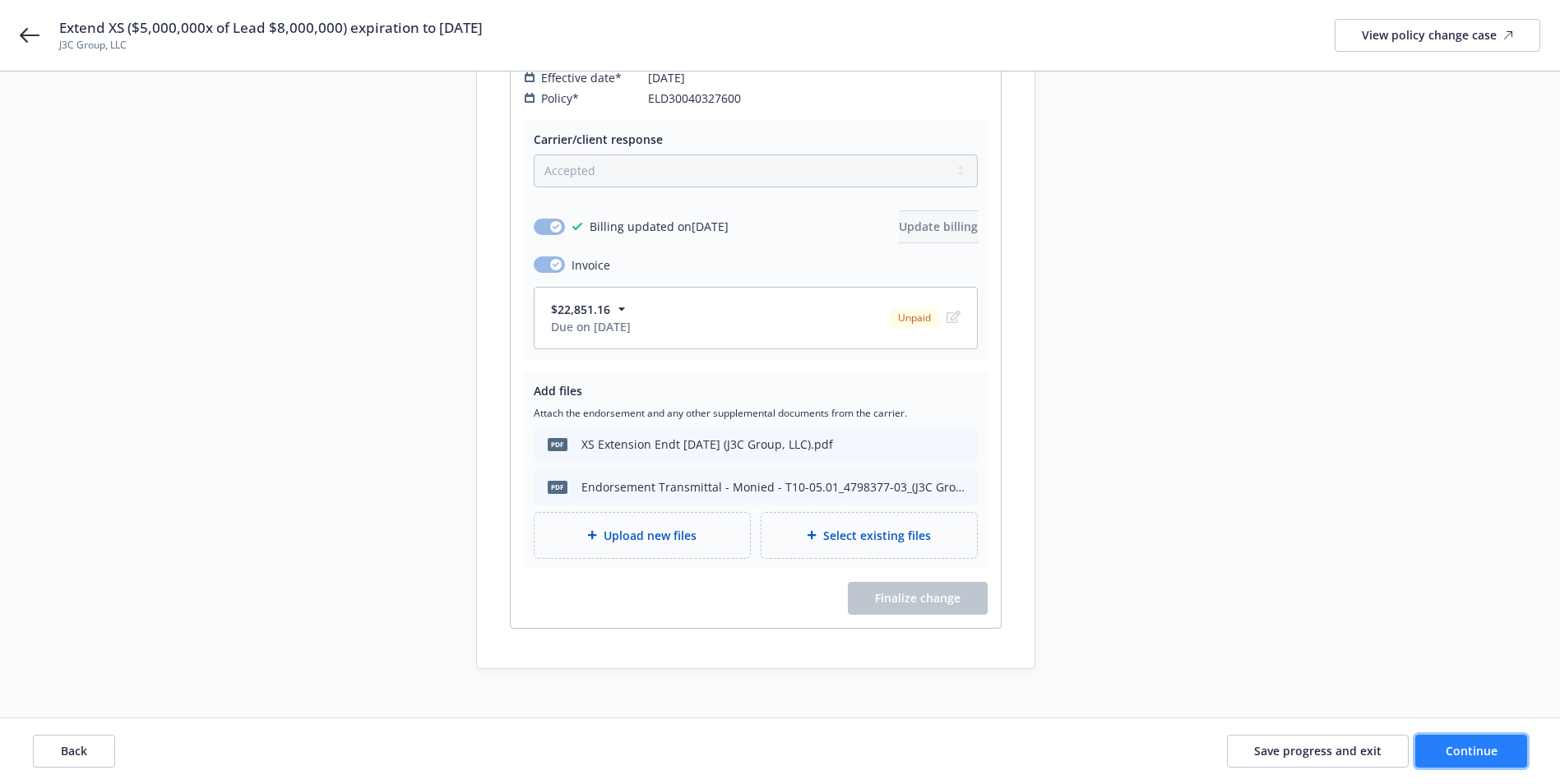
click at [1491, 749] on span "Continue" at bounding box center [1472, 751] width 52 height 16
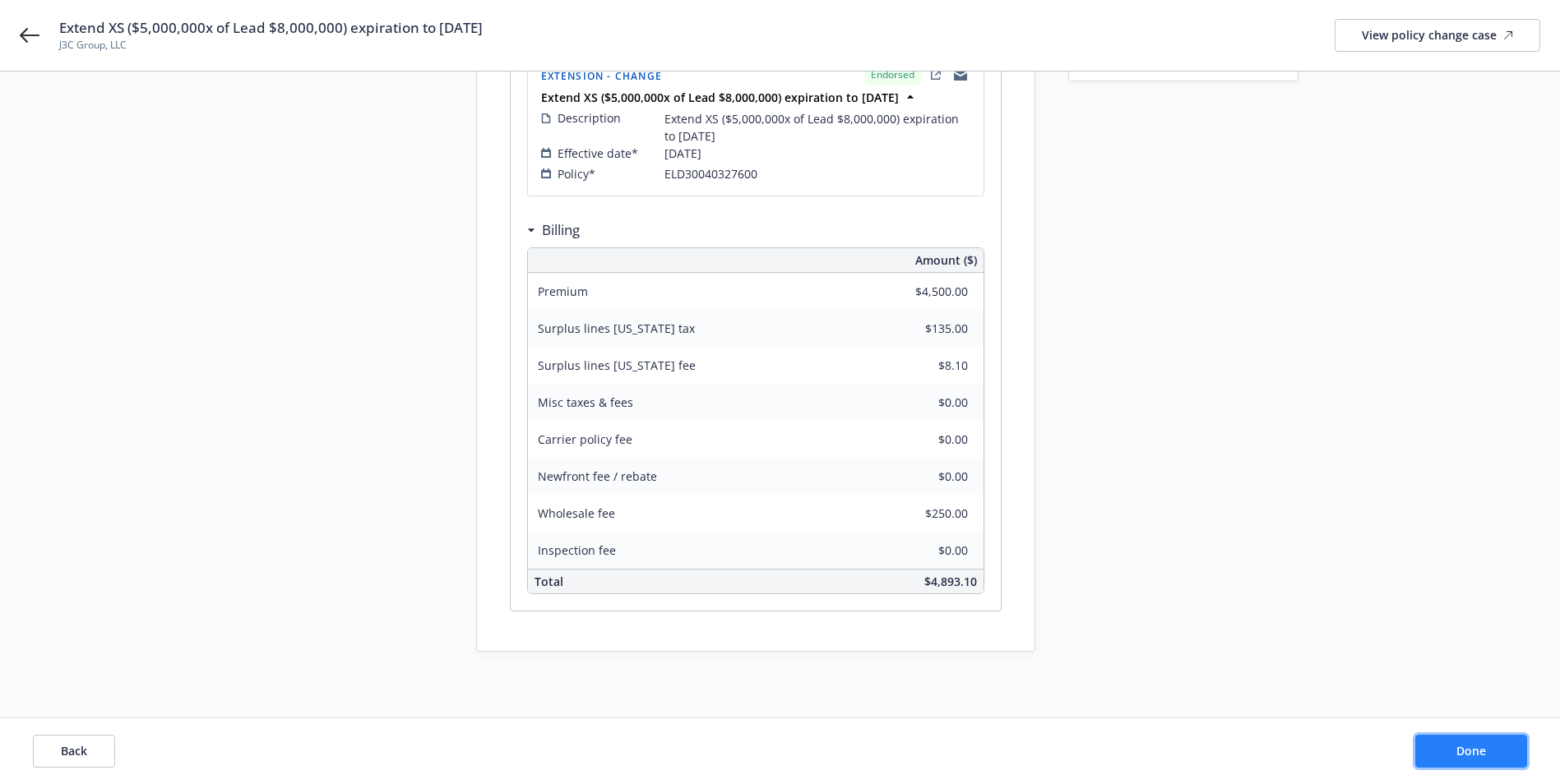
click at [1474, 749] on span "Done" at bounding box center [1471, 751] width 29 height 16
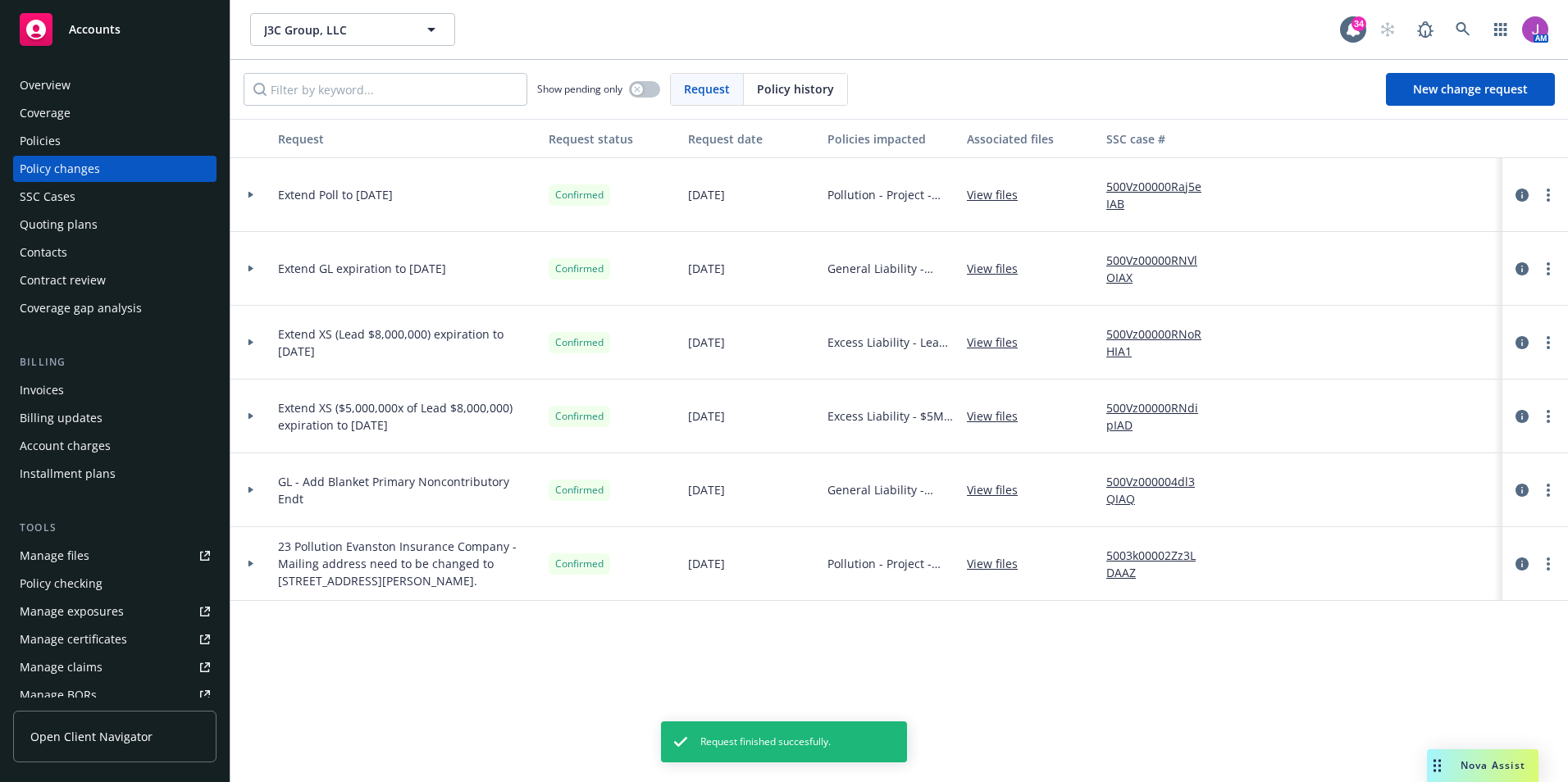
click at [997, 417] on link "View files" at bounding box center [999, 416] width 64 height 17
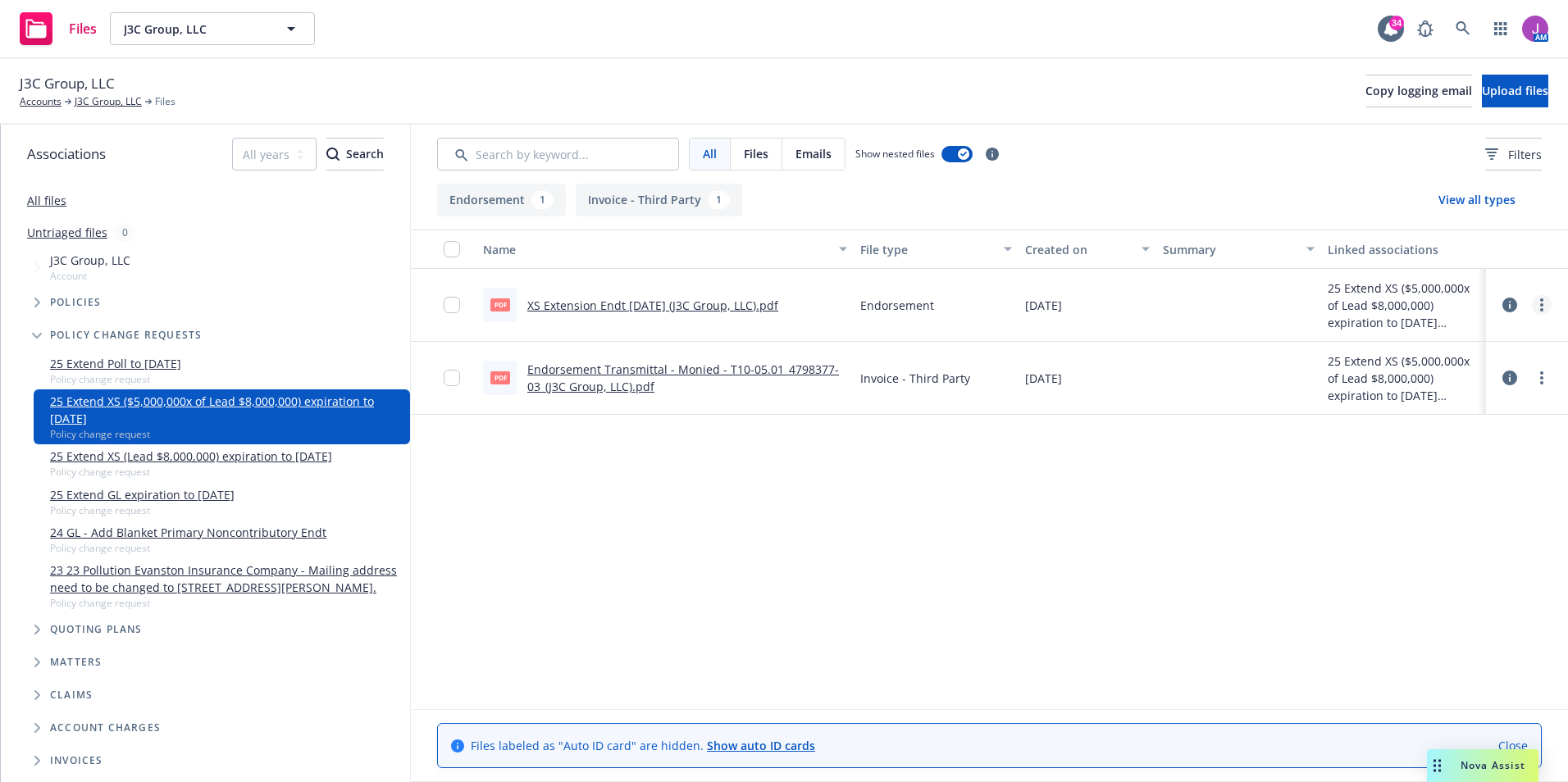
click at [1549, 303] on link "more" at bounding box center [1541, 305] width 20 height 20
click at [1537, 304] on link "more" at bounding box center [1541, 305] width 20 height 20
click at [1542, 306] on circle "more" at bounding box center [1542, 305] width 4 height 4
click at [1436, 406] on link "Edit" at bounding box center [1469, 403] width 164 height 33
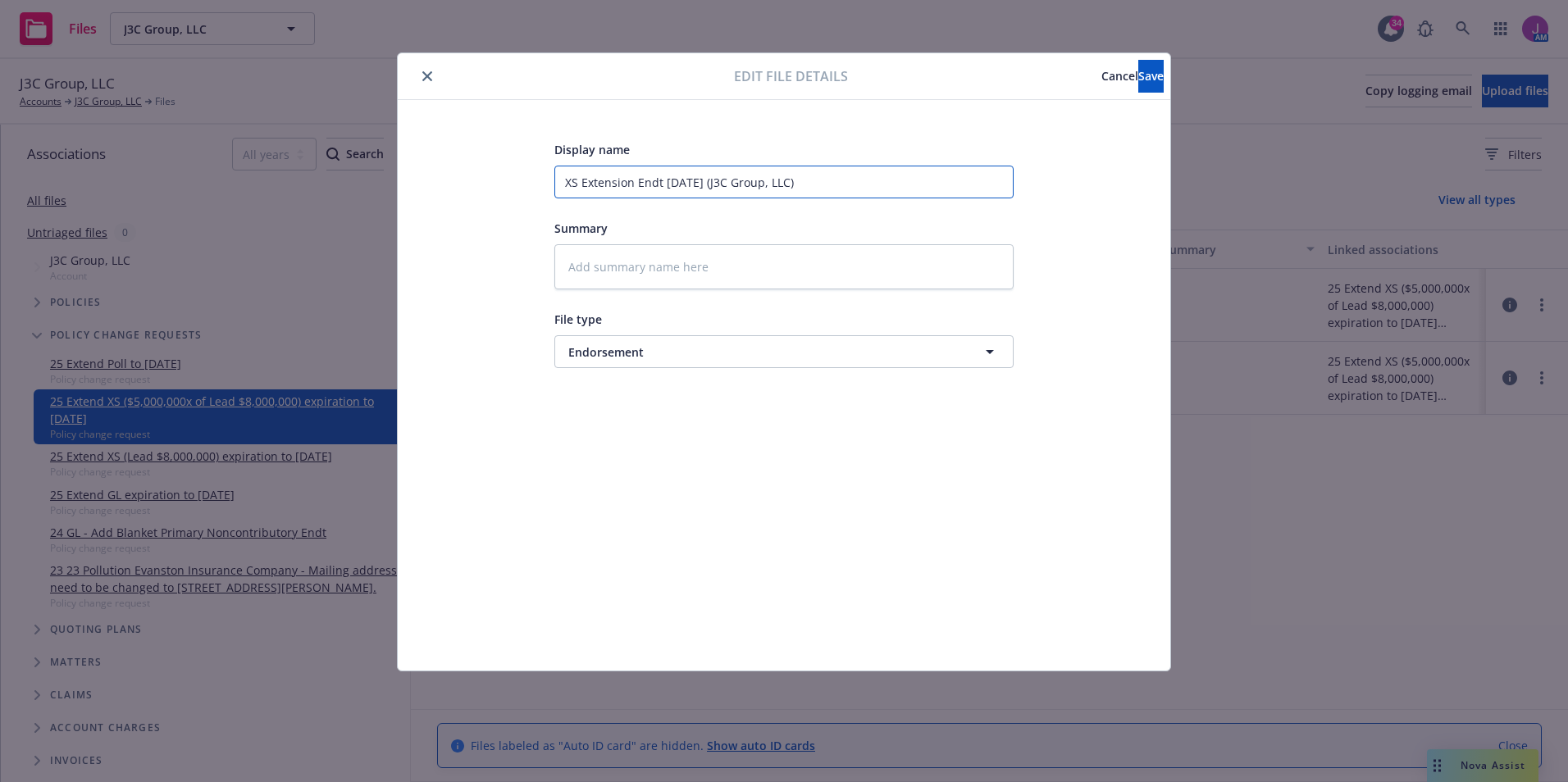
click at [580, 180] on input "XS Extension Endt 10-31-25 (J3C Group, LLC)" at bounding box center [784, 181] width 460 height 33
paste input "$5M x of $8M"
type textarea "x"
type input "XS $5M x of $8MExtension Endt 10-31-25 (J3C Group, LLC)"
type textarea "x"
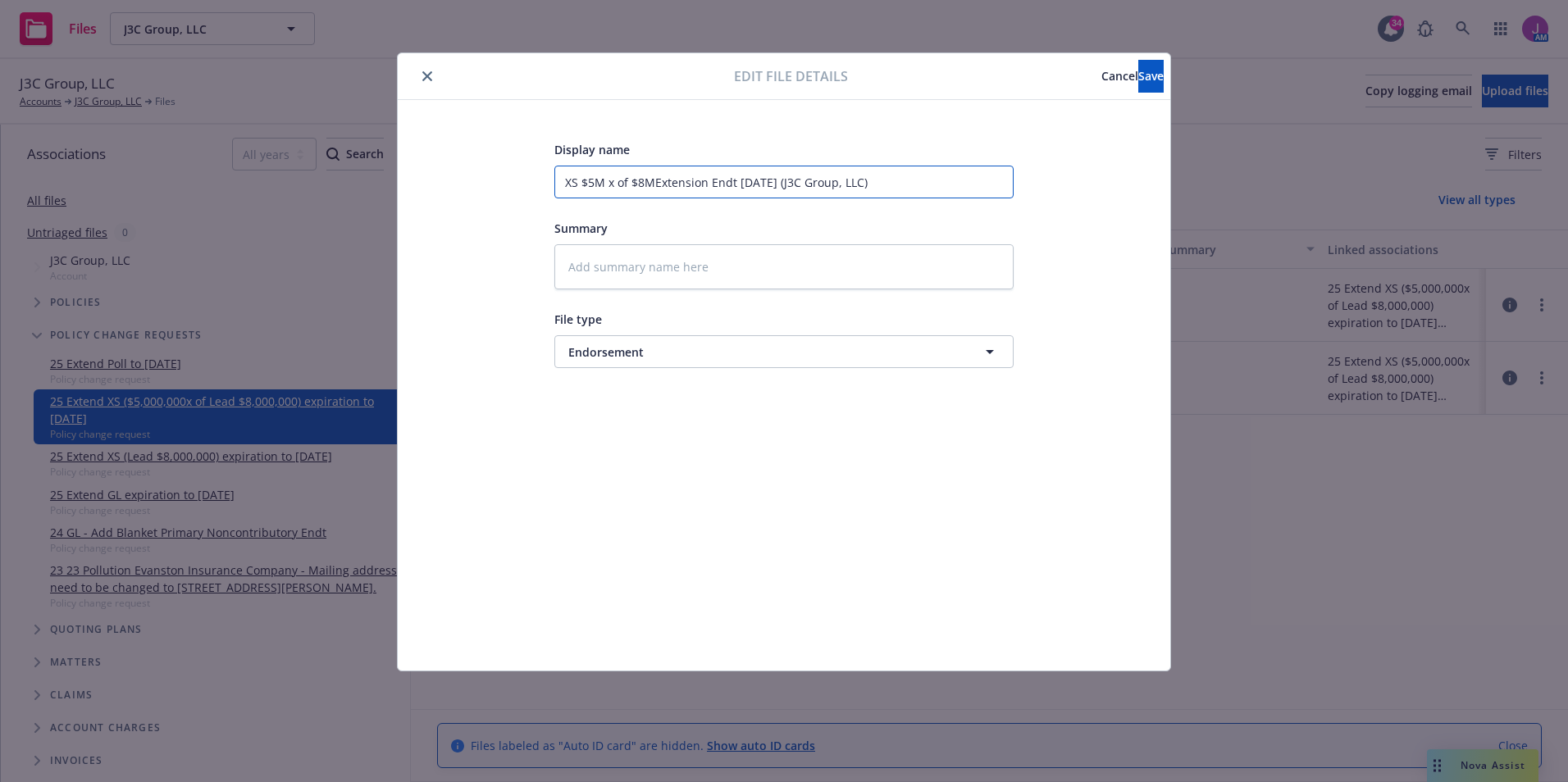
type input "XS Extension Endt 10-31-25 (J3C Group, LLC)"
type textarea "x"
type input "XS (Extension Endt 10-31-25 (J3C Group, LLC)"
paste input "$5M x of $8M"
type textarea "x"
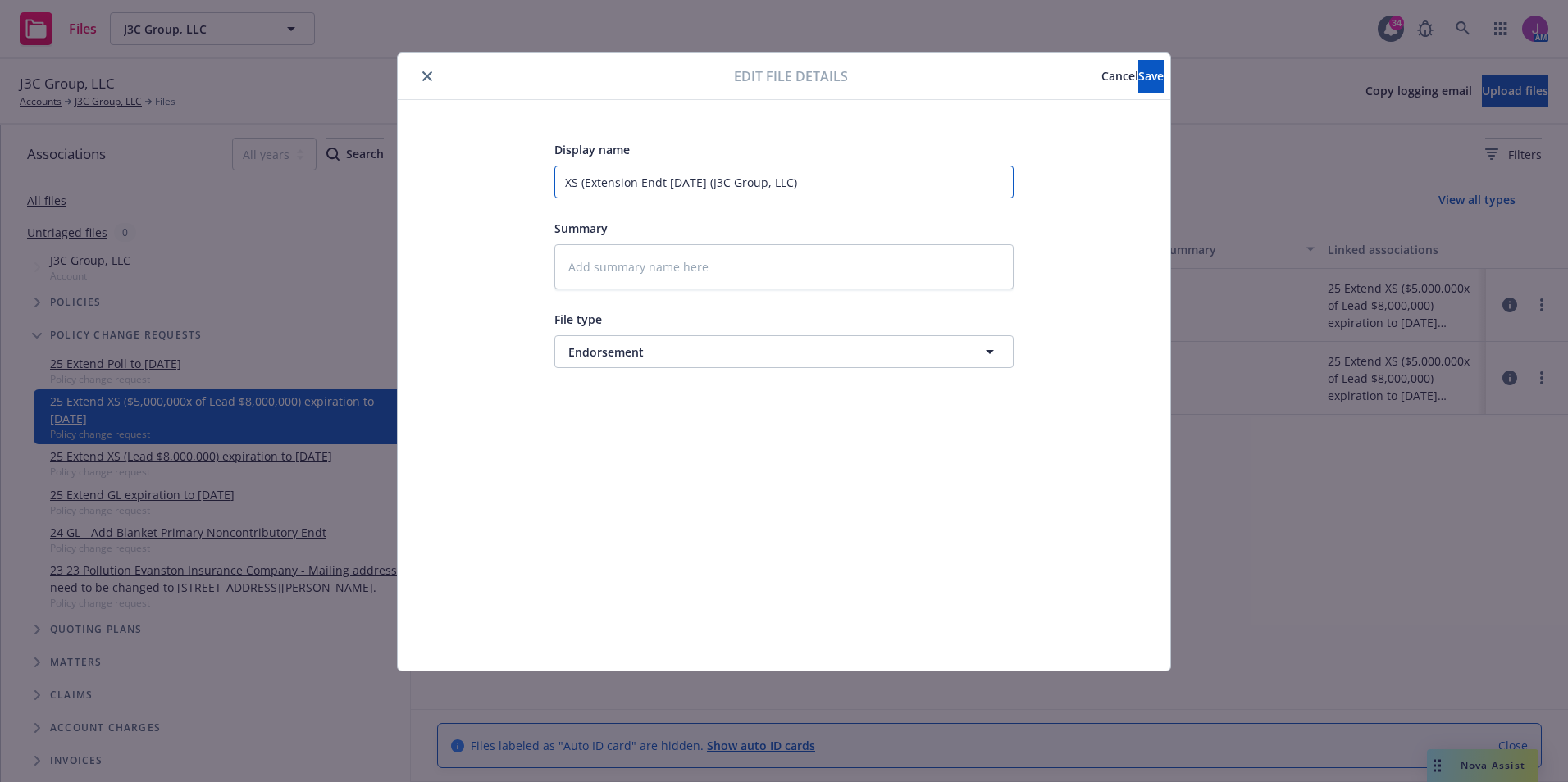
type input "XS ($5M x of $8MExtension Endt 10-31-25 (J3C Group, LLC)"
type textarea "x"
type input "XS ($5M x of $8M)Extension Endt 10-31-25 (J3C Group, LLC)"
type textarea "x"
type input "XS ($5M x of $8M) Extension Endt 10-31-25 (J3C Group, LLC)"
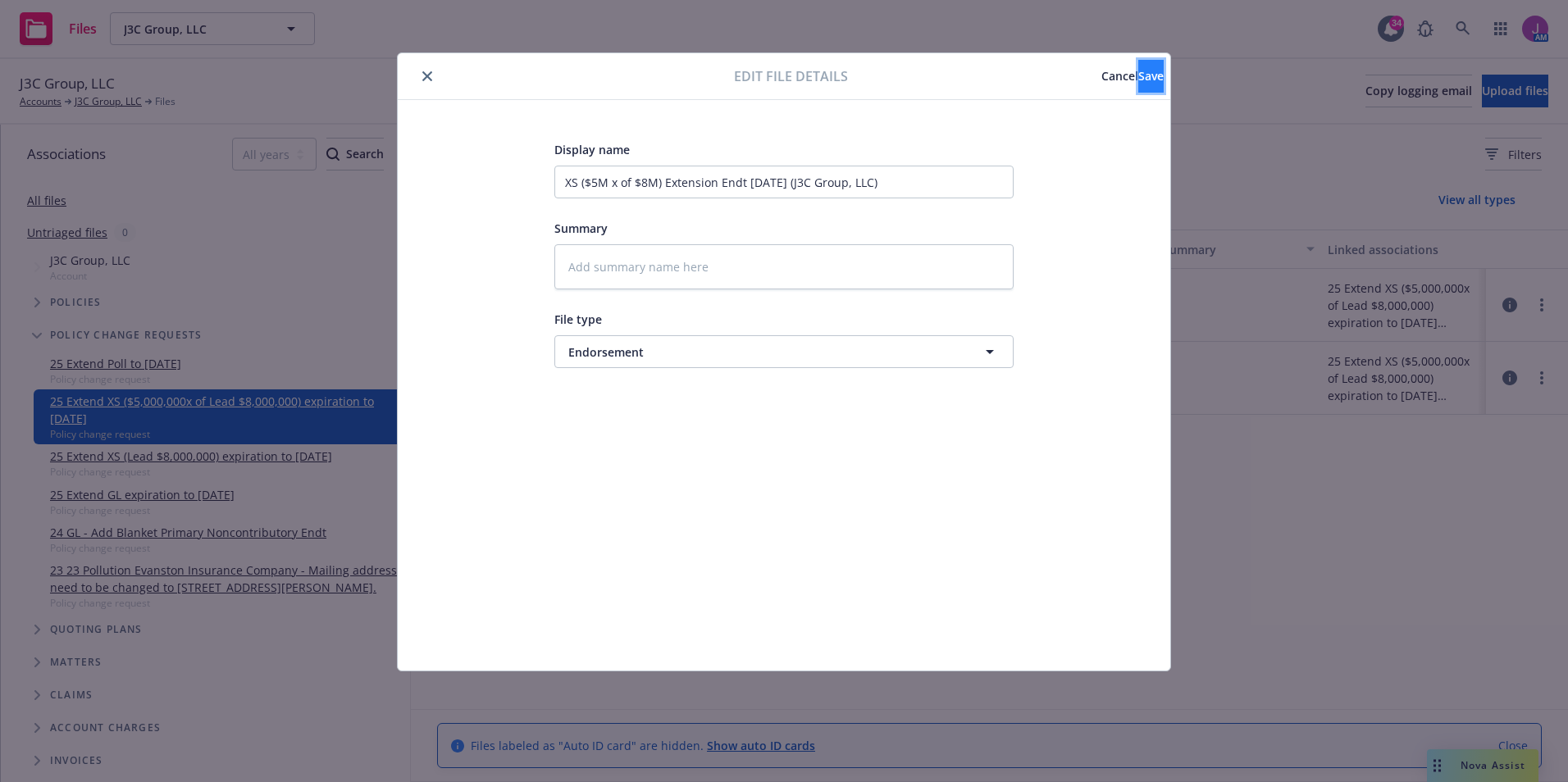
click at [1138, 84] on button "Save" at bounding box center [1150, 76] width 26 height 33
type textarea "x"
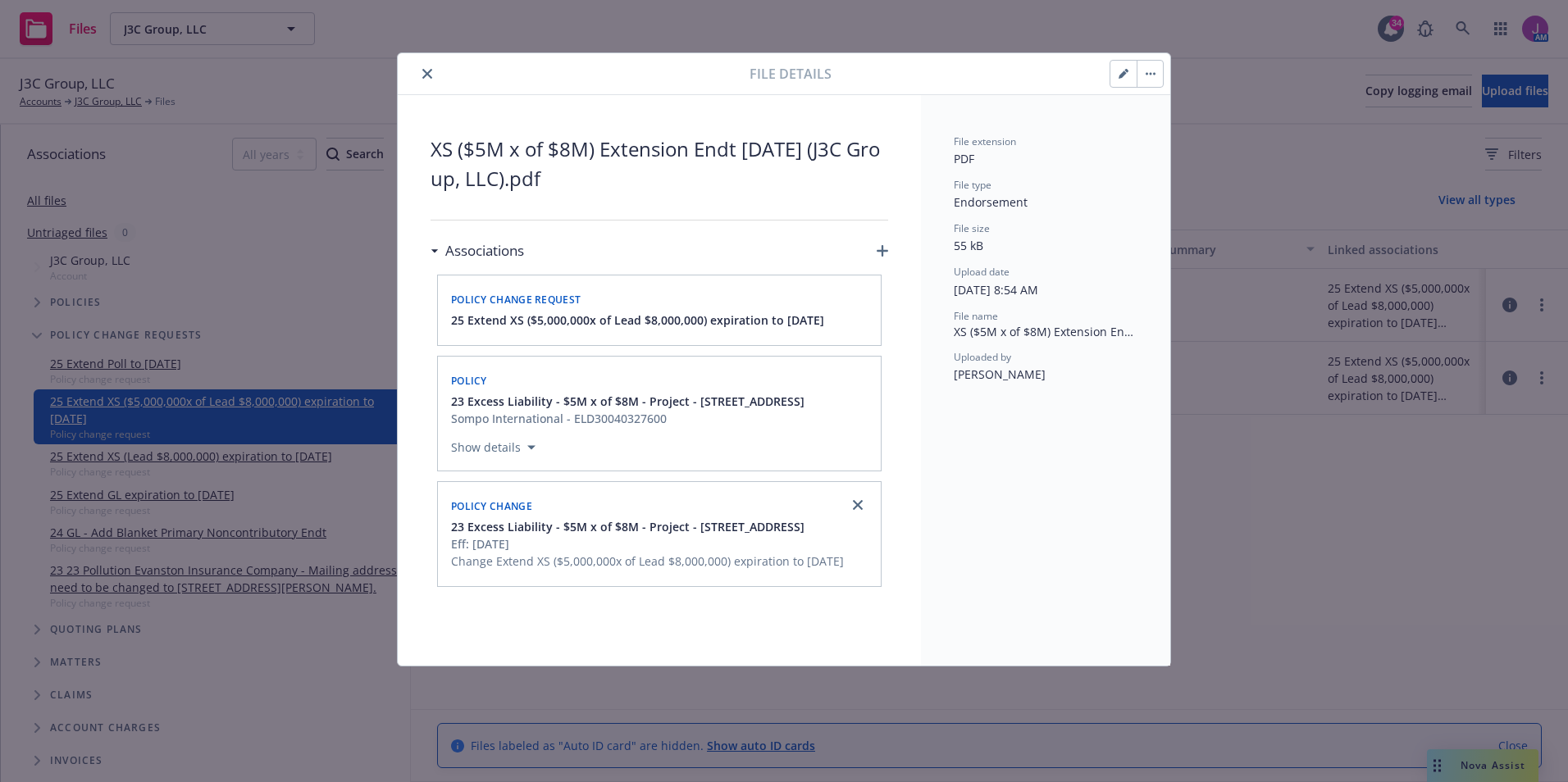
click at [417, 72] on div at bounding box center [577, 74] width 345 height 20
click at [420, 73] on button "close" at bounding box center [428, 74] width 20 height 20
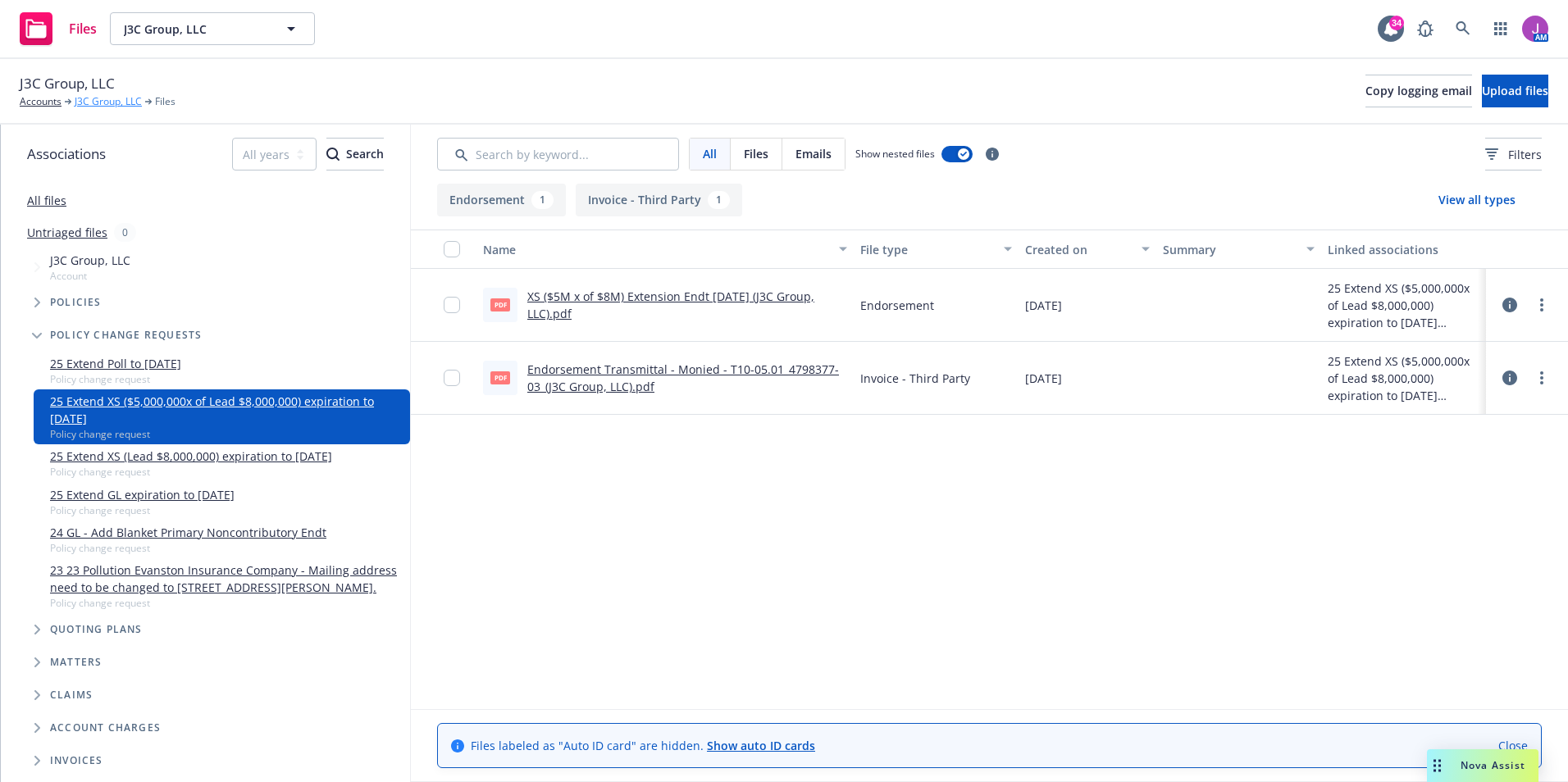
click at [111, 100] on link "J3C Group, LLC" at bounding box center [108, 101] width 68 height 15
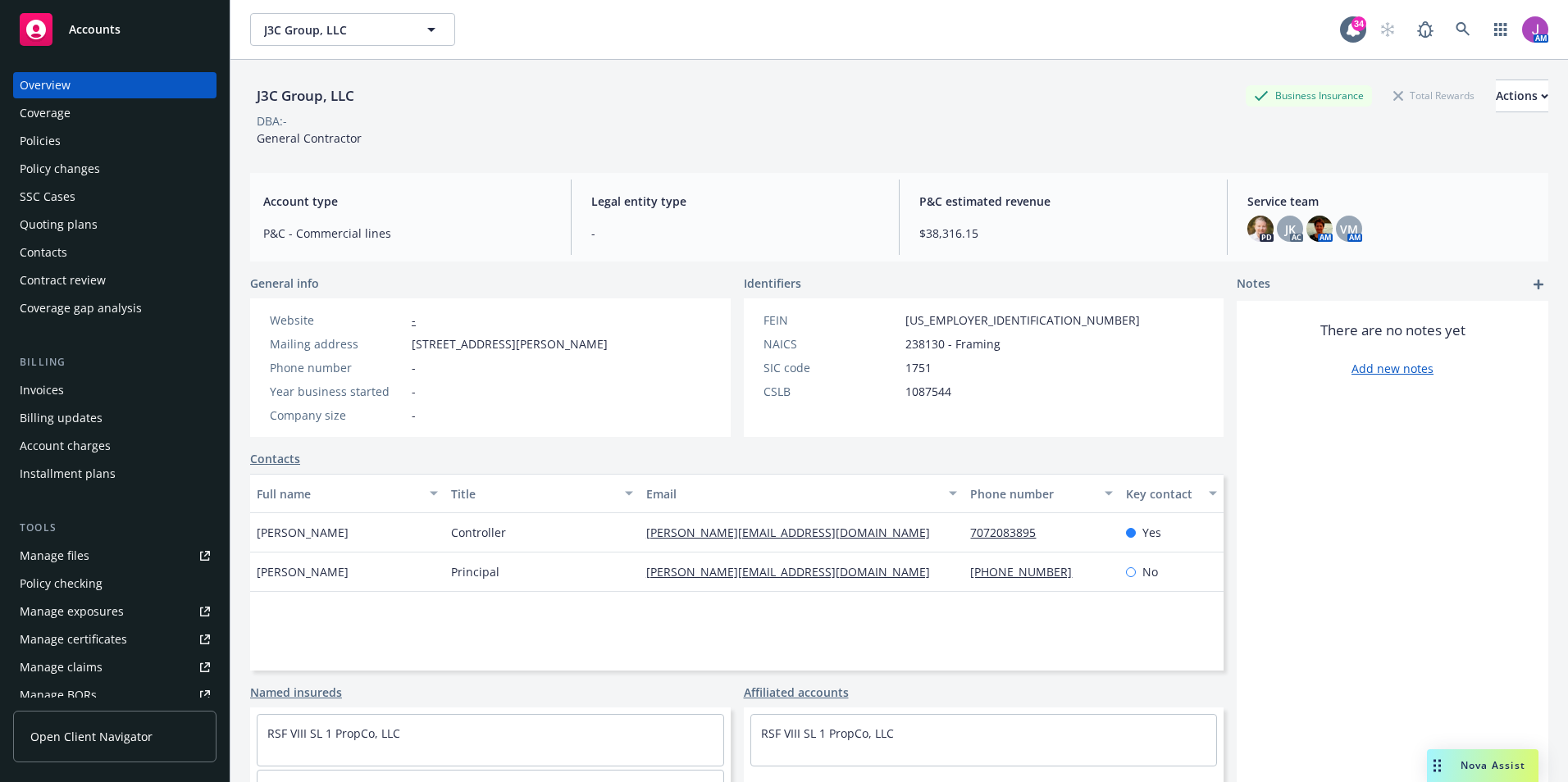
click at [67, 257] on div "Contacts" at bounding box center [115, 252] width 190 height 27
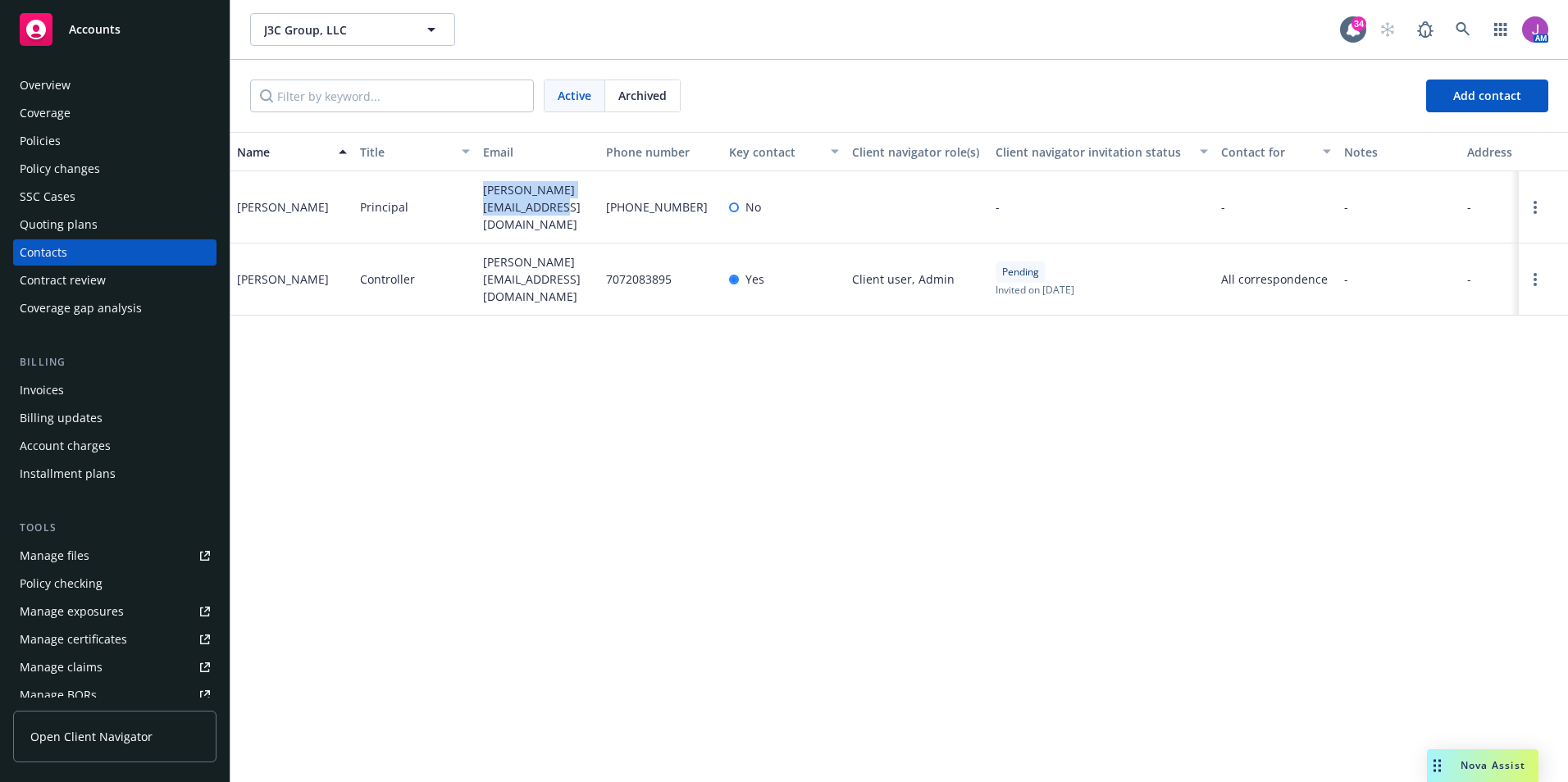
drag, startPoint x: 479, startPoint y: 195, endPoint x: 553, endPoint y: 219, distance: 77.8
click at [553, 219] on div "[PERSON_NAME][EMAIL_ADDRESS][DOMAIN_NAME]" at bounding box center [538, 207] width 123 height 72
drag, startPoint x: 553, startPoint y: 219, endPoint x: 510, endPoint y: 299, distance: 90.8
click at [510, 299] on div "[PERSON_NAME][EMAIL_ADDRESS][DOMAIN_NAME]" at bounding box center [538, 279] width 123 height 72
drag, startPoint x: 54, startPoint y: 170, endPoint x: 254, endPoint y: 112, distance: 208.2
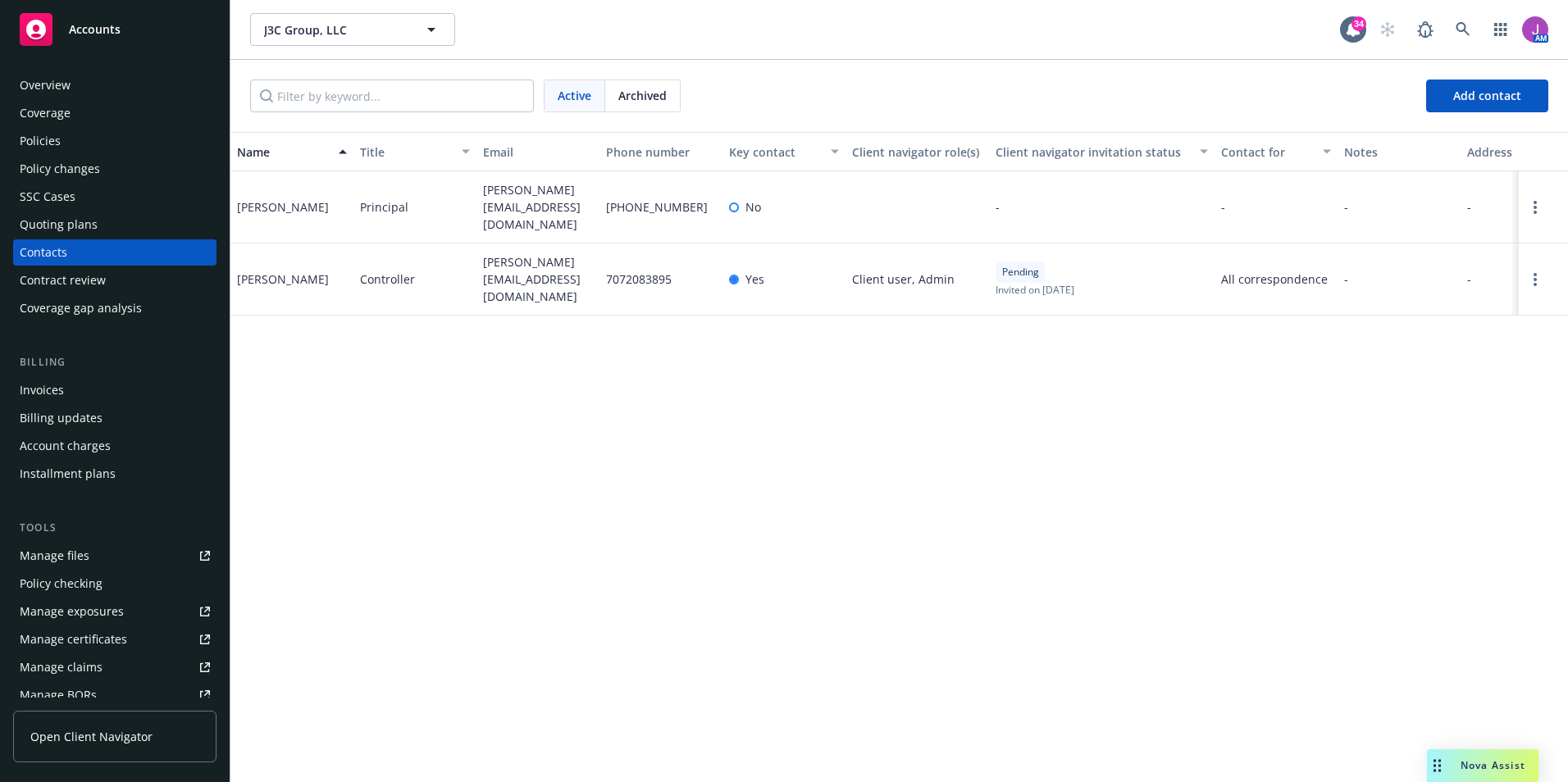
click at [54, 170] on div "Policy changes" at bounding box center [60, 169] width 80 height 27
